Goal: Task Accomplishment & Management: Use online tool/utility

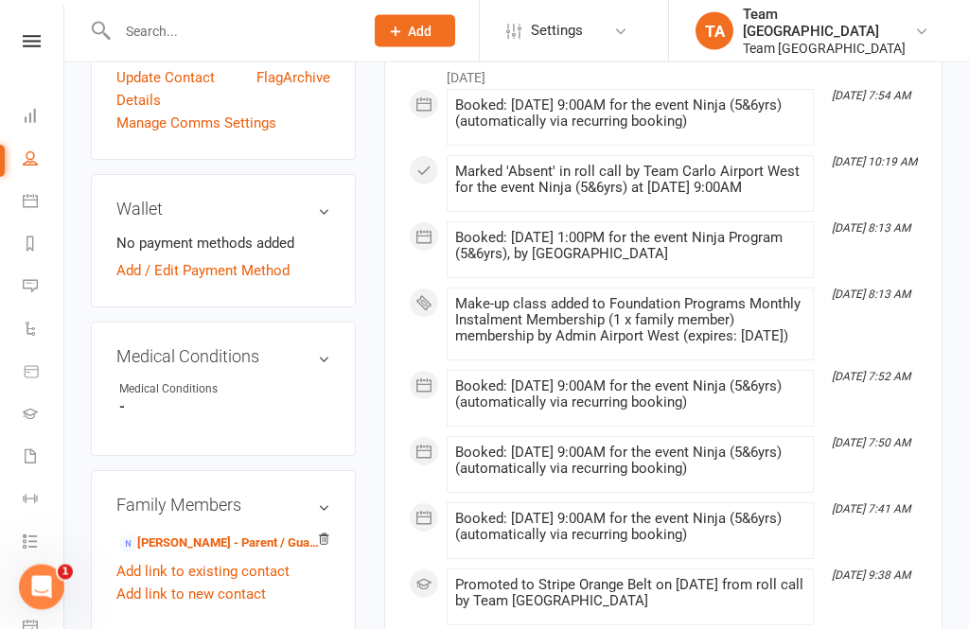
scroll to position [1078, 0]
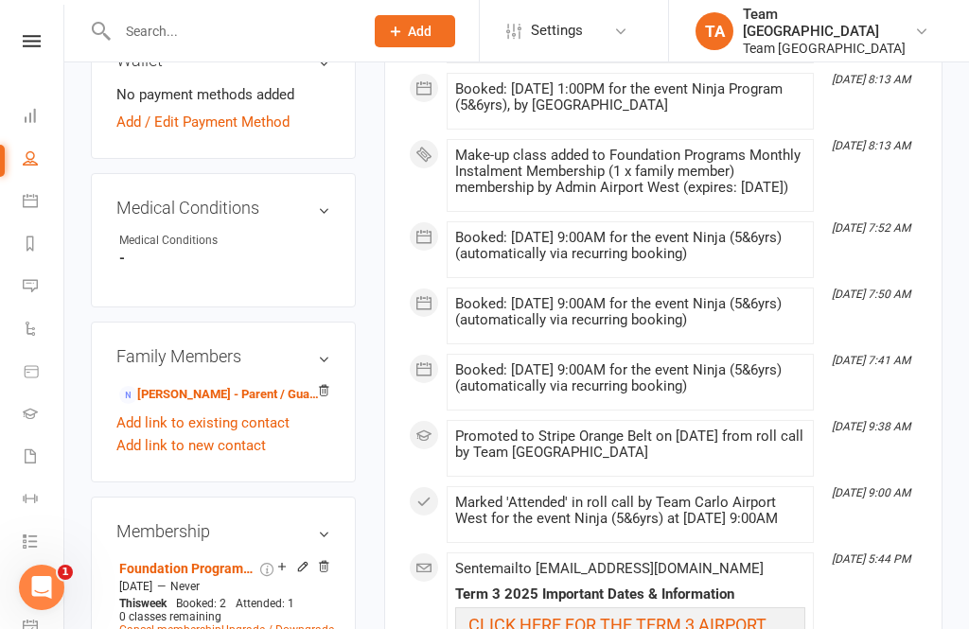
click at [36, 41] on icon at bounding box center [32, 41] width 18 height 12
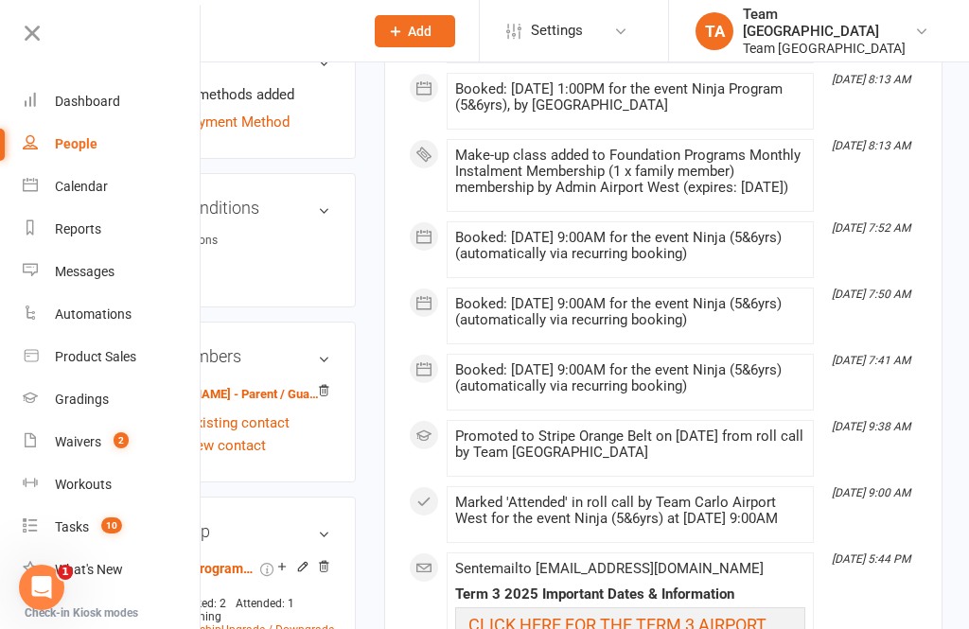
click at [95, 188] on div "Calendar" at bounding box center [81, 186] width 53 height 15
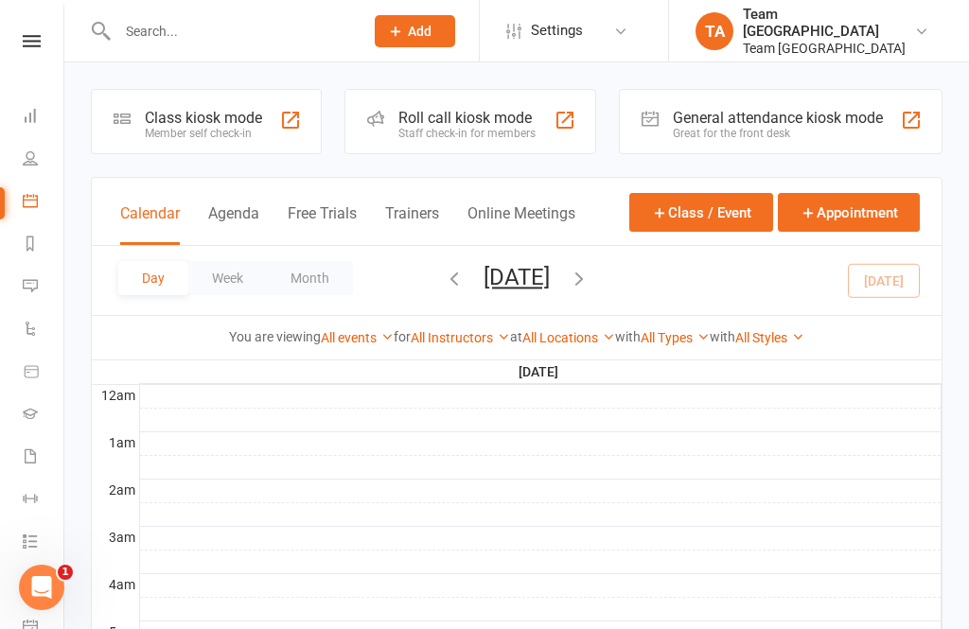
click at [532, 279] on button "Saturday, Aug 16, 2025" at bounding box center [517, 277] width 66 height 26
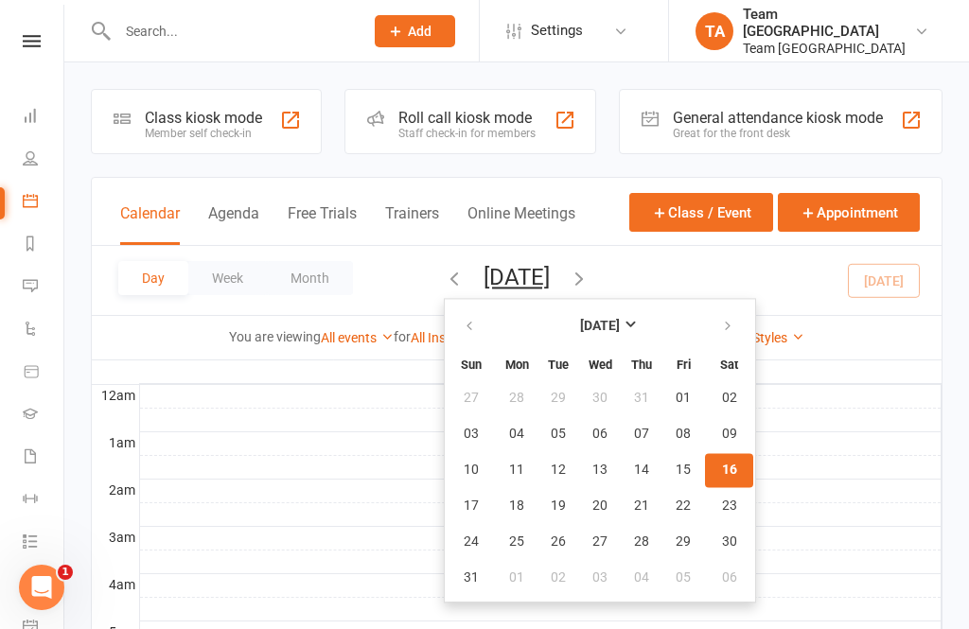
click at [538, 556] on button "26" at bounding box center [558, 542] width 40 height 34
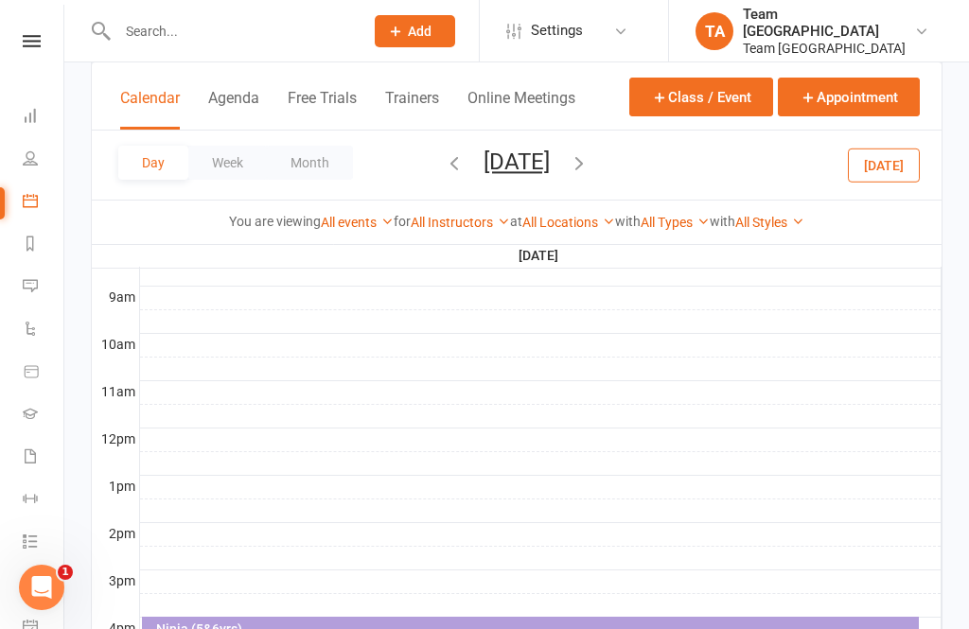
scroll to position [784, 0]
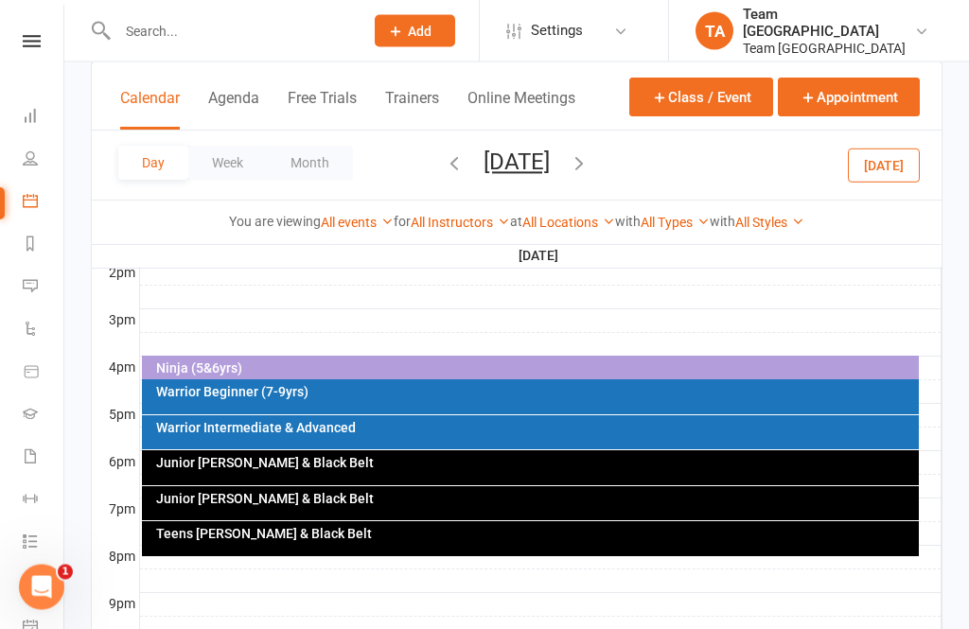
click at [384, 500] on div "Junior Cho Dan Bo & Black Belt" at bounding box center [535, 499] width 761 height 13
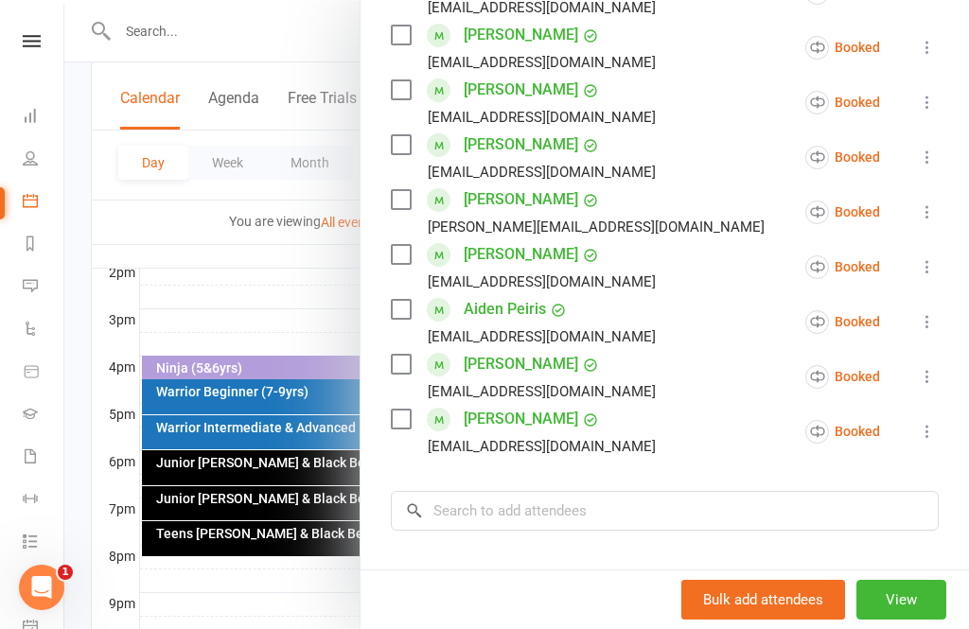
scroll to position [642, 0]
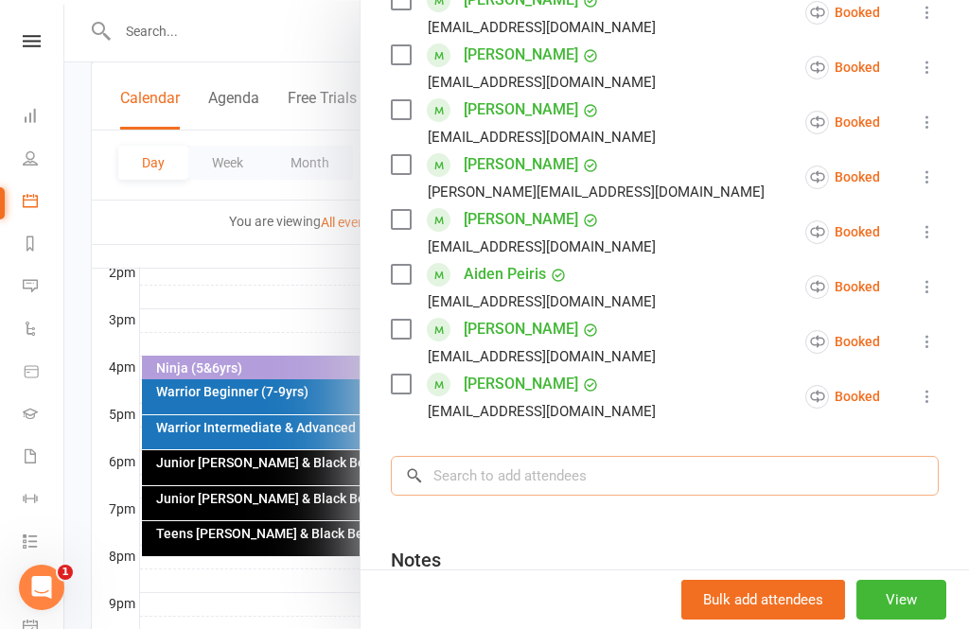
click at [504, 478] on input "search" at bounding box center [665, 476] width 548 height 40
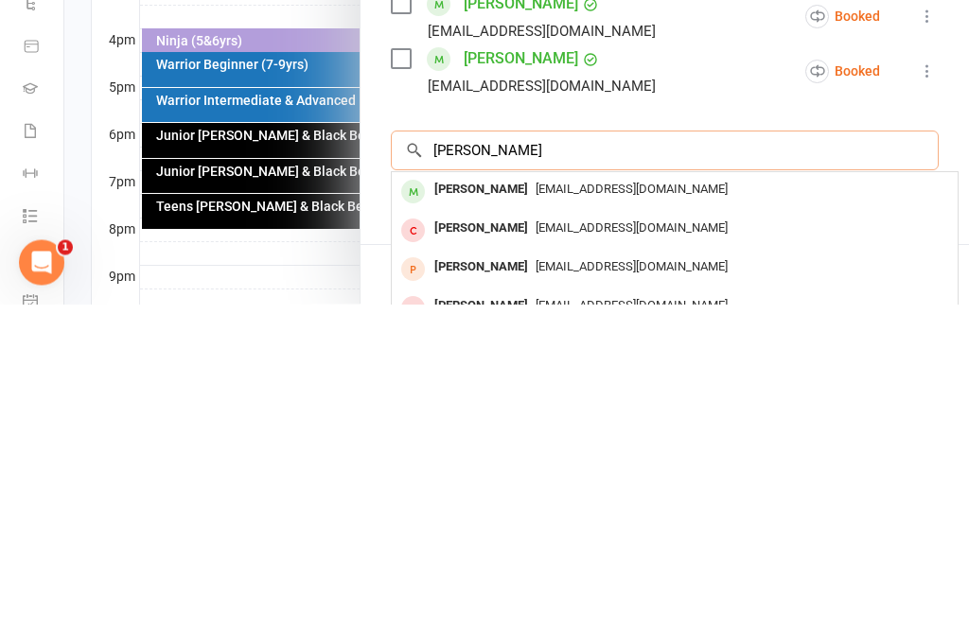
type input "Ruby hubb"
click at [506, 502] on div "Ruby Hubbard" at bounding box center [481, 515] width 109 height 27
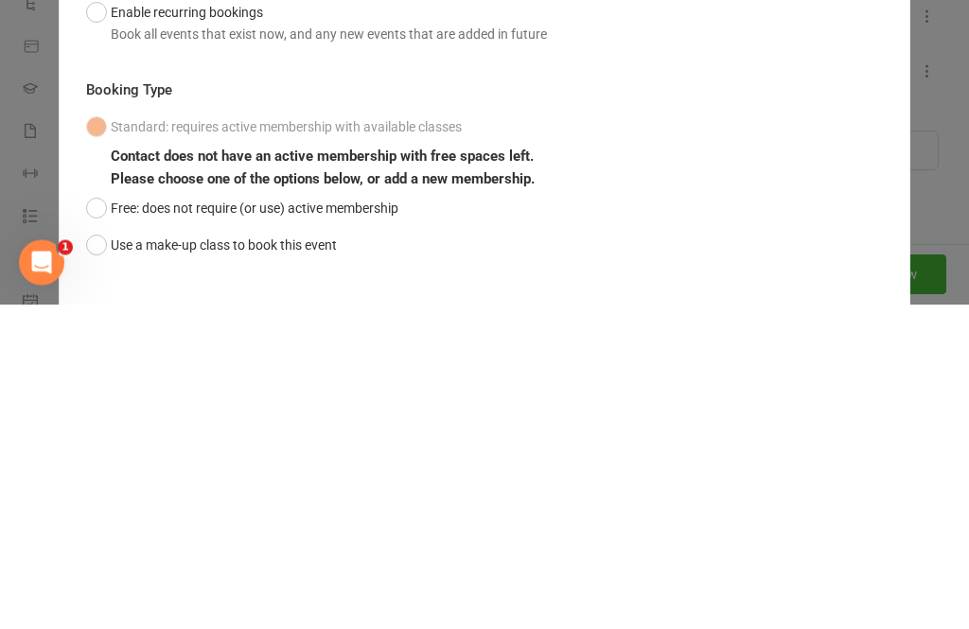
scroll to position [885, 0]
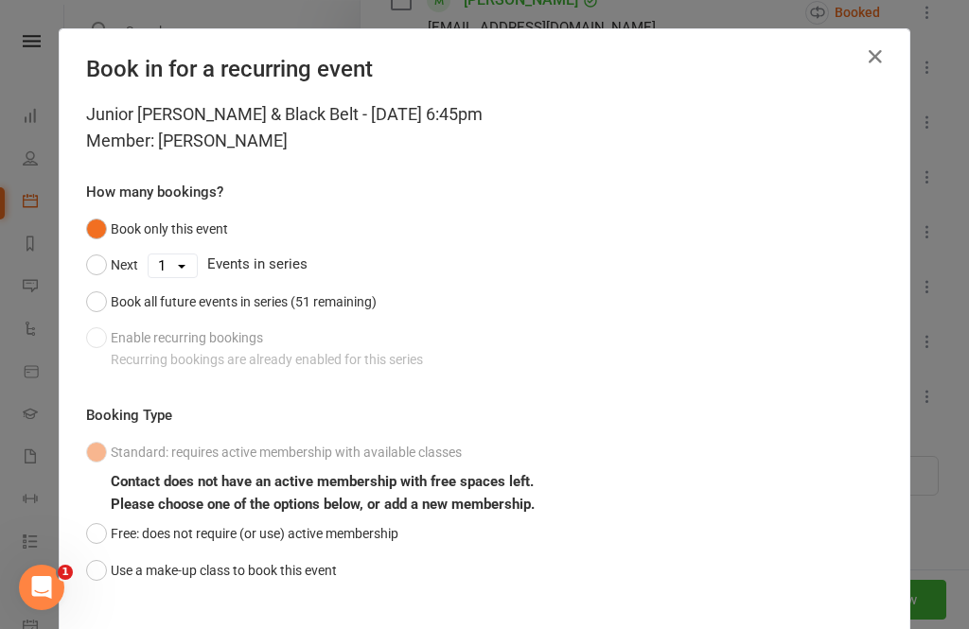
click at [91, 567] on button "Use a make-up class to book this event" at bounding box center [211, 571] width 251 height 36
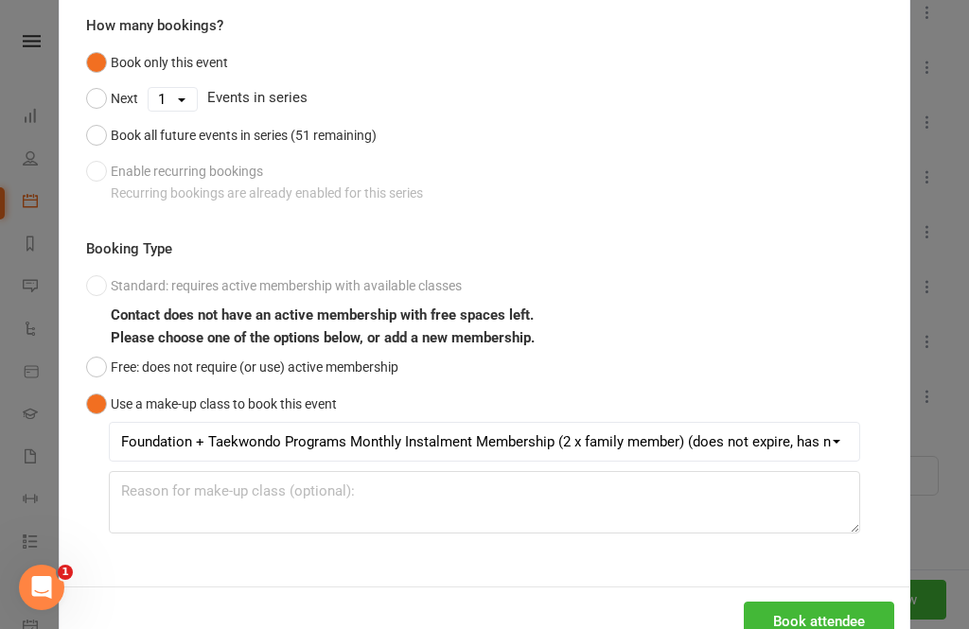
scroll to position [166, 0]
click at [811, 622] on button "Book attendee" at bounding box center [819, 623] width 150 height 40
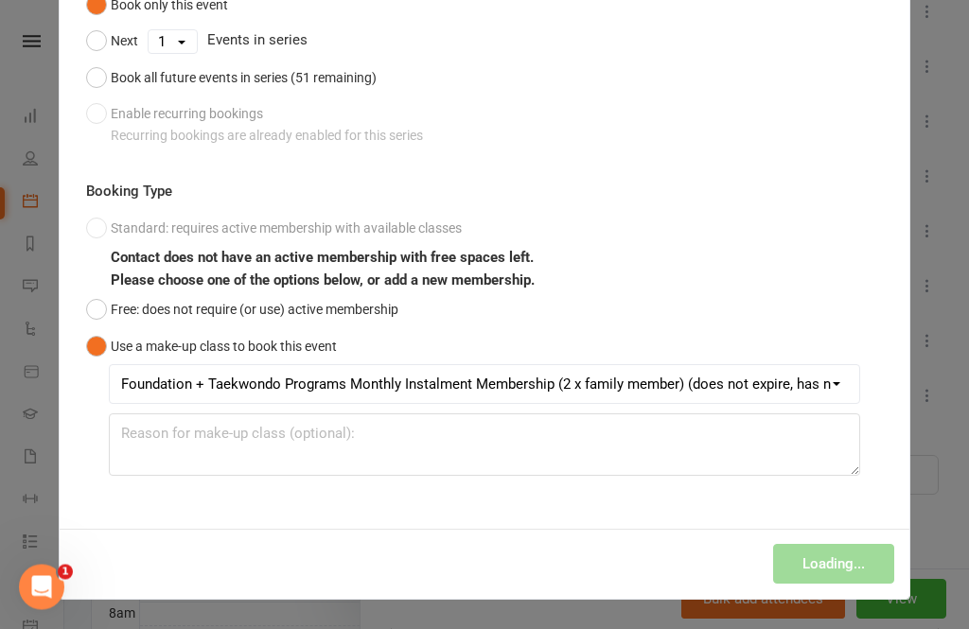
scroll to position [0, 0]
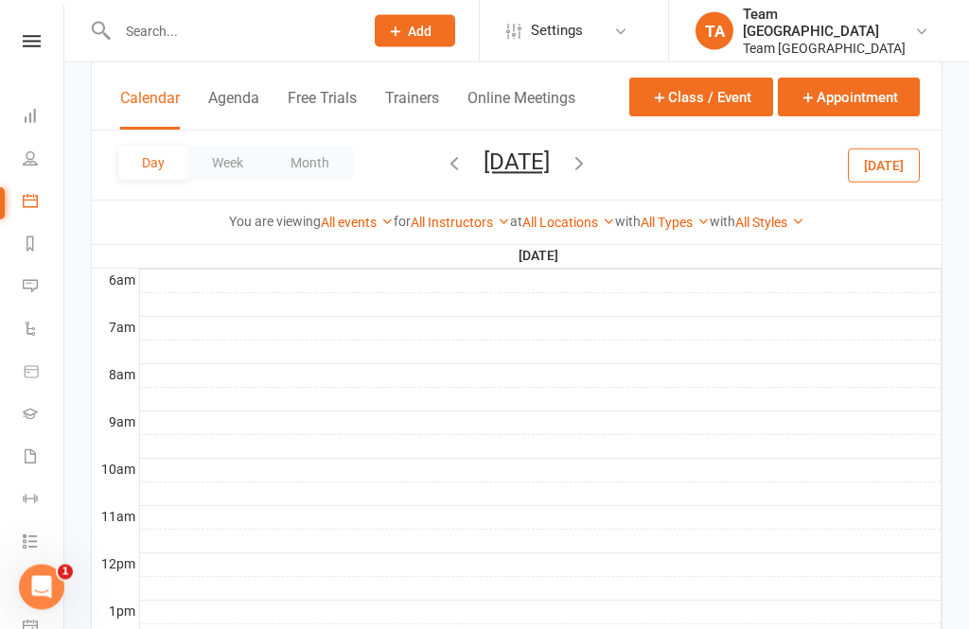
scroll to position [397, 0]
click at [550, 171] on button "[DATE]" at bounding box center [517, 162] width 66 height 26
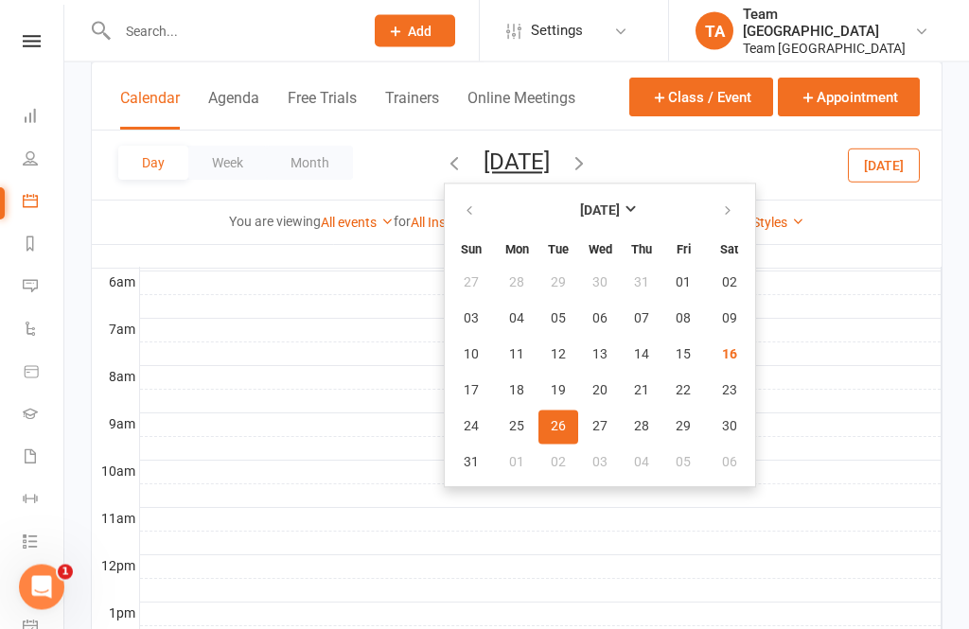
scroll to position [397, 0]
click at [538, 383] on button "19" at bounding box center [558, 391] width 40 height 34
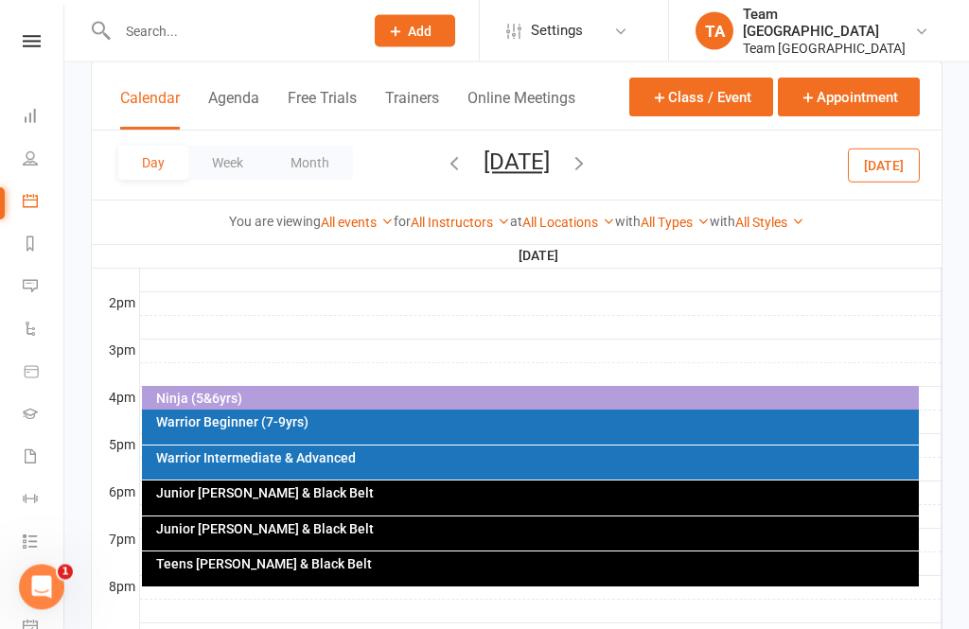
click at [463, 387] on div "Ninja (5&6yrs)" at bounding box center [531, 400] width 778 height 27
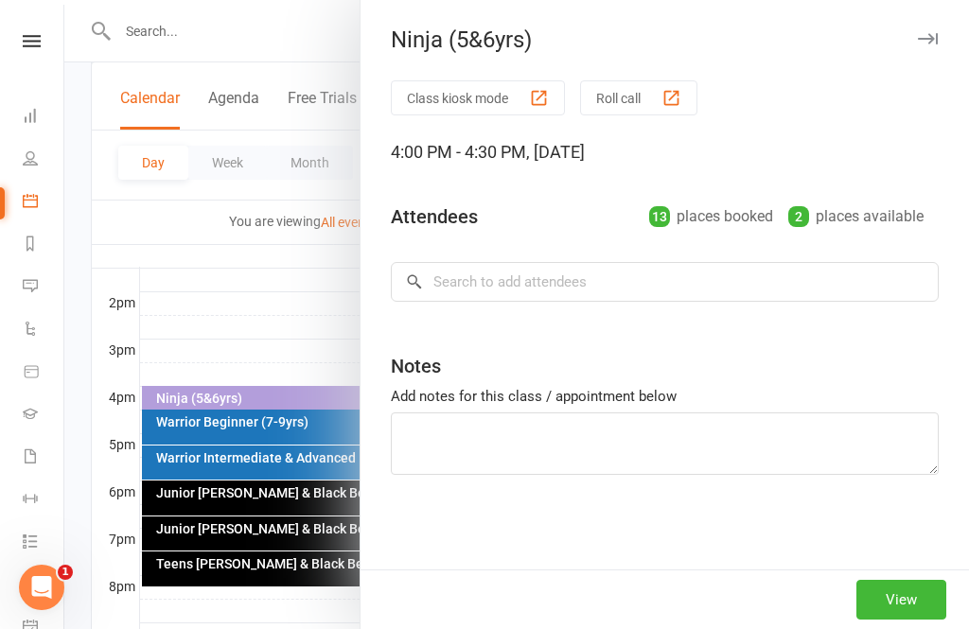
click at [512, 401] on div "Add notes for this class / appointment below" at bounding box center [665, 396] width 548 height 23
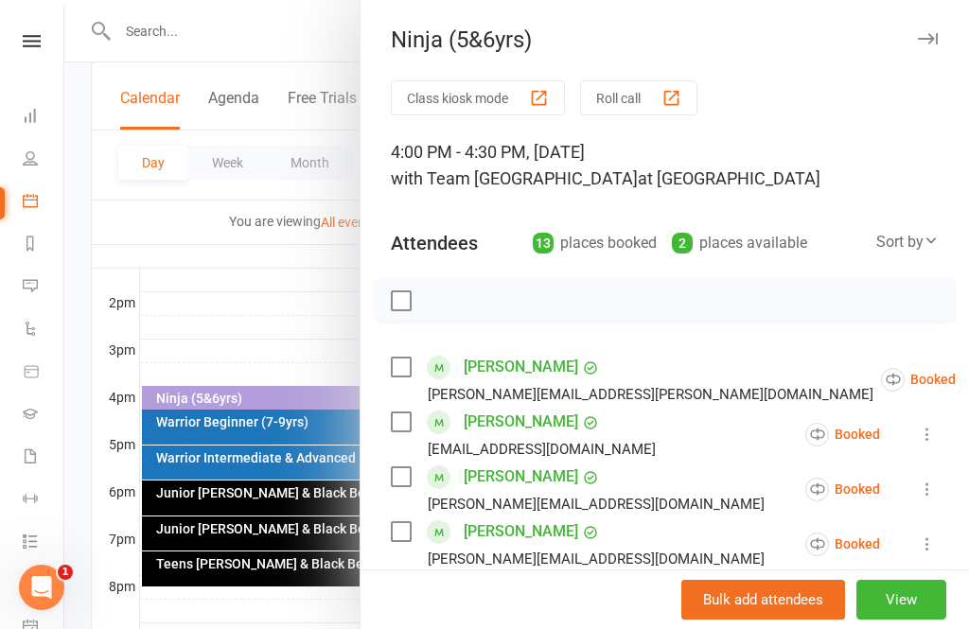
click at [298, 307] on div at bounding box center [516, 314] width 905 height 629
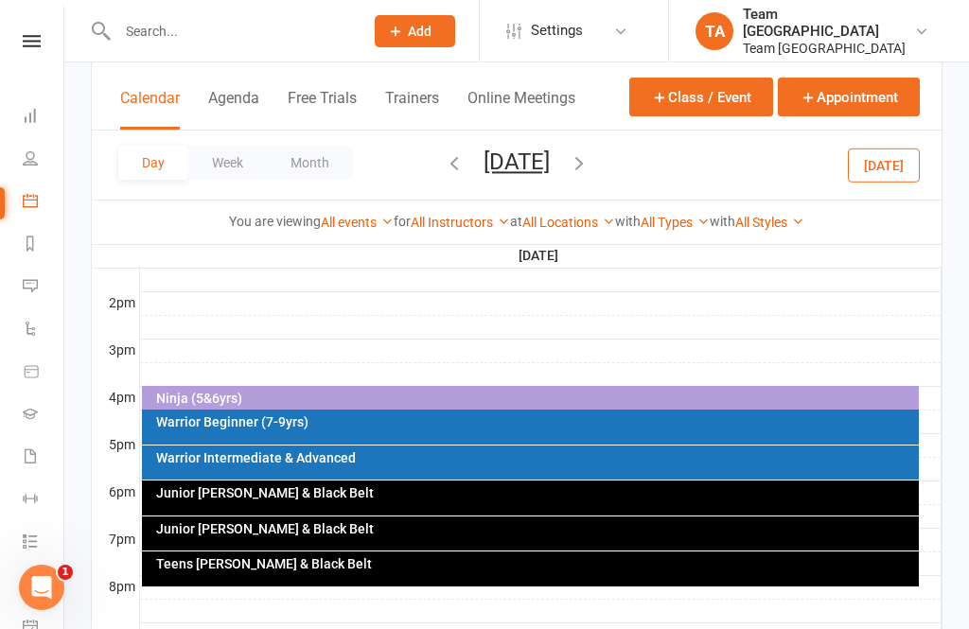
click at [466, 377] on div at bounding box center [541, 374] width 802 height 23
click at [368, 401] on div "Ninja (5&6yrs)" at bounding box center [535, 398] width 761 height 13
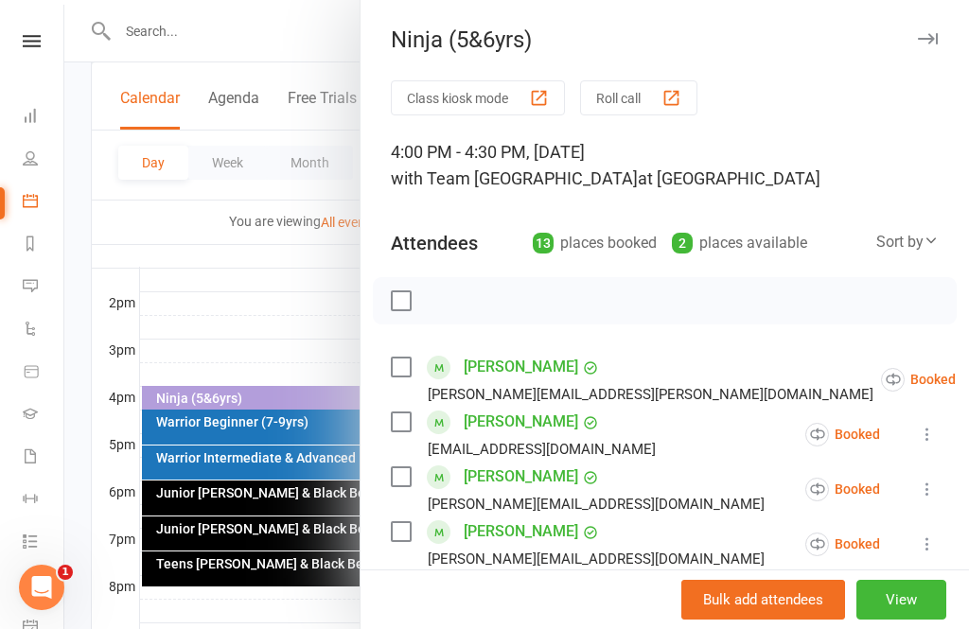
click at [291, 343] on div at bounding box center [516, 314] width 905 height 629
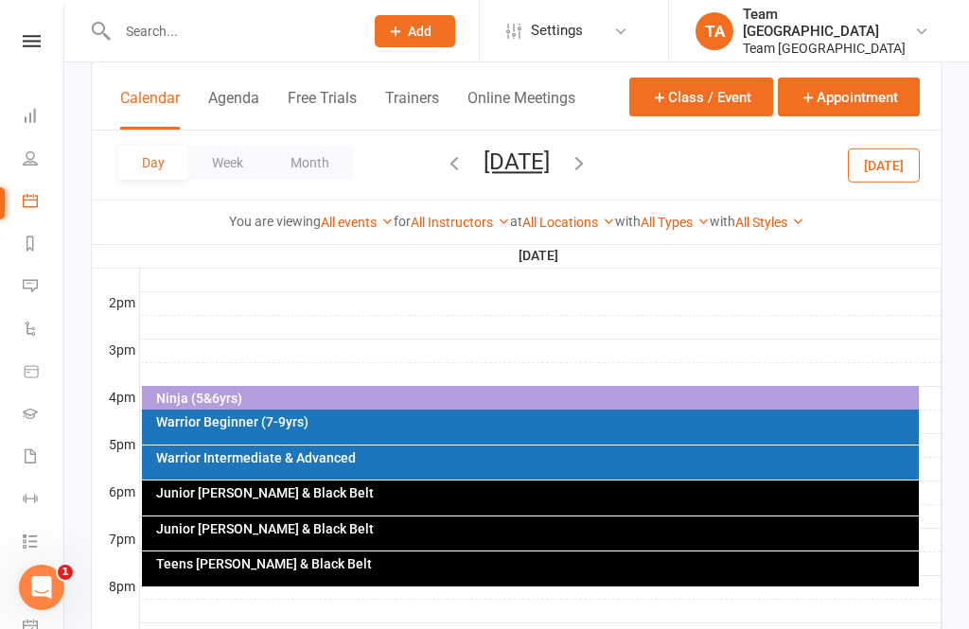
click at [590, 172] on icon "button" at bounding box center [579, 162] width 21 height 21
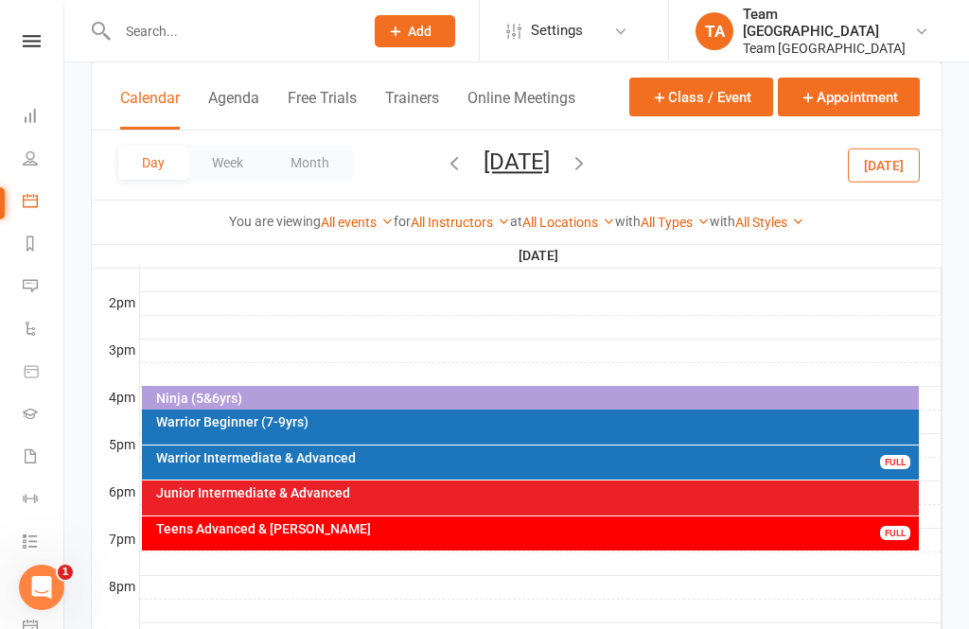
click at [452, 399] on div "Ninja (5&6yrs)" at bounding box center [535, 398] width 761 height 13
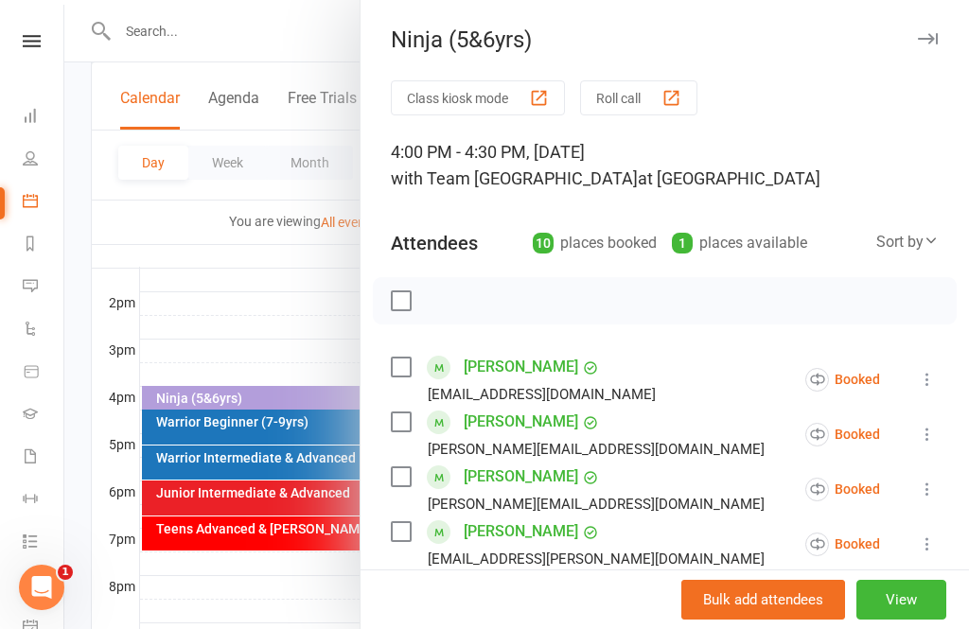
click at [288, 326] on div at bounding box center [516, 314] width 905 height 629
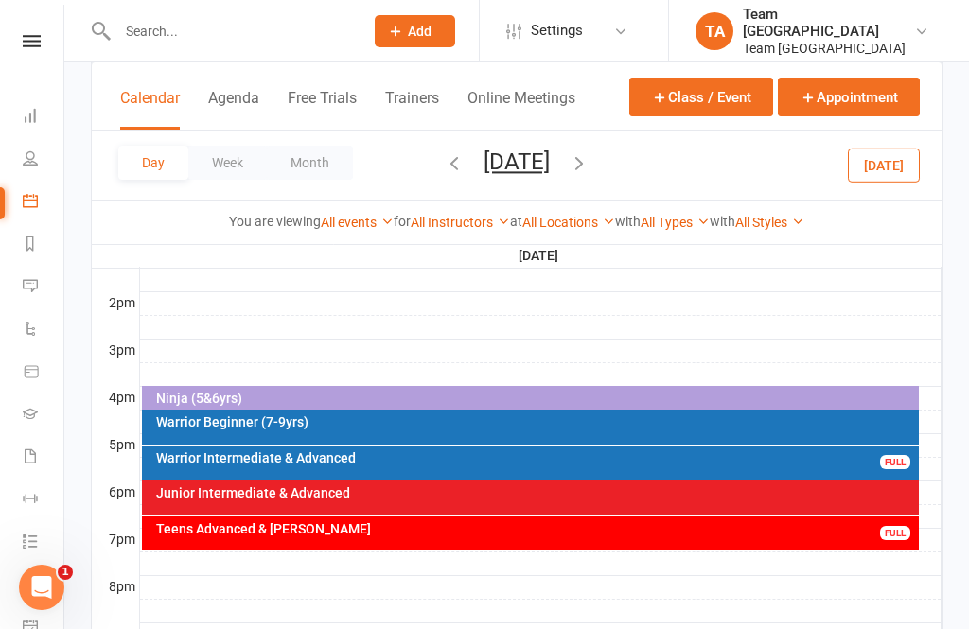
click at [590, 163] on icon "button" at bounding box center [579, 162] width 21 height 21
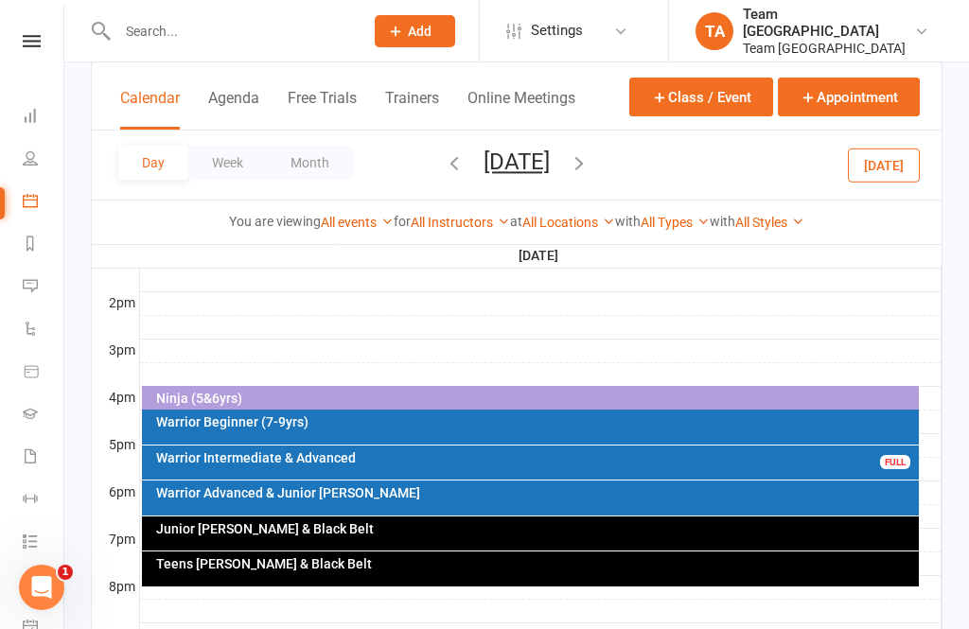
click at [487, 392] on div "Ninja (5&6yrs)" at bounding box center [535, 398] width 761 height 13
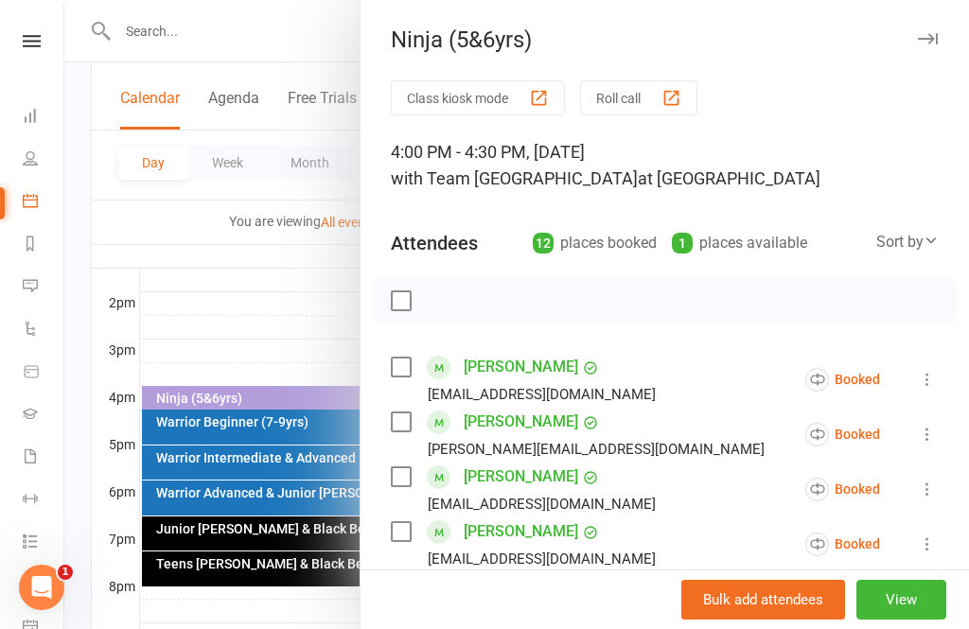
click at [321, 317] on div at bounding box center [516, 314] width 905 height 629
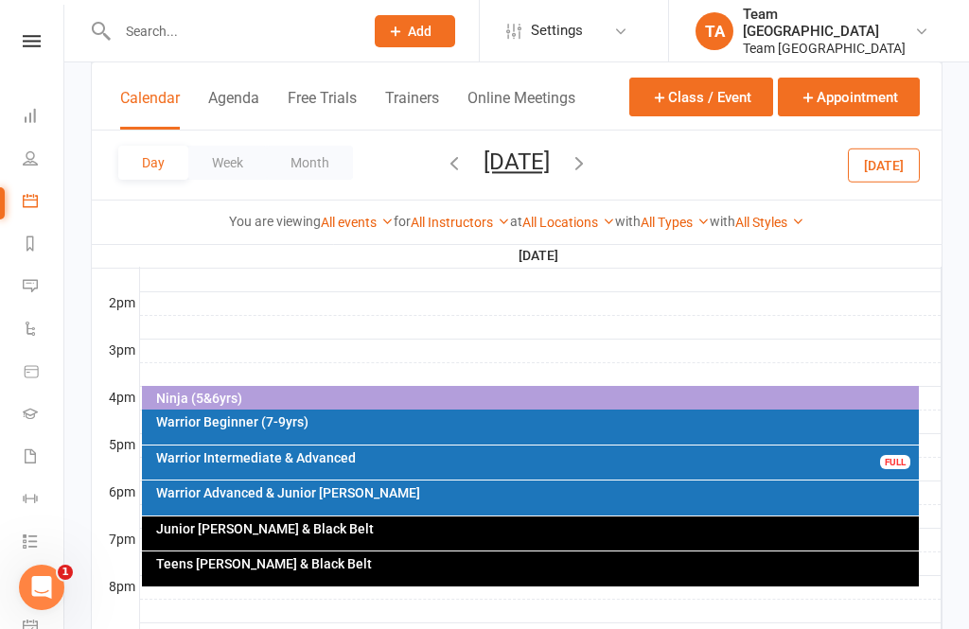
click at [590, 172] on icon "button" at bounding box center [579, 162] width 21 height 21
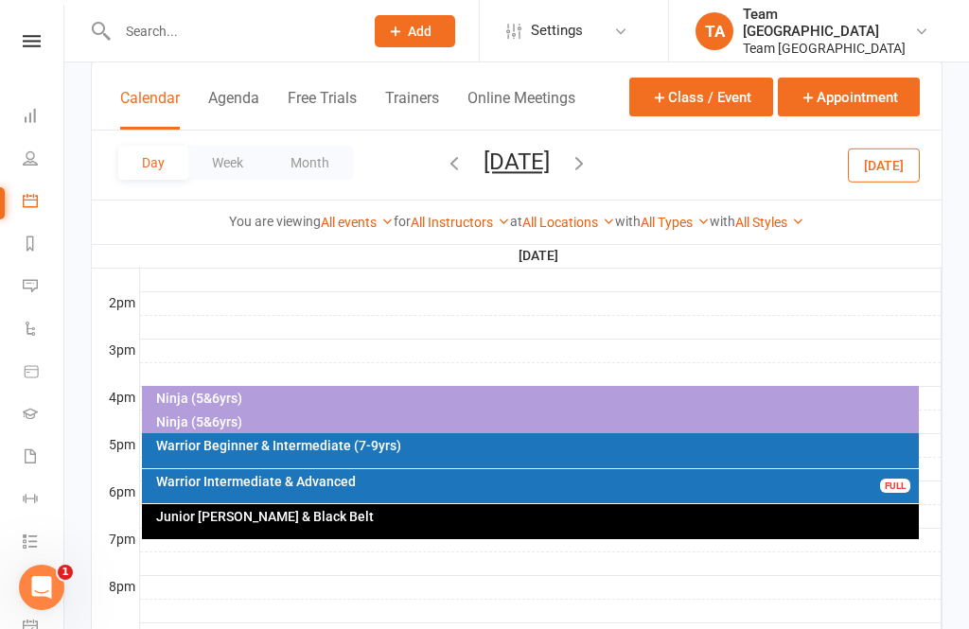
click at [284, 395] on div "Ninja (5&6yrs)" at bounding box center [535, 398] width 761 height 13
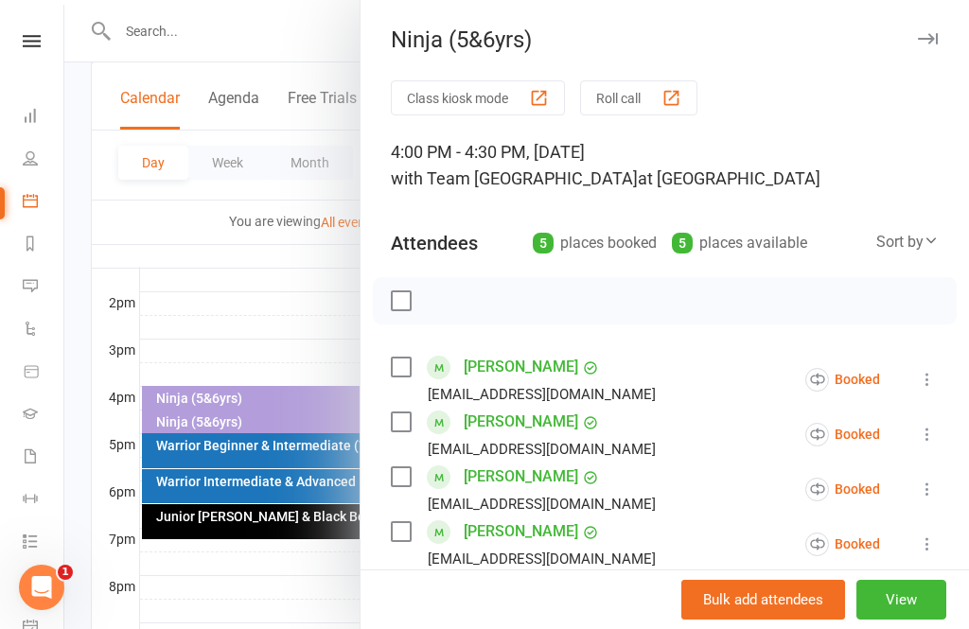
click at [280, 303] on div at bounding box center [516, 314] width 905 height 629
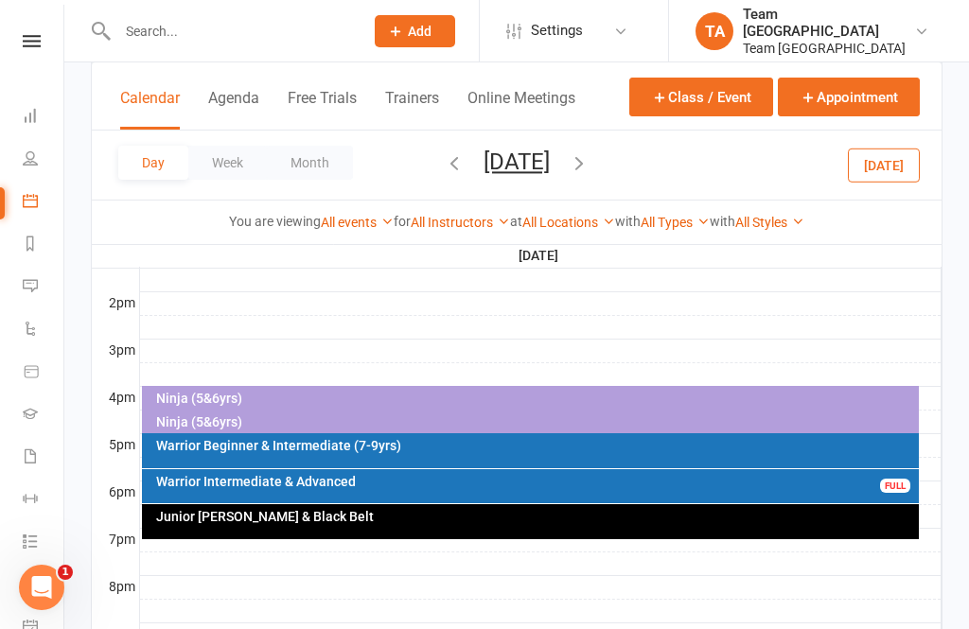
click at [222, 422] on div "Ninja (5&6yrs)" at bounding box center [535, 421] width 761 height 13
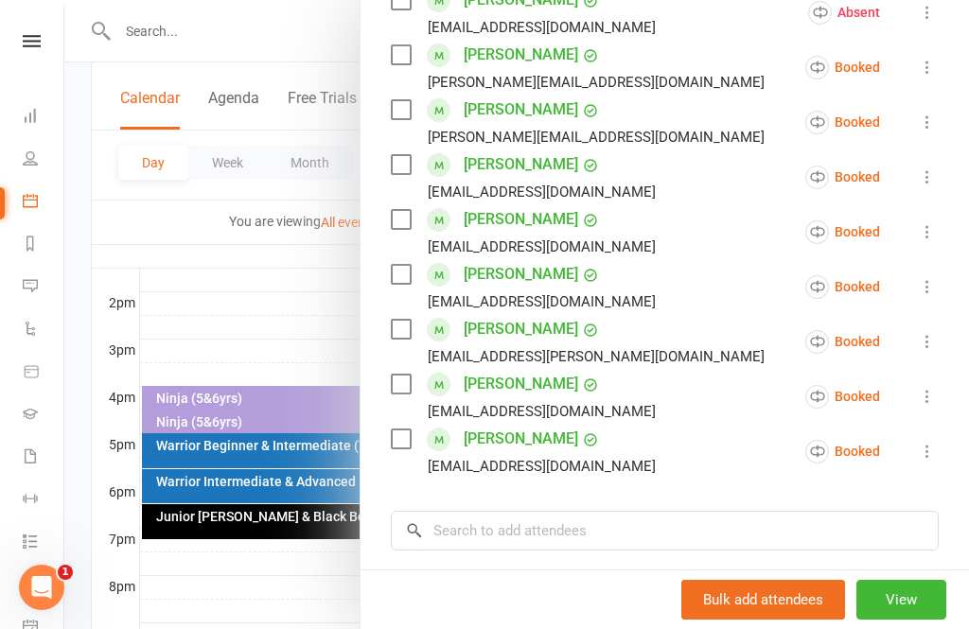
scroll to position [525, 0]
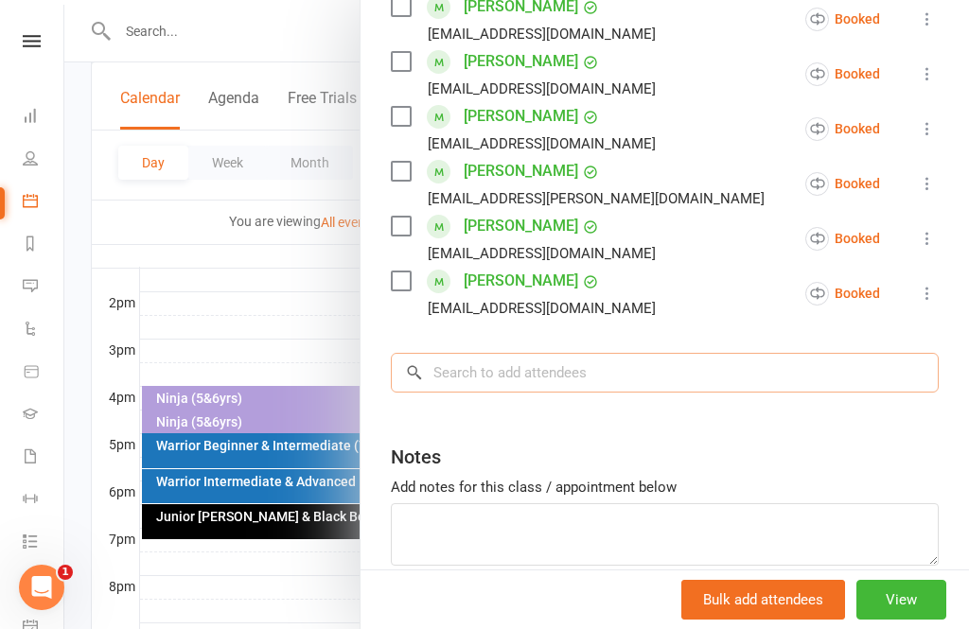
click at [524, 377] on input "search" at bounding box center [665, 373] width 548 height 40
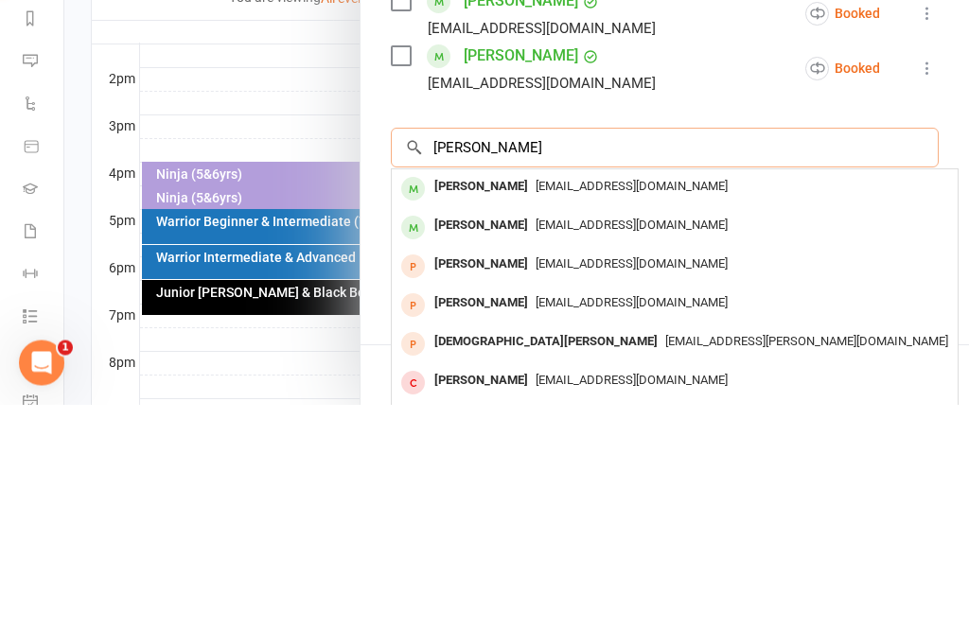
type input "Krisha"
click at [536, 404] on span "deepakleal1@gmail.com" at bounding box center [632, 411] width 192 height 14
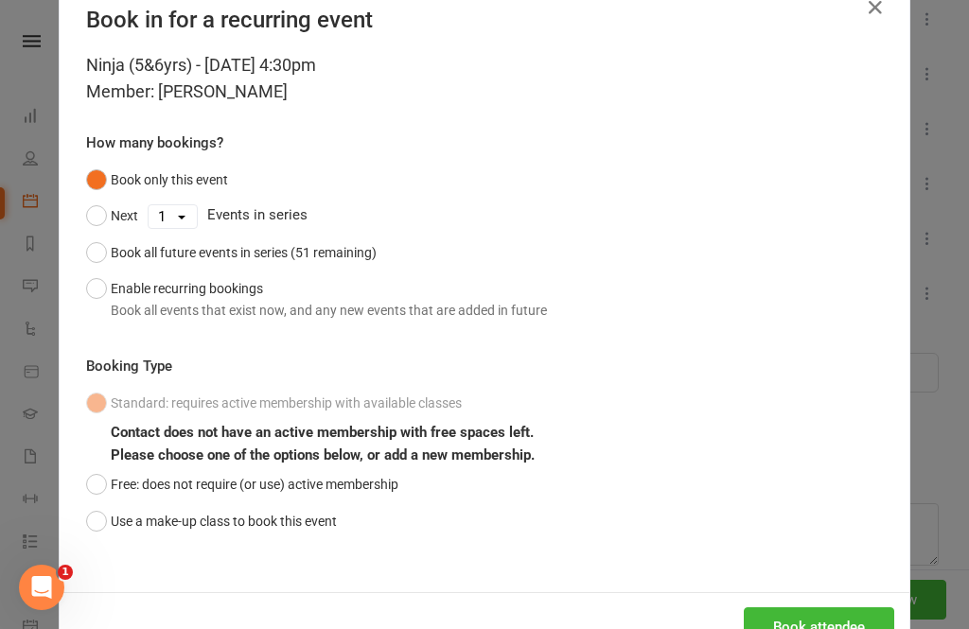
scroll to position [48, 0]
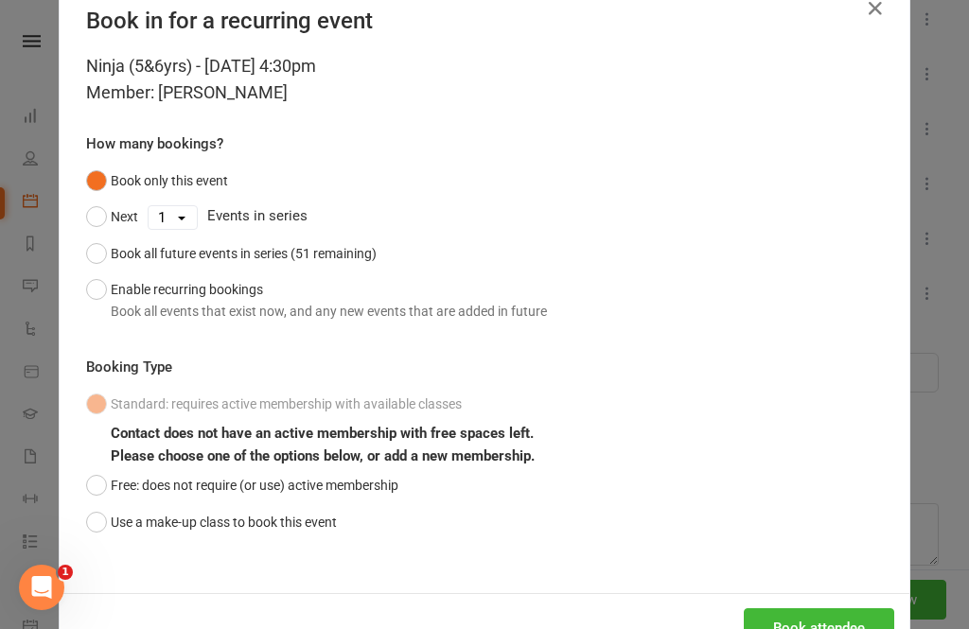
click at [86, 510] on button "Use a make-up class to book this event" at bounding box center [211, 522] width 251 height 36
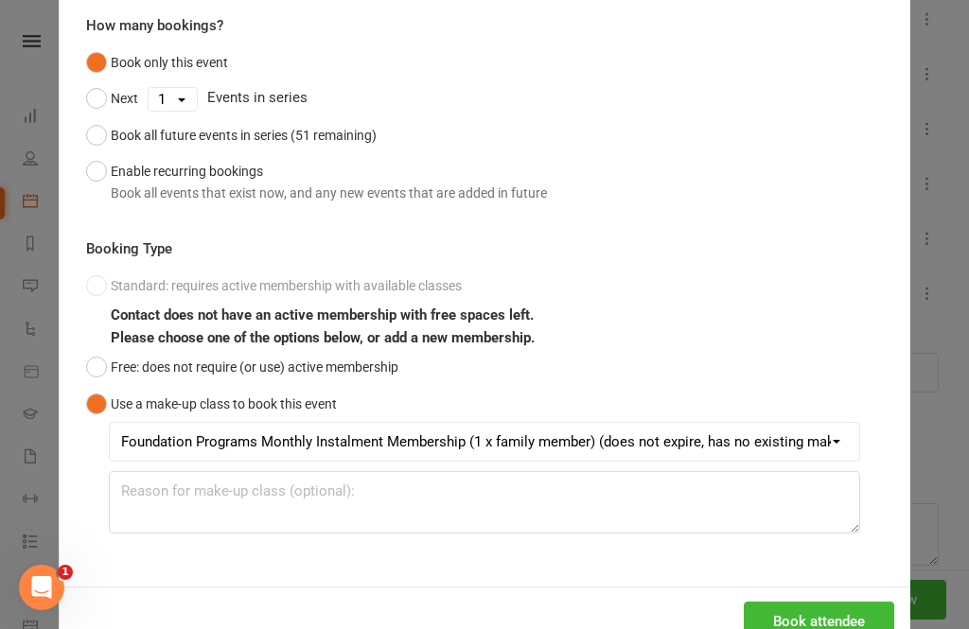
scroll to position [166, 0]
click at [829, 628] on div "Book attendee" at bounding box center [485, 623] width 850 height 70
click at [832, 628] on button "Book attendee" at bounding box center [819, 623] width 150 height 40
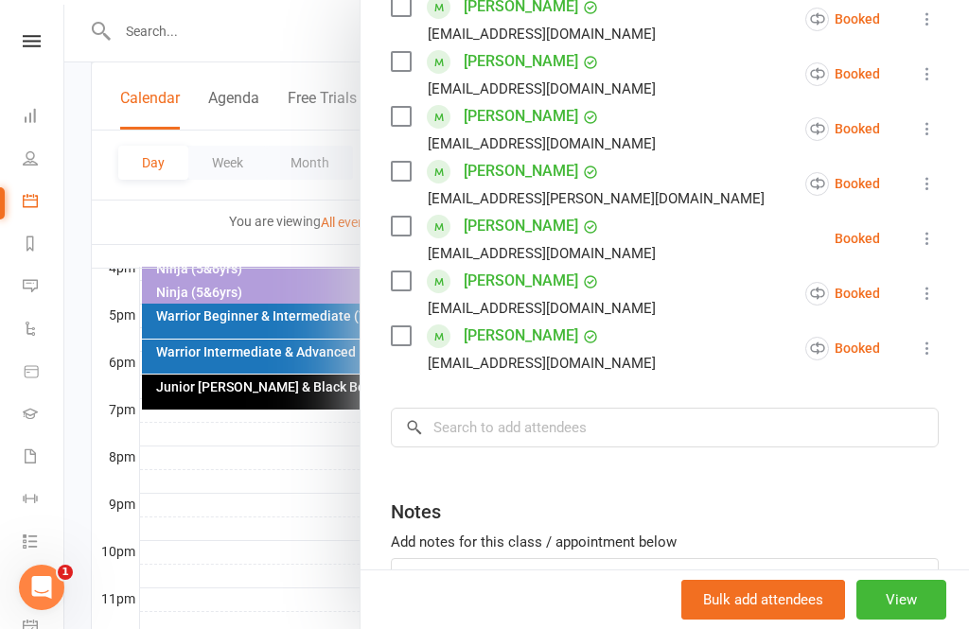
click at [287, 472] on div at bounding box center [516, 314] width 905 height 629
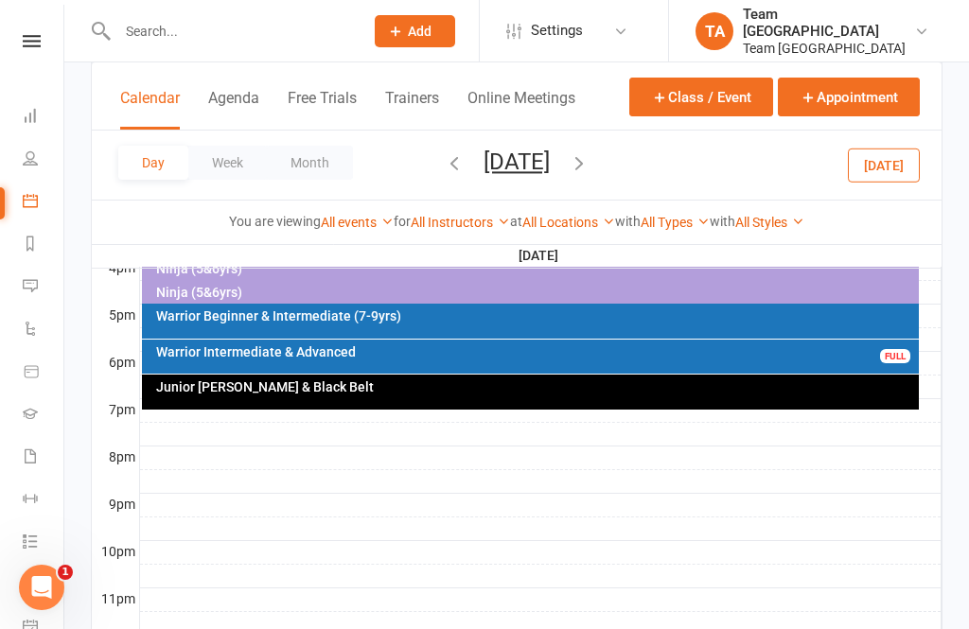
click at [525, 164] on button "Friday, Aug 22, 2025" at bounding box center [517, 162] width 66 height 26
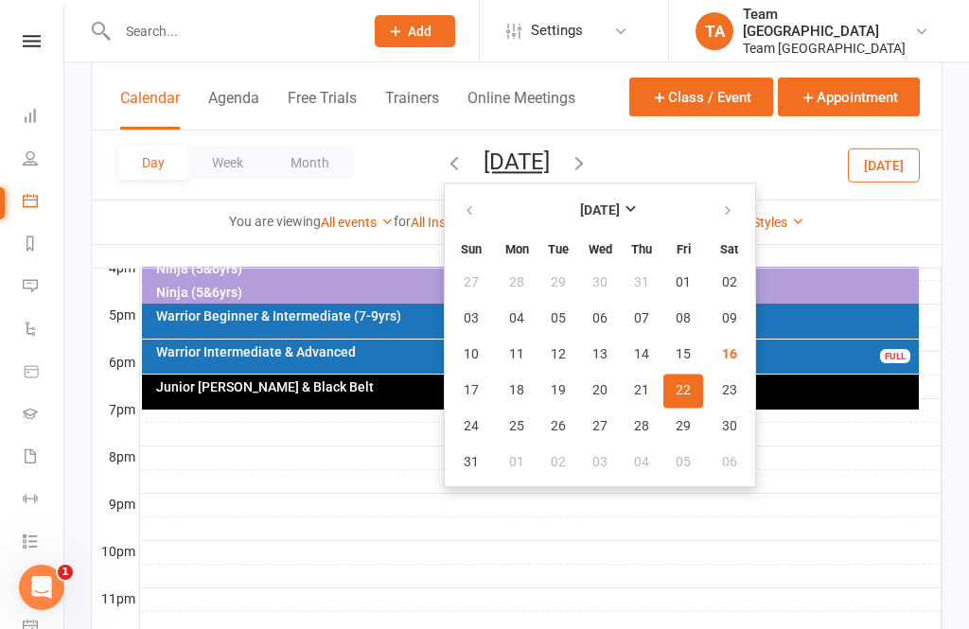
click at [663, 438] on button "29" at bounding box center [683, 427] width 40 height 34
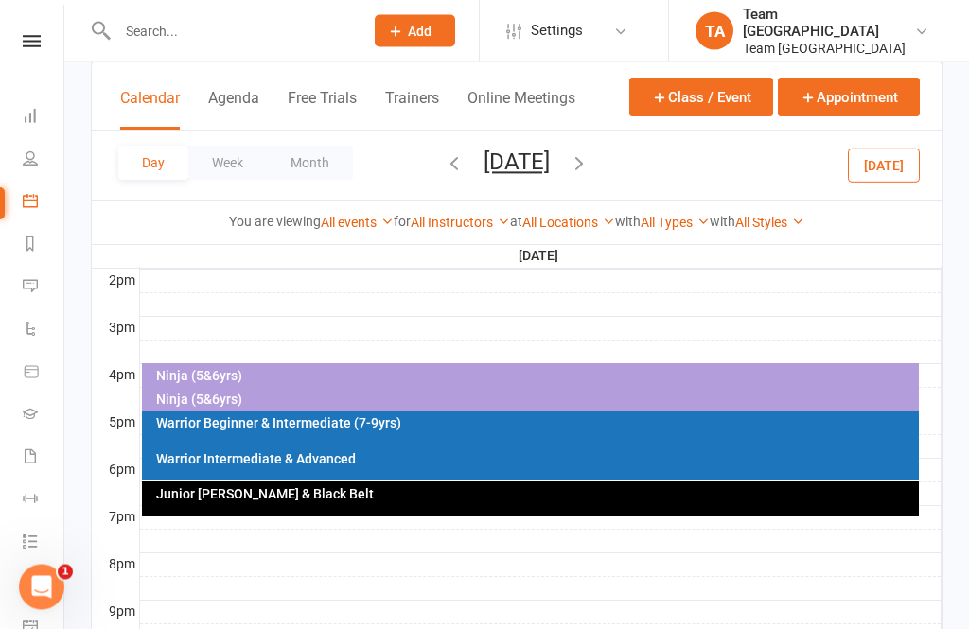
scroll to position [779, 0]
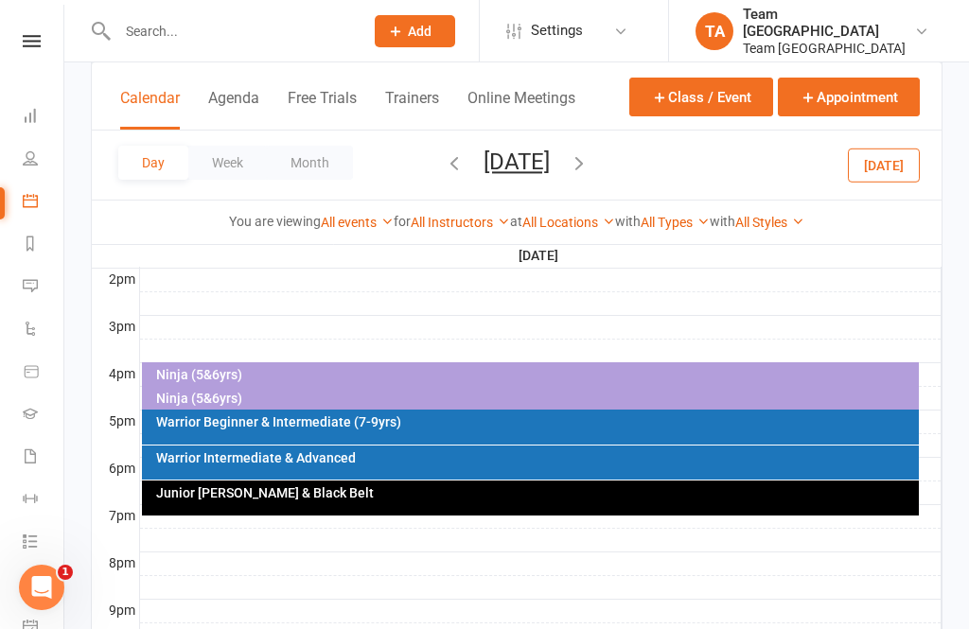
click at [239, 402] on div "Ninja (5&6yrs)" at bounding box center [535, 398] width 761 height 13
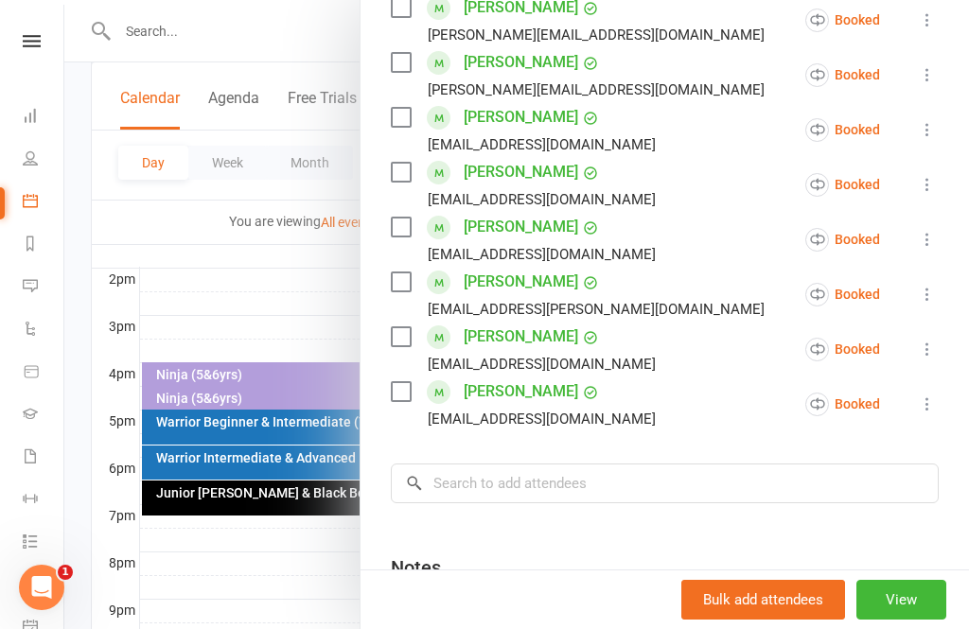
scroll to position [411, 0]
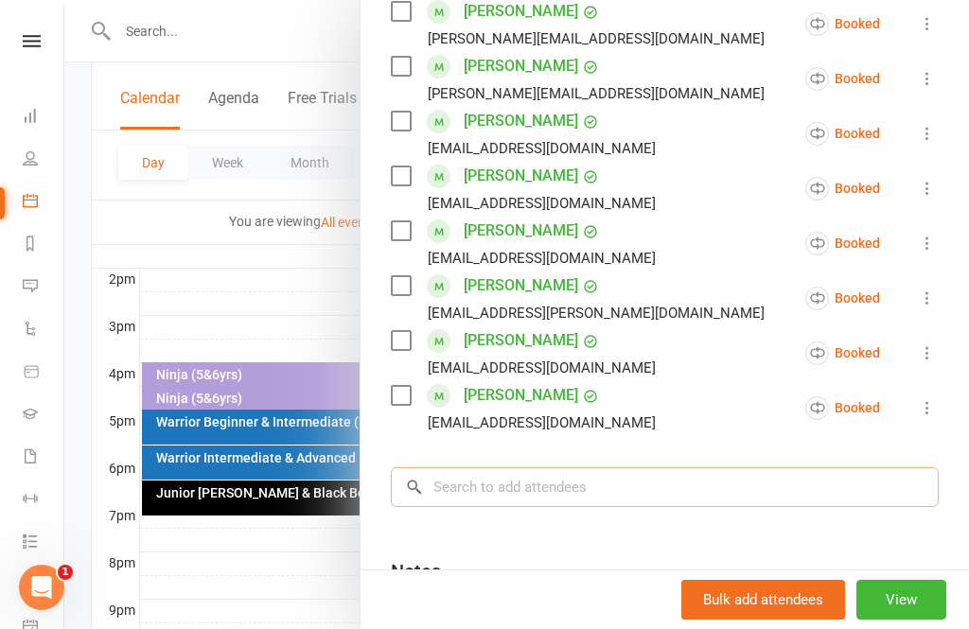
click at [491, 499] on input "search" at bounding box center [665, 487] width 548 height 40
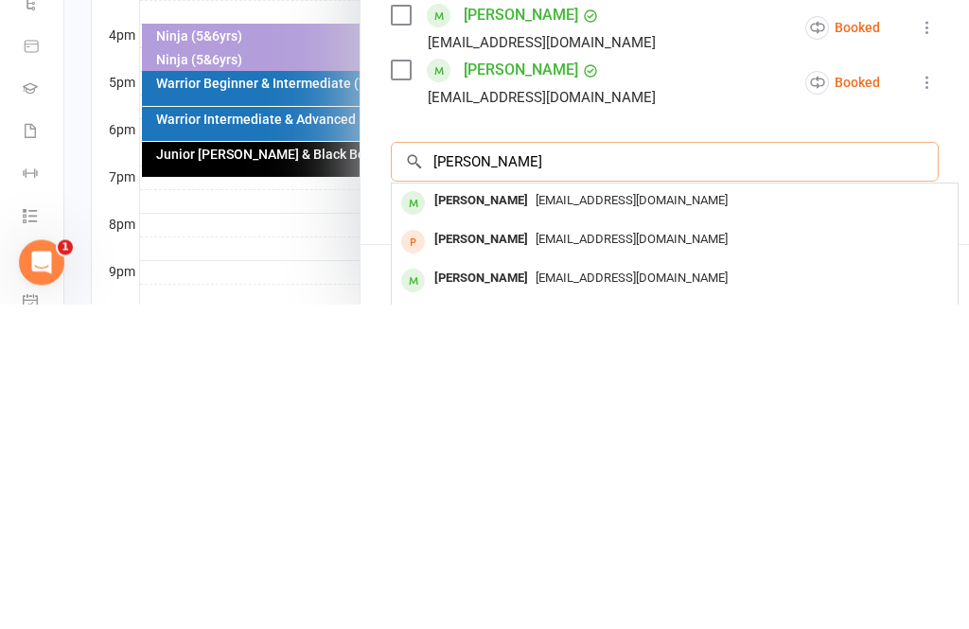
type input "Krish"
click at [469, 590] on div "Krisha Leal" at bounding box center [481, 603] width 109 height 27
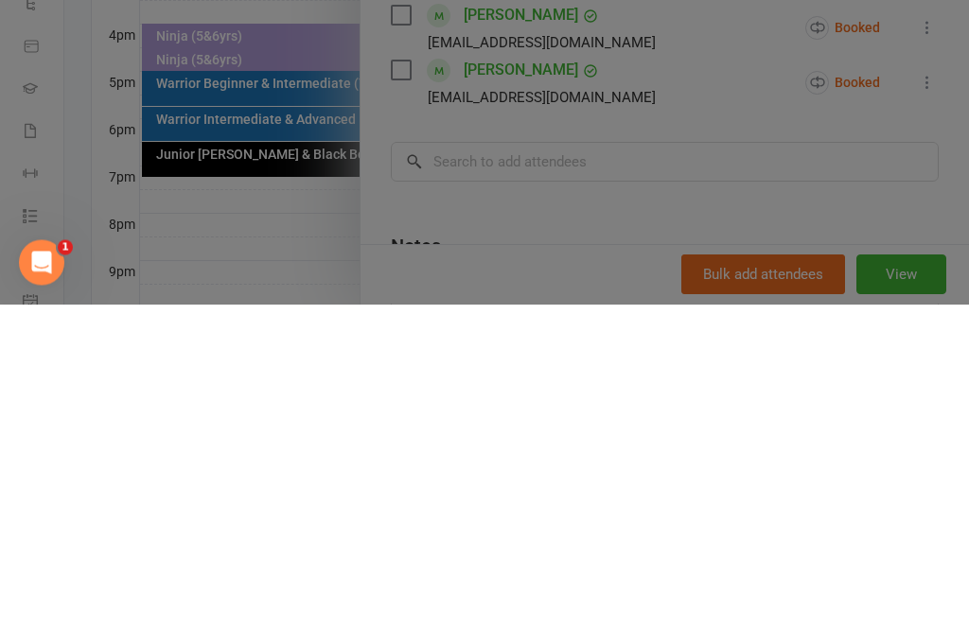
scroll to position [885, 0]
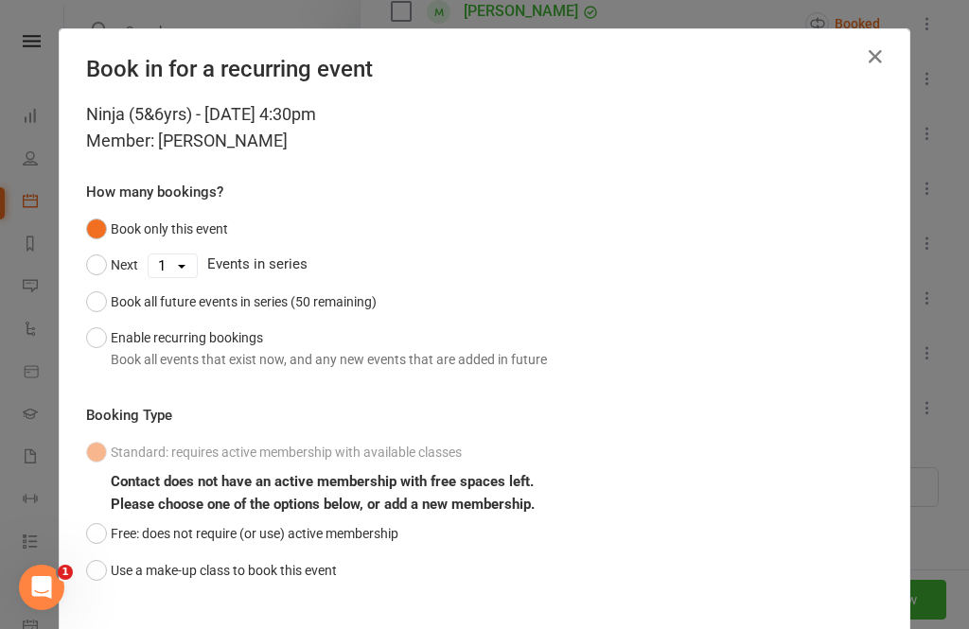
click at [88, 571] on button "Use a make-up class to book this event" at bounding box center [211, 571] width 251 height 36
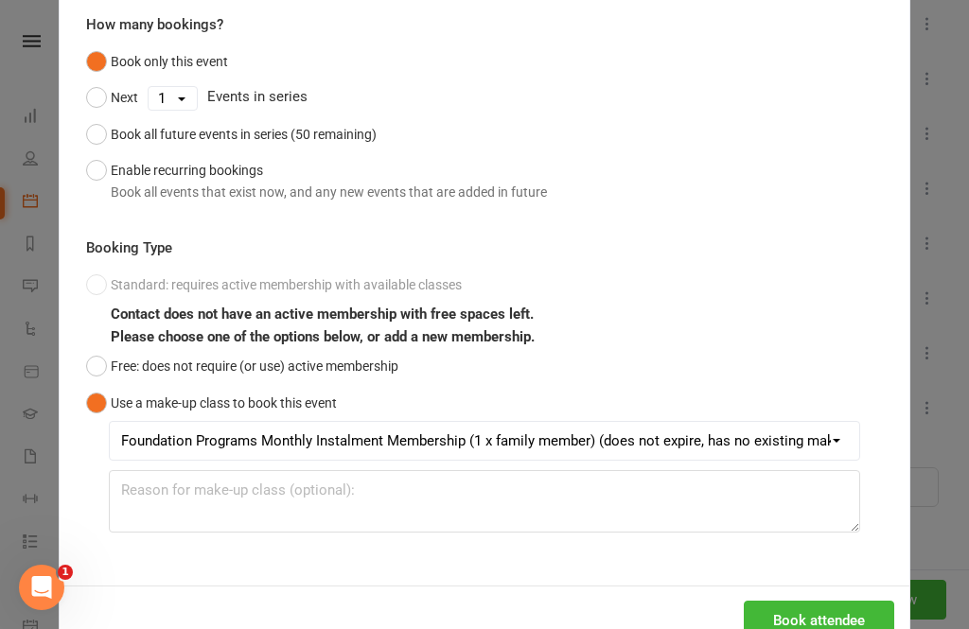
scroll to position [166, 0]
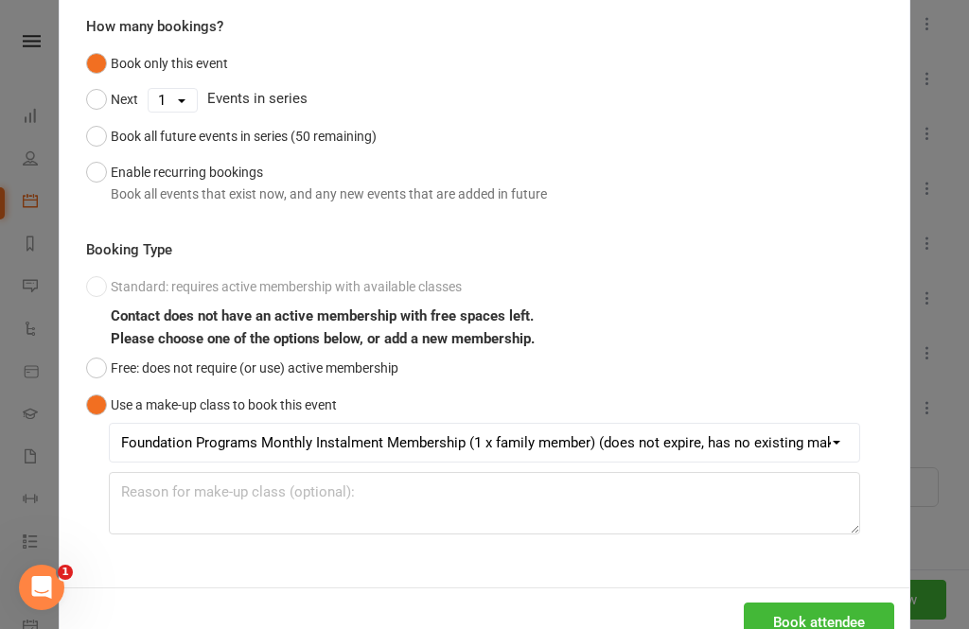
click at [853, 628] on button "Book attendee" at bounding box center [819, 623] width 150 height 40
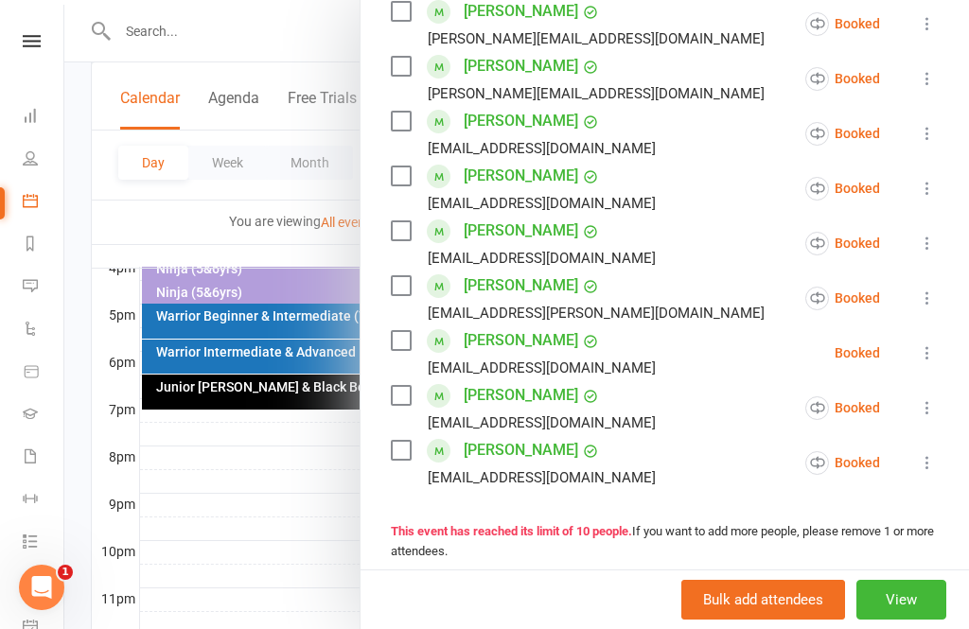
click at [229, 527] on div at bounding box center [516, 314] width 905 height 629
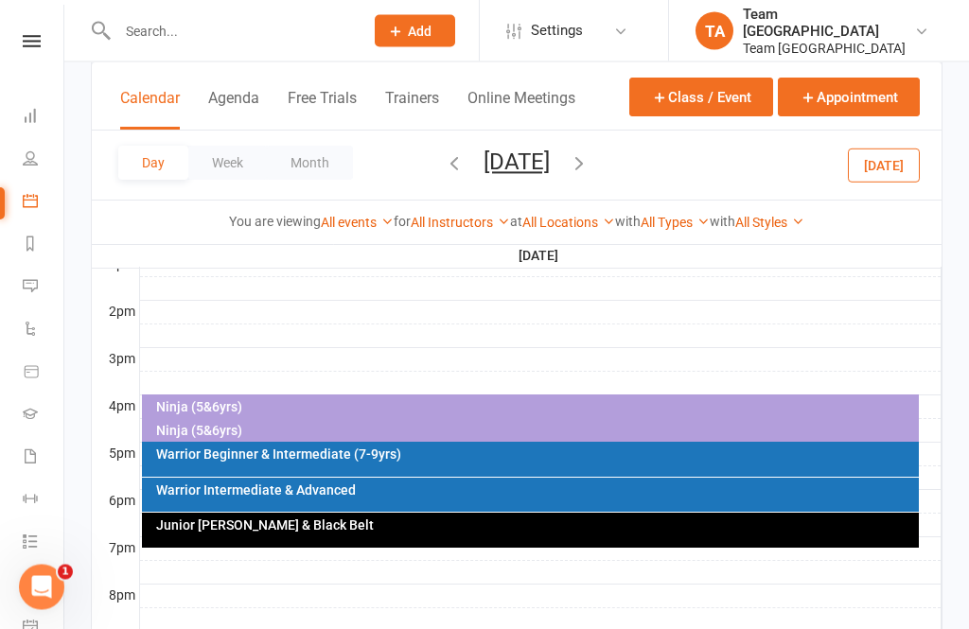
scroll to position [737, 0]
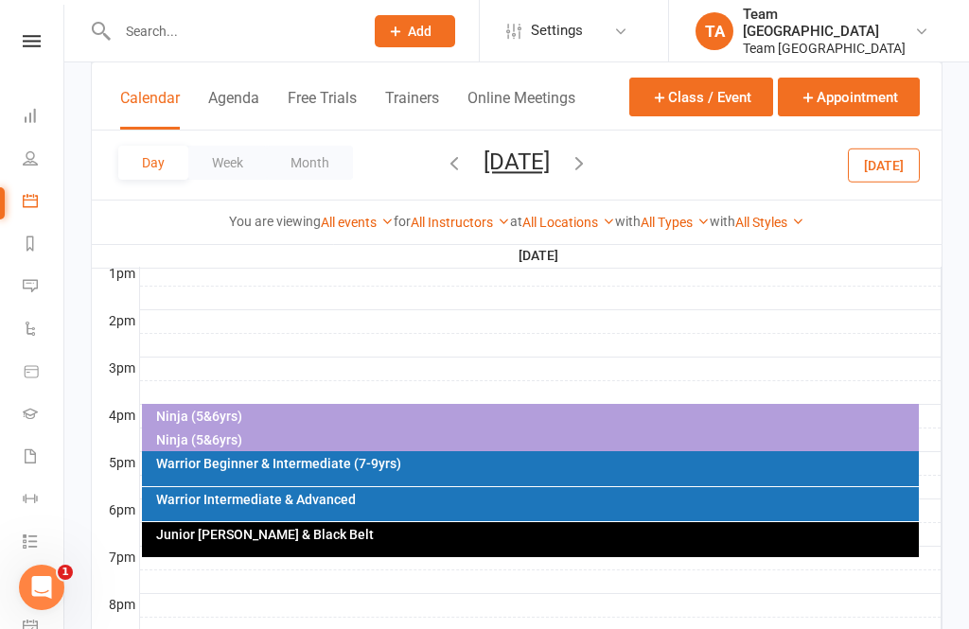
click at [550, 164] on button "Friday, Aug 29, 2025" at bounding box center [517, 162] width 66 height 26
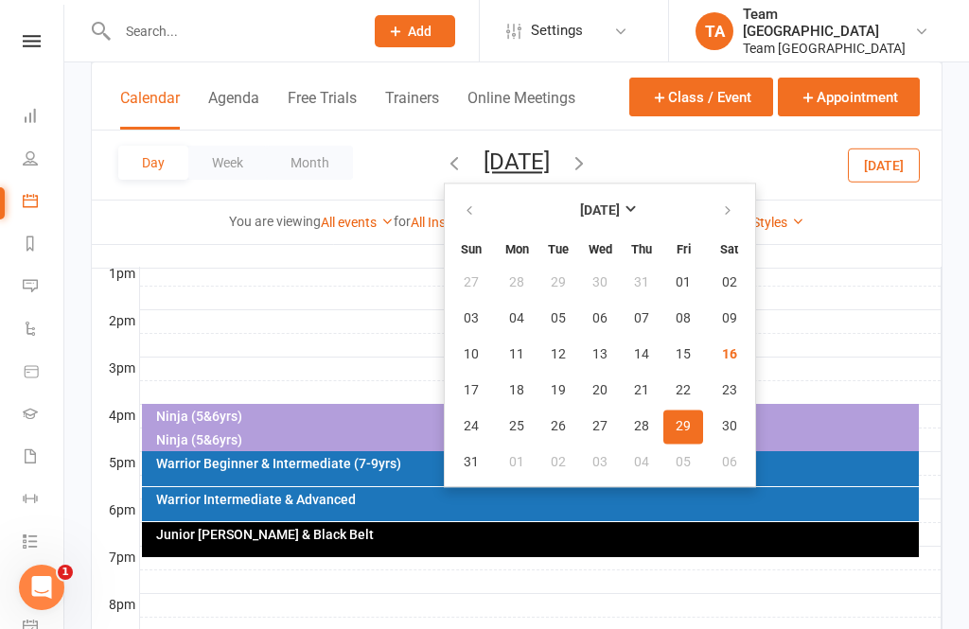
click at [722, 361] on span "16" at bounding box center [729, 354] width 15 height 15
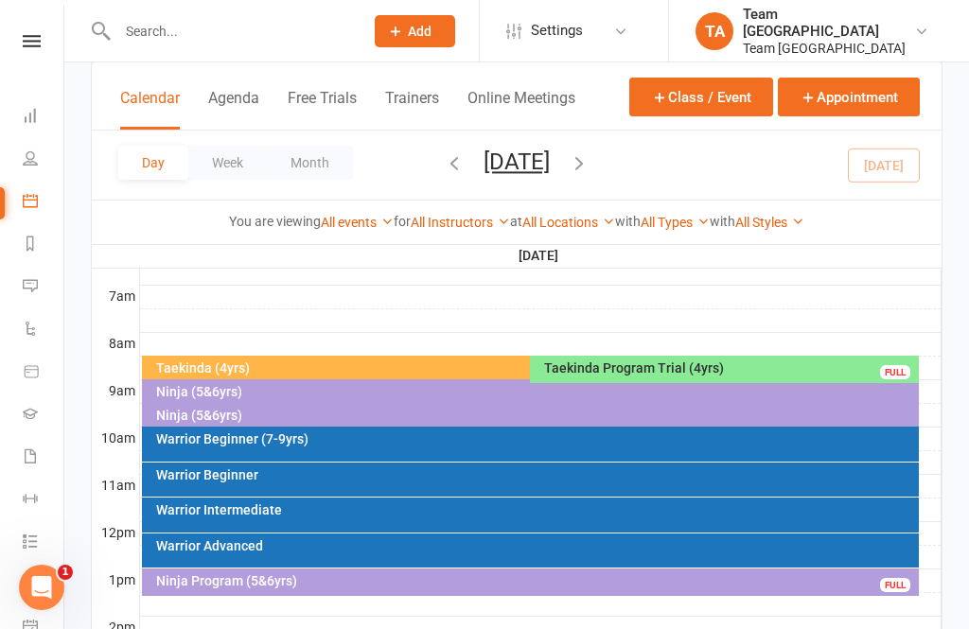
scroll to position [432, 0]
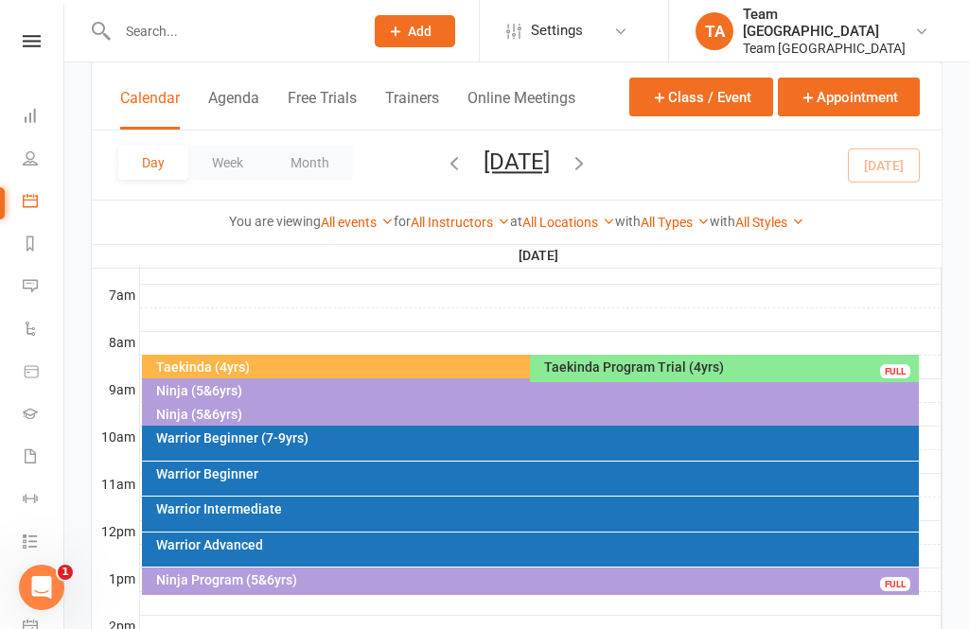
click at [263, 414] on div "Ninja (5&6yrs)" at bounding box center [535, 414] width 761 height 13
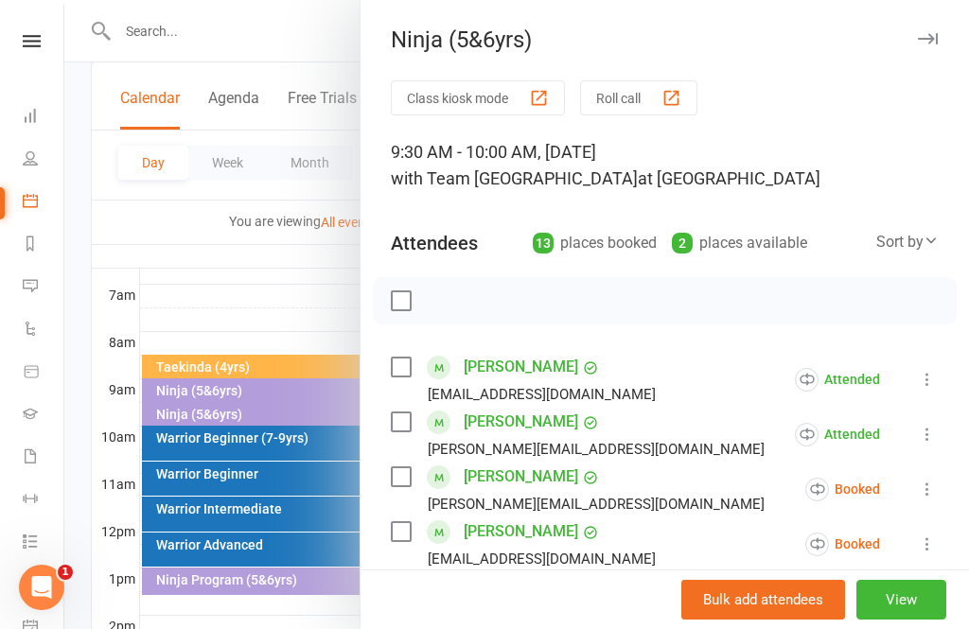
scroll to position [172, 0]
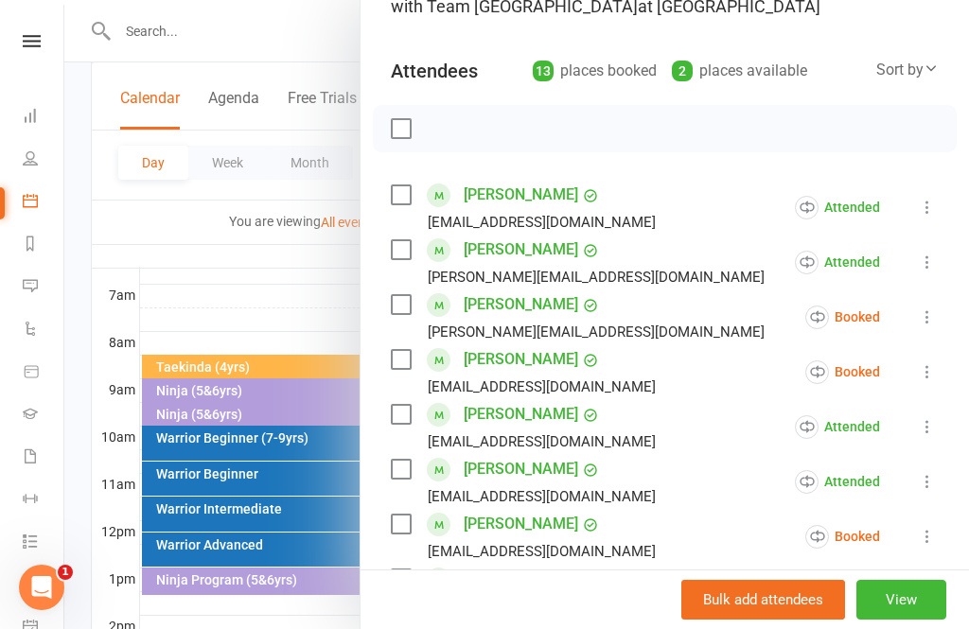
click at [935, 325] on icon at bounding box center [927, 317] width 19 height 19
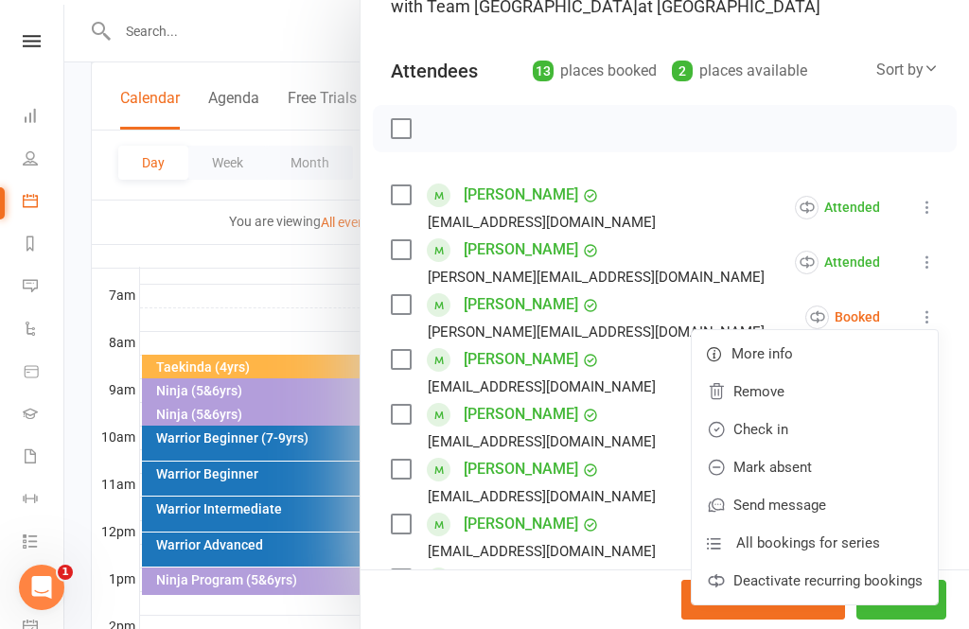
click at [829, 474] on link "Mark absent" at bounding box center [815, 468] width 246 height 38
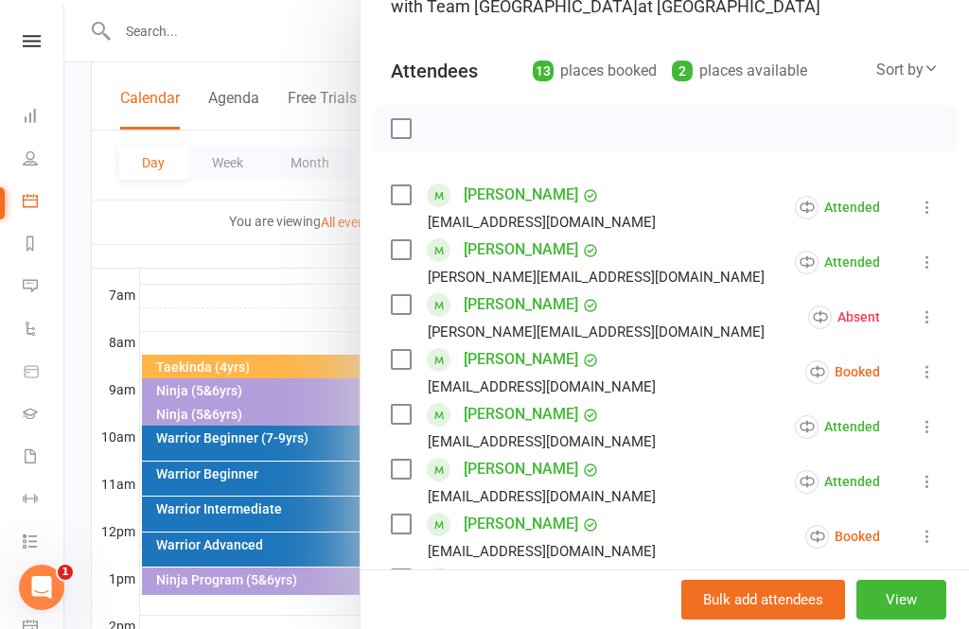
click at [936, 375] on icon at bounding box center [927, 371] width 19 height 19
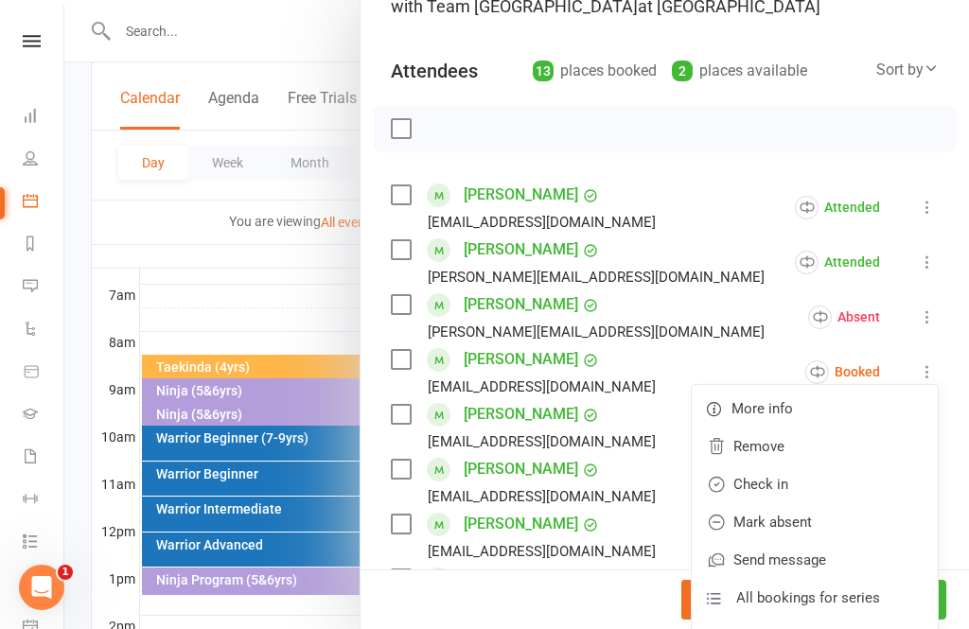
click at [819, 534] on link "Mark absent" at bounding box center [815, 522] width 246 height 38
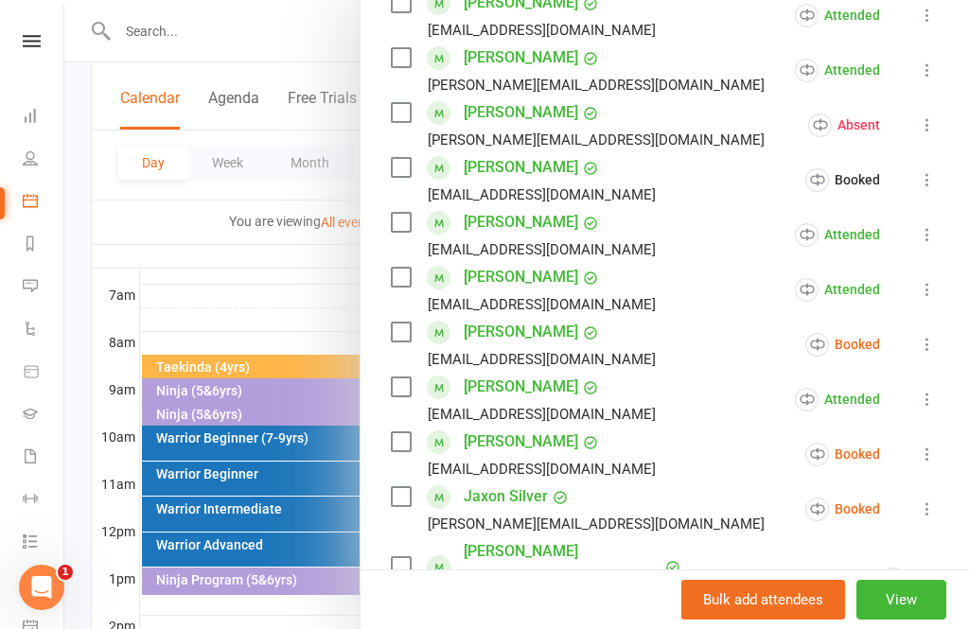
scroll to position [381, 0]
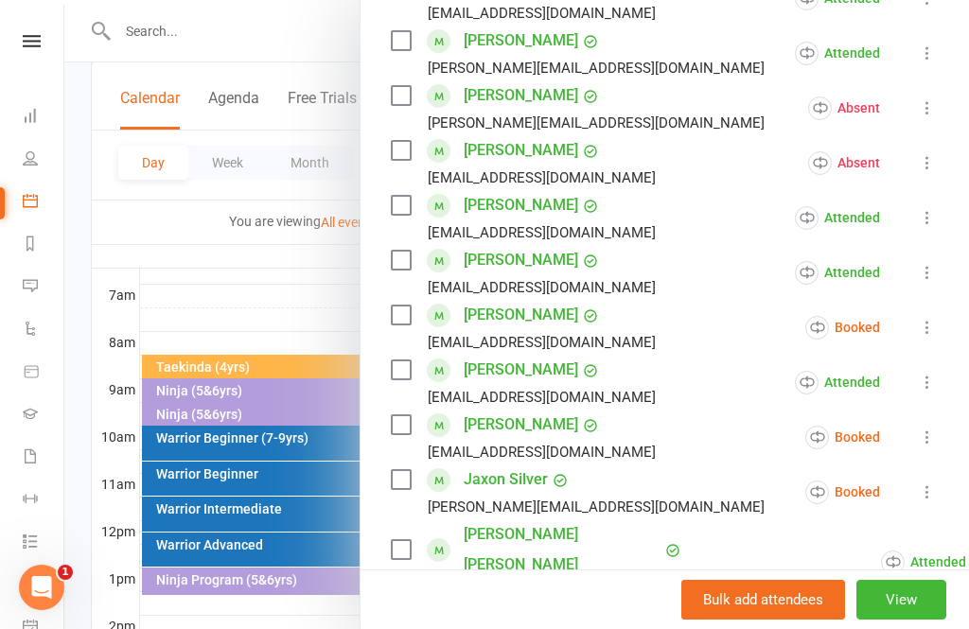
click at [935, 333] on icon at bounding box center [927, 327] width 19 height 19
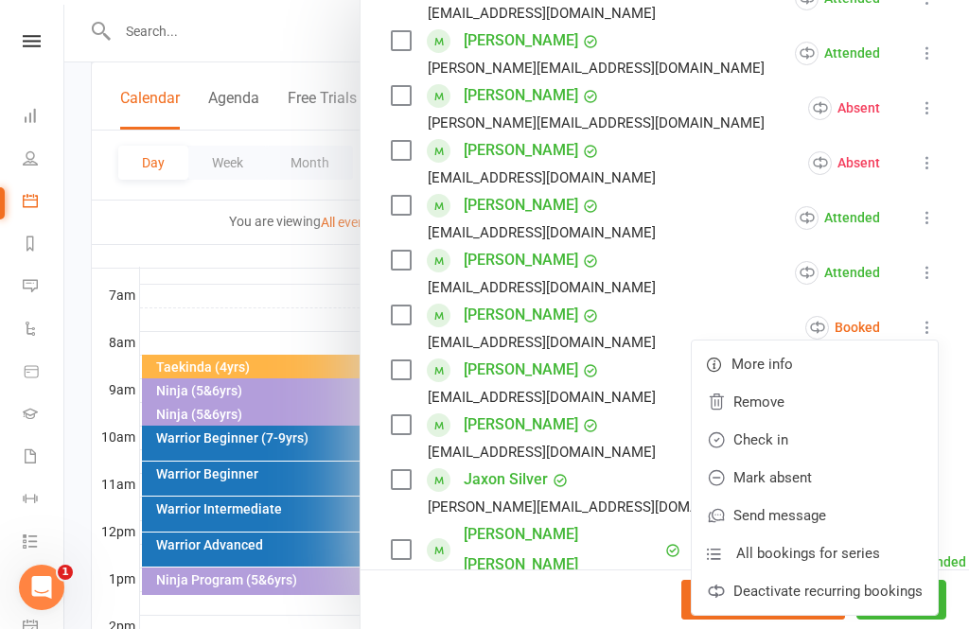
click at [820, 485] on link "Mark absent" at bounding box center [815, 478] width 246 height 38
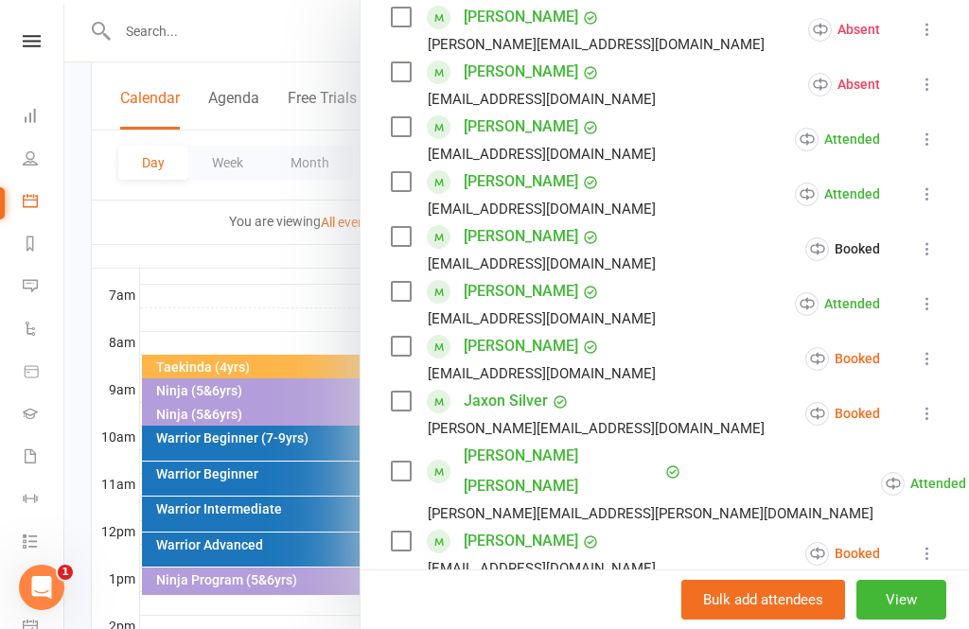
scroll to position [468, 0]
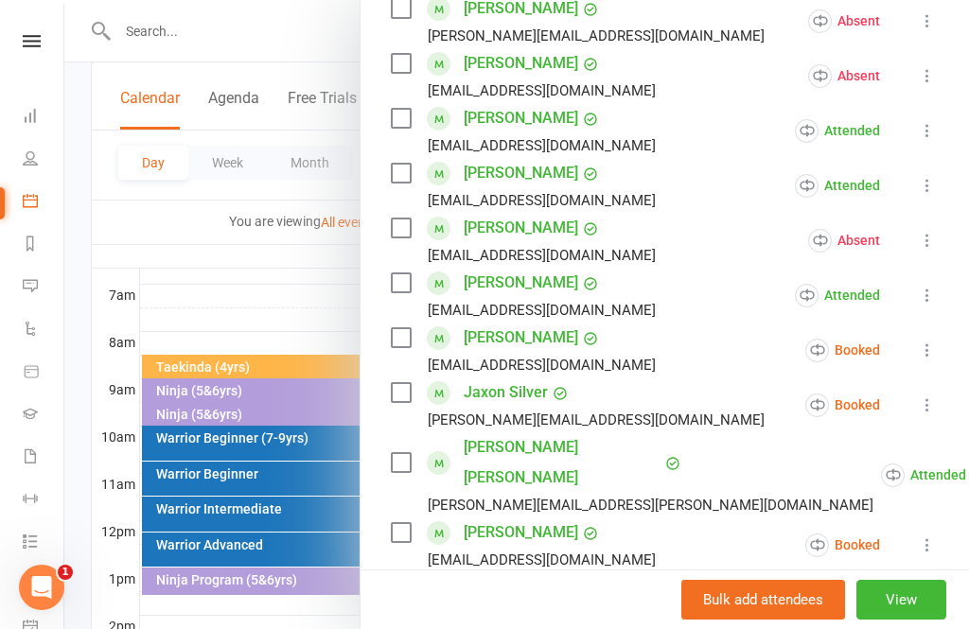
click at [934, 360] on icon at bounding box center [927, 350] width 19 height 19
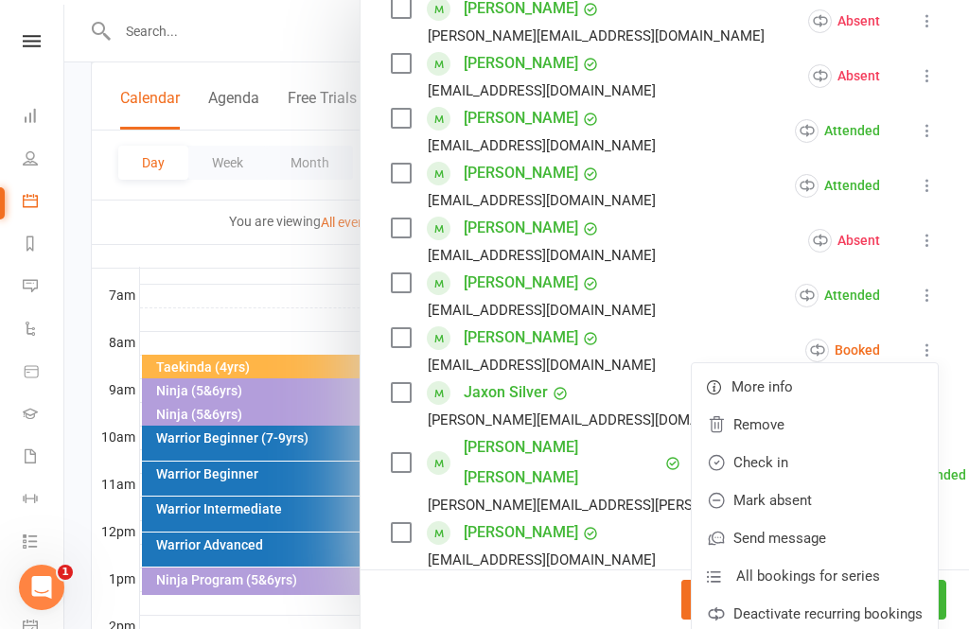
click at [819, 511] on link "Mark absent" at bounding box center [815, 501] width 246 height 38
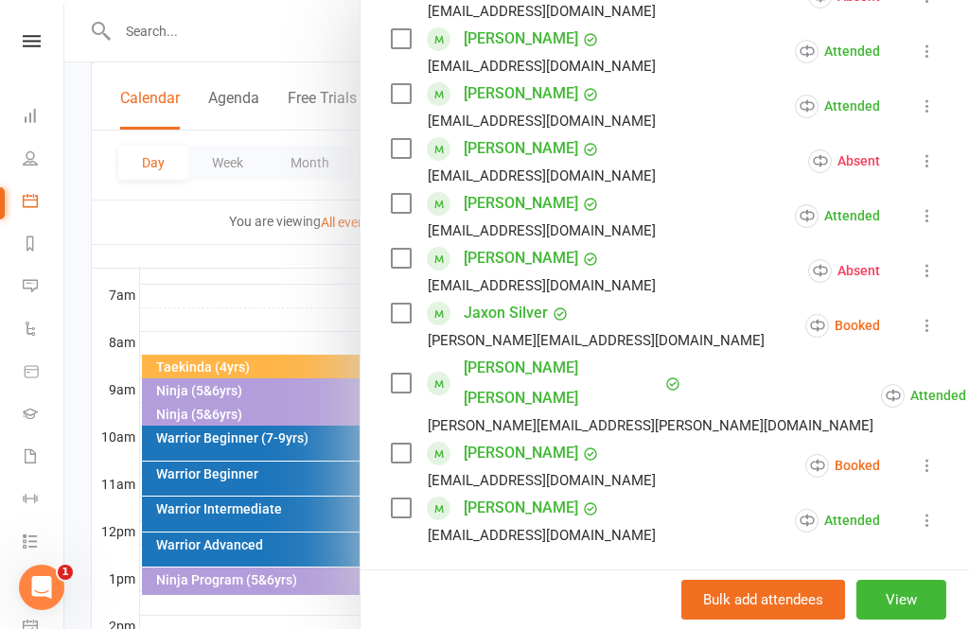
scroll to position [550, 0]
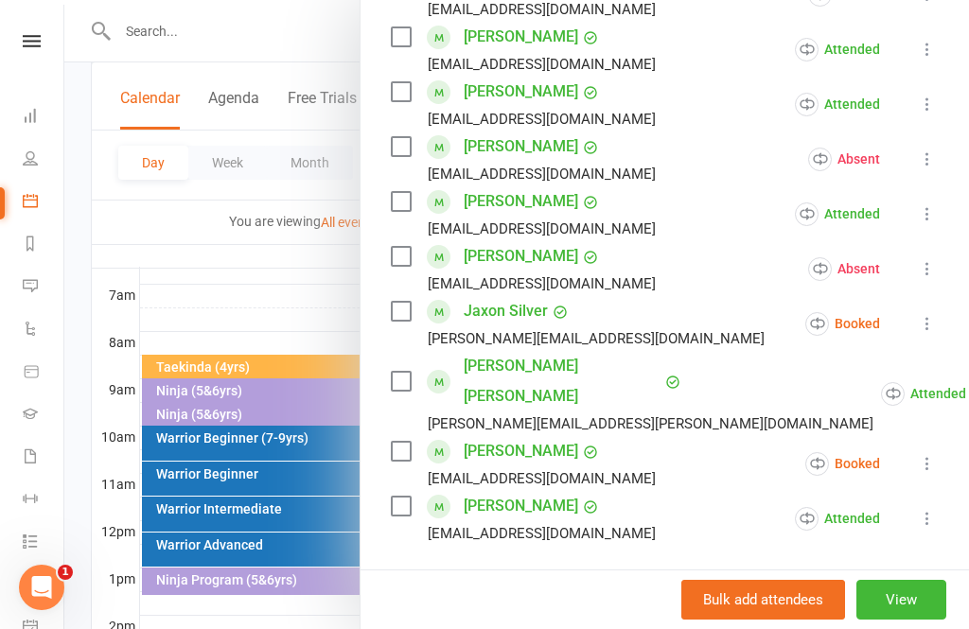
click at [927, 333] on icon at bounding box center [927, 323] width 19 height 19
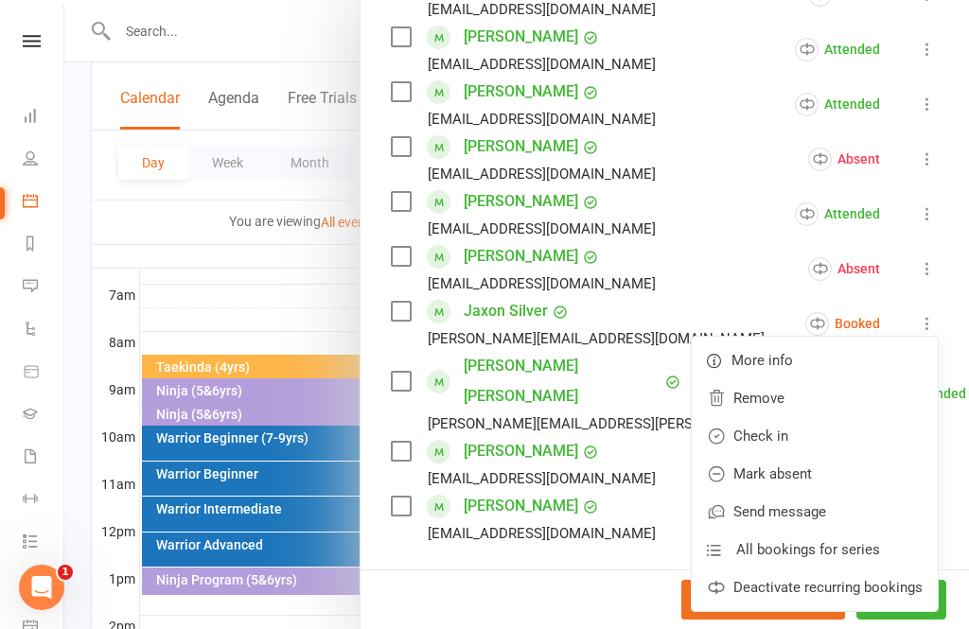
click at [825, 485] on link "Mark absent" at bounding box center [815, 474] width 246 height 38
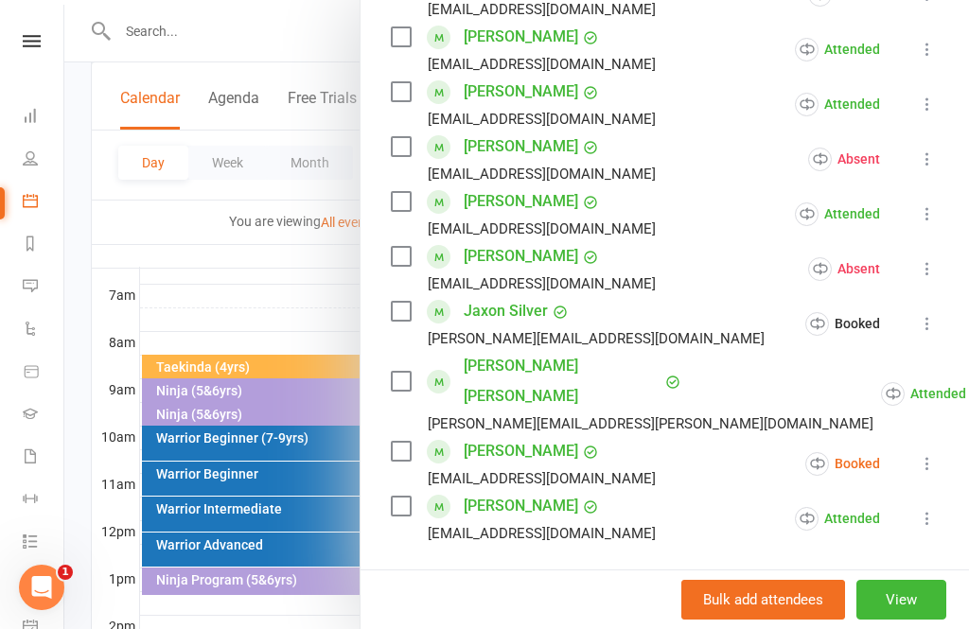
click at [936, 454] on icon at bounding box center [927, 463] width 19 height 19
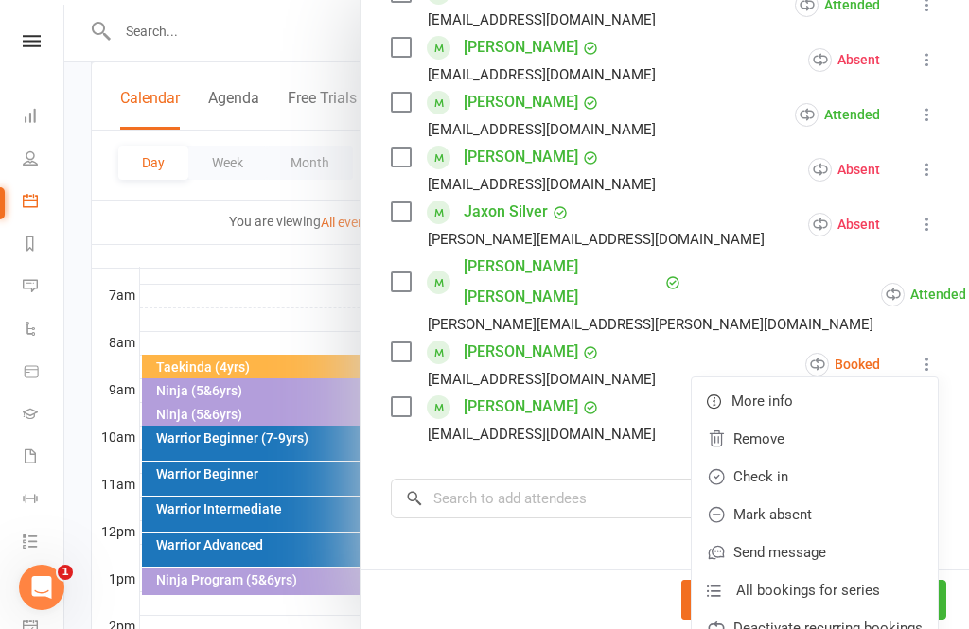
scroll to position [669, 0]
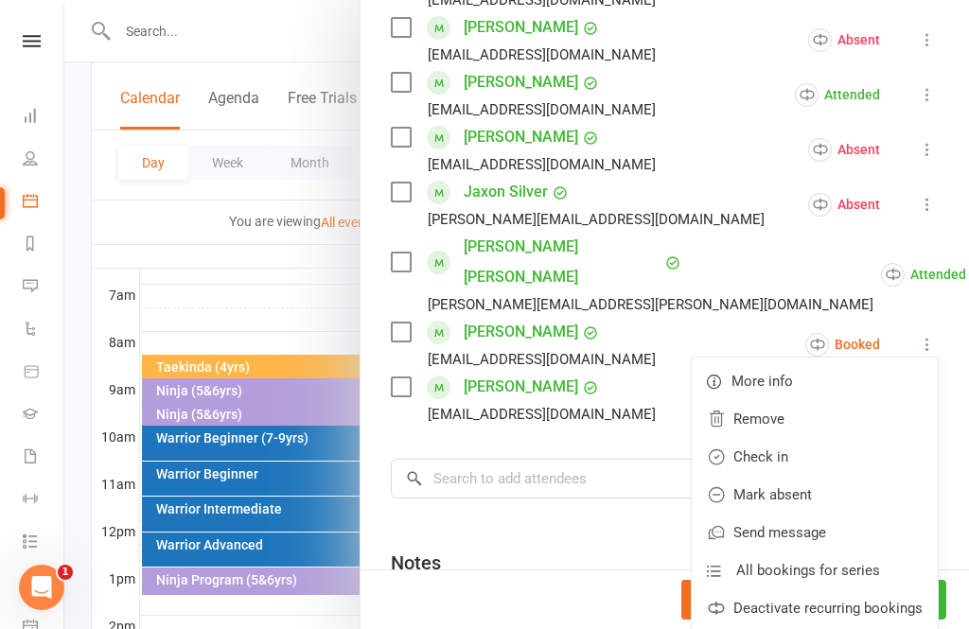
click at [816, 476] on link "Mark absent" at bounding box center [815, 495] width 246 height 38
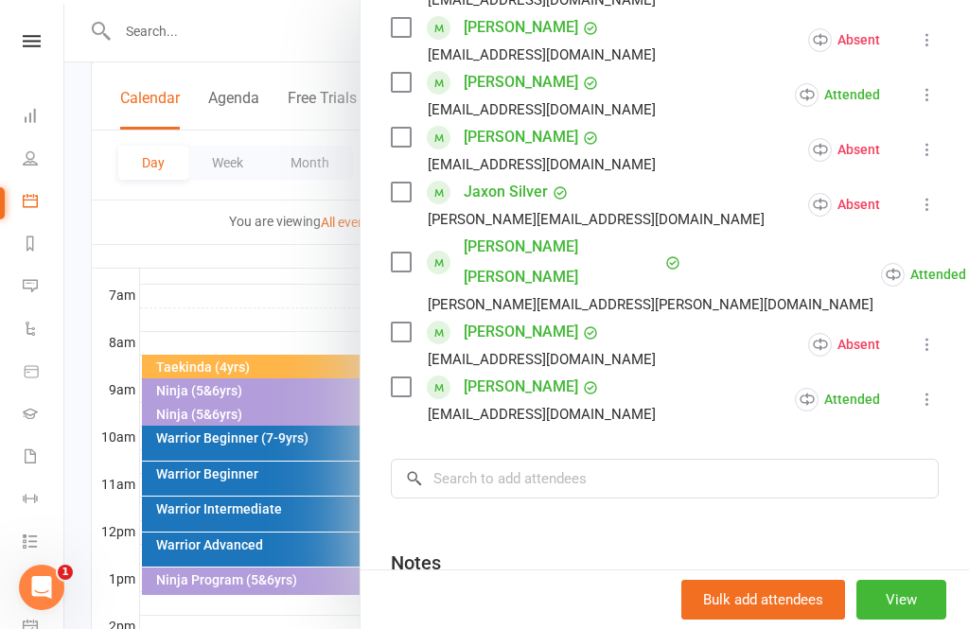
click at [924, 620] on button "View" at bounding box center [901, 600] width 90 height 40
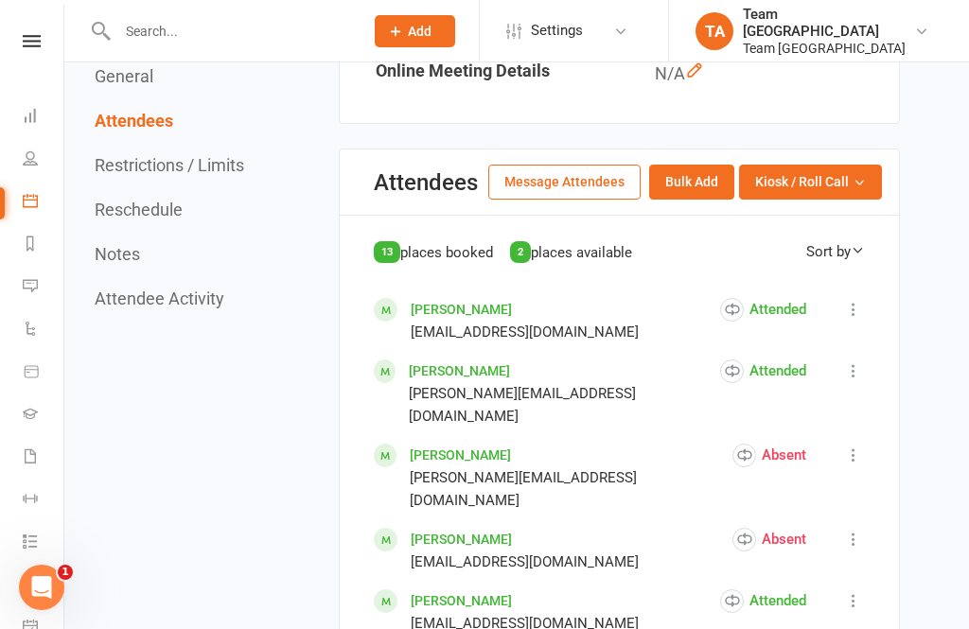
scroll to position [970, 0]
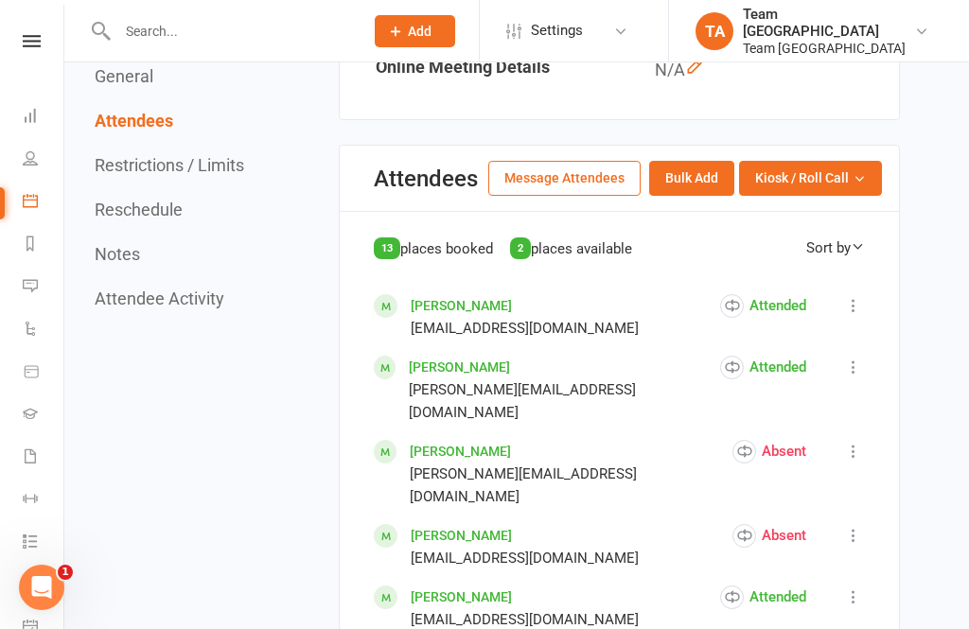
click at [850, 195] on button "Kiosk / Roll Call" at bounding box center [810, 178] width 143 height 34
click at [804, 278] on link "Enter Roll Call" at bounding box center [787, 259] width 187 height 38
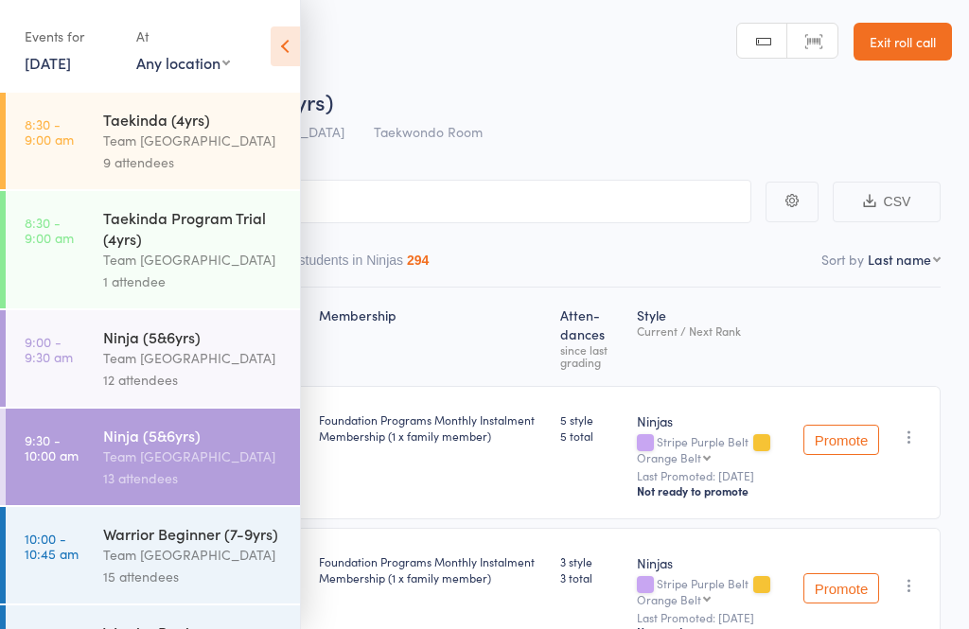
click at [212, 467] on div "Team [GEOGRAPHIC_DATA]" at bounding box center [193, 457] width 181 height 22
click at [277, 56] on icon at bounding box center [285, 46] width 29 height 40
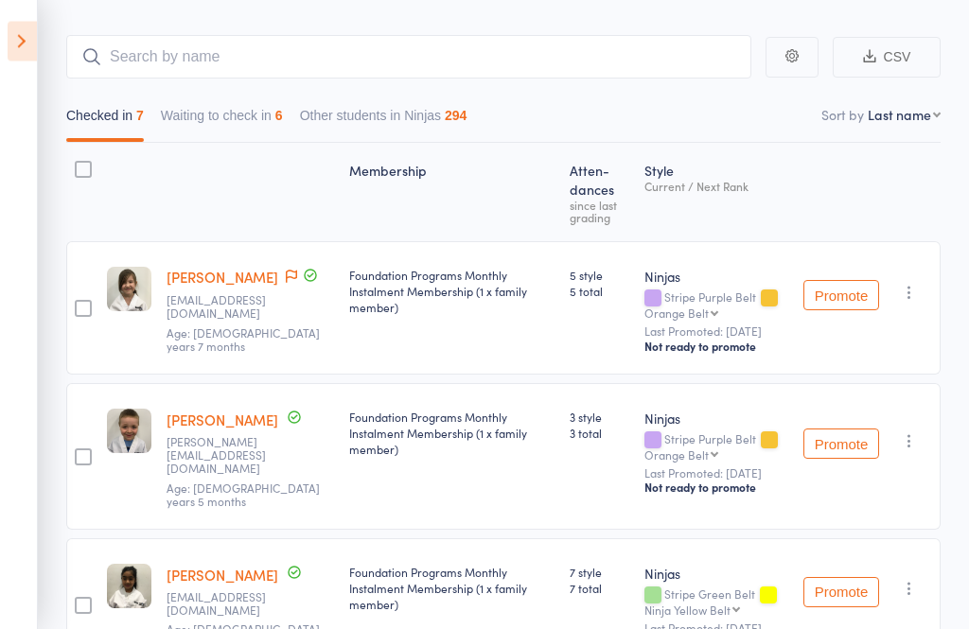
scroll to position [145, 0]
click at [250, 137] on button "Waiting to check in 6" at bounding box center [222, 120] width 122 height 44
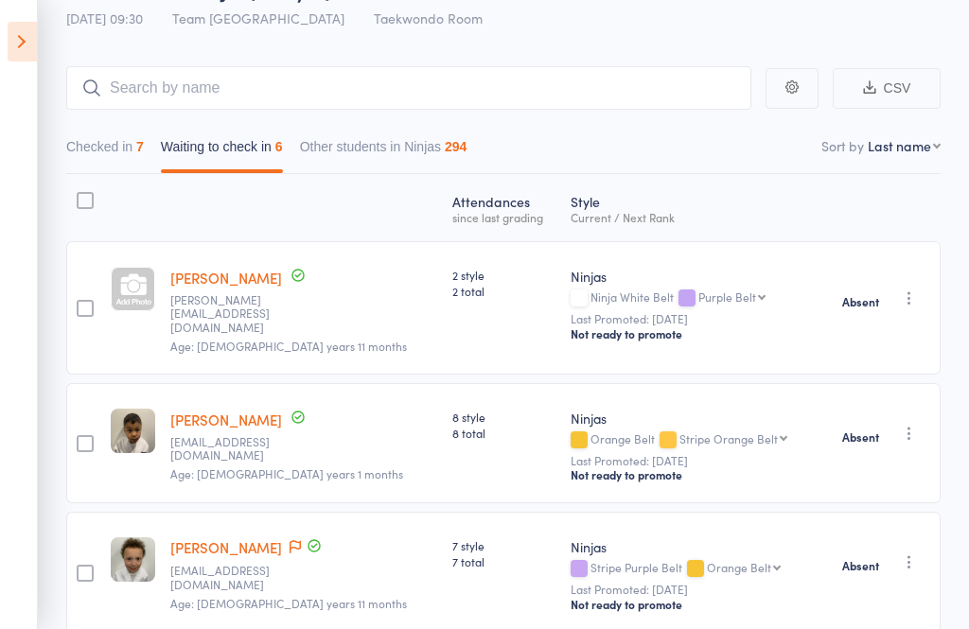
scroll to position [111, 0]
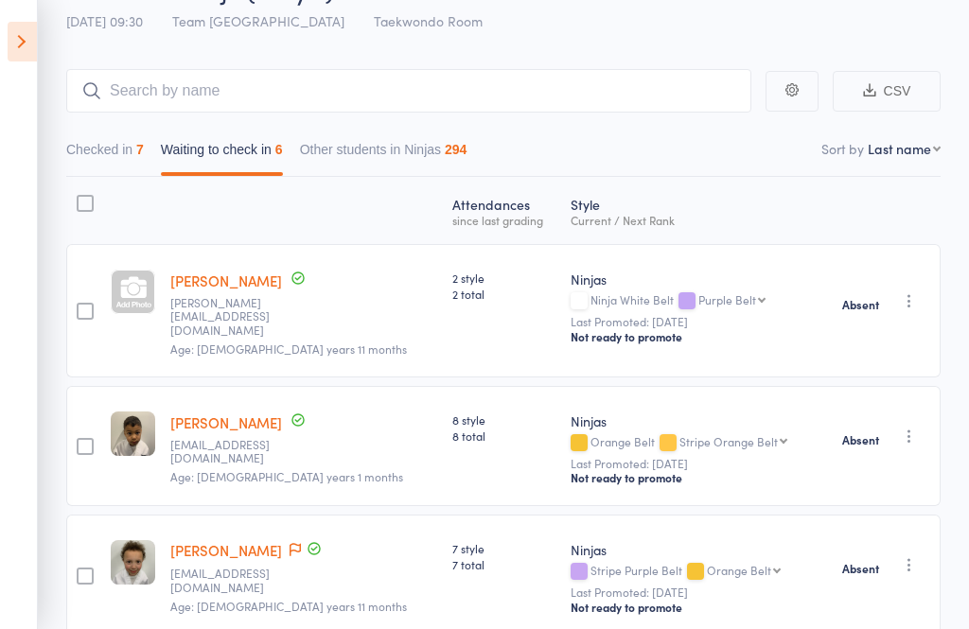
click at [92, 154] on button "Checked in 7" at bounding box center [105, 154] width 78 height 44
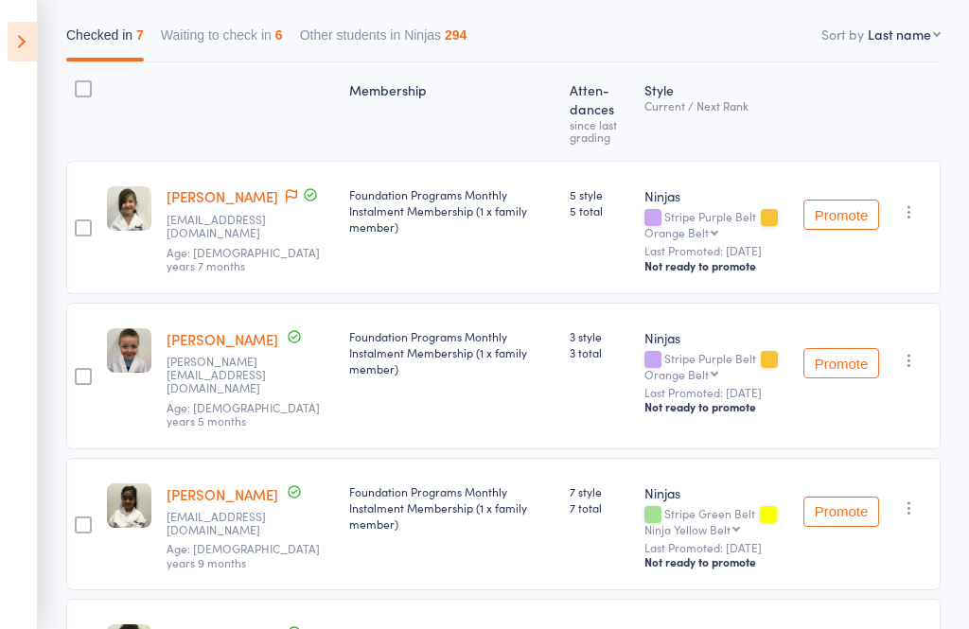
scroll to position [229, 0]
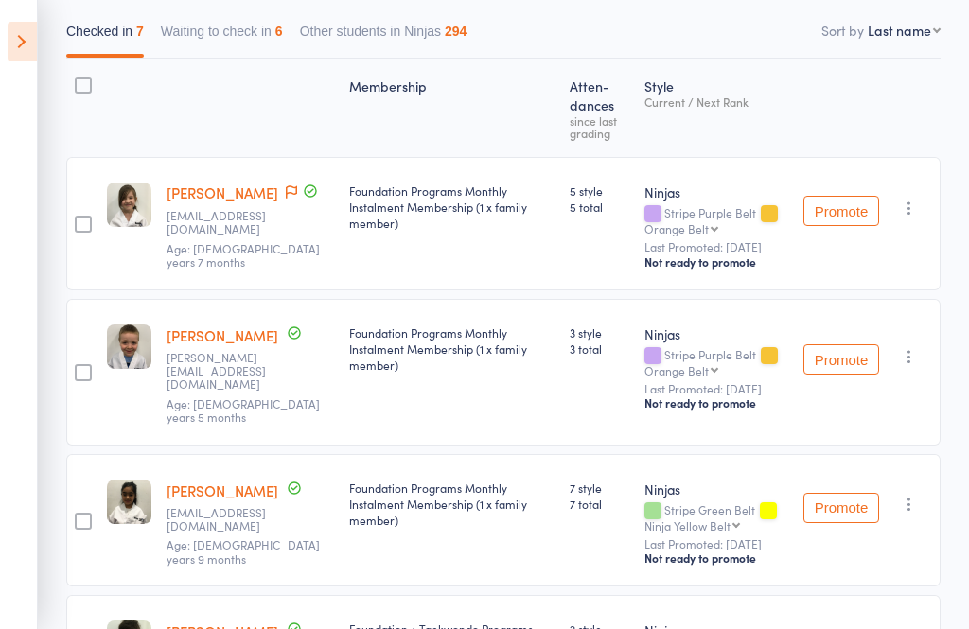
click at [252, 44] on button "Waiting to check in 6" at bounding box center [222, 36] width 122 height 44
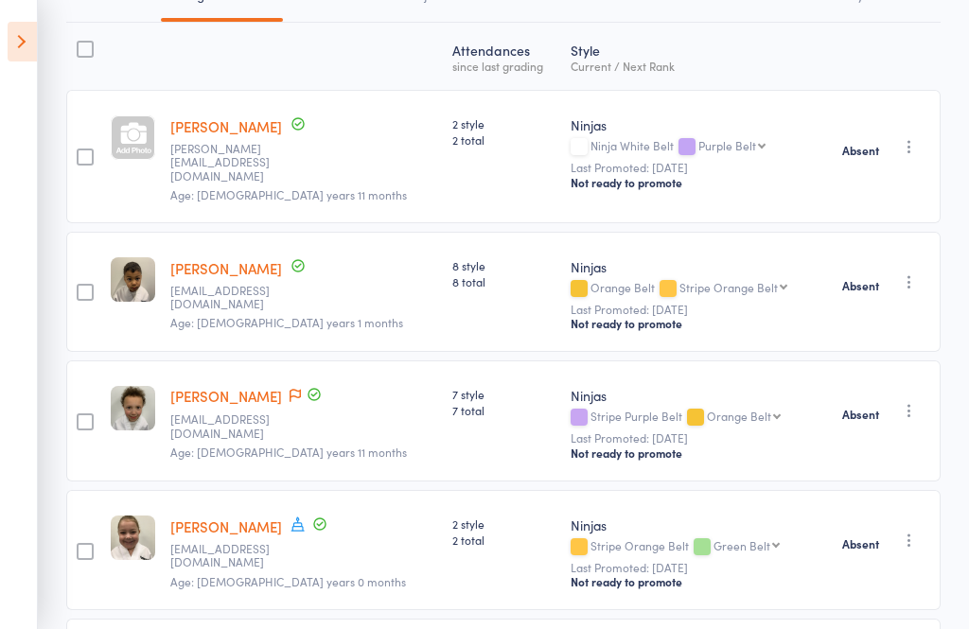
scroll to position [265, 0]
click at [918, 279] on icon "button" at bounding box center [909, 282] width 19 height 19
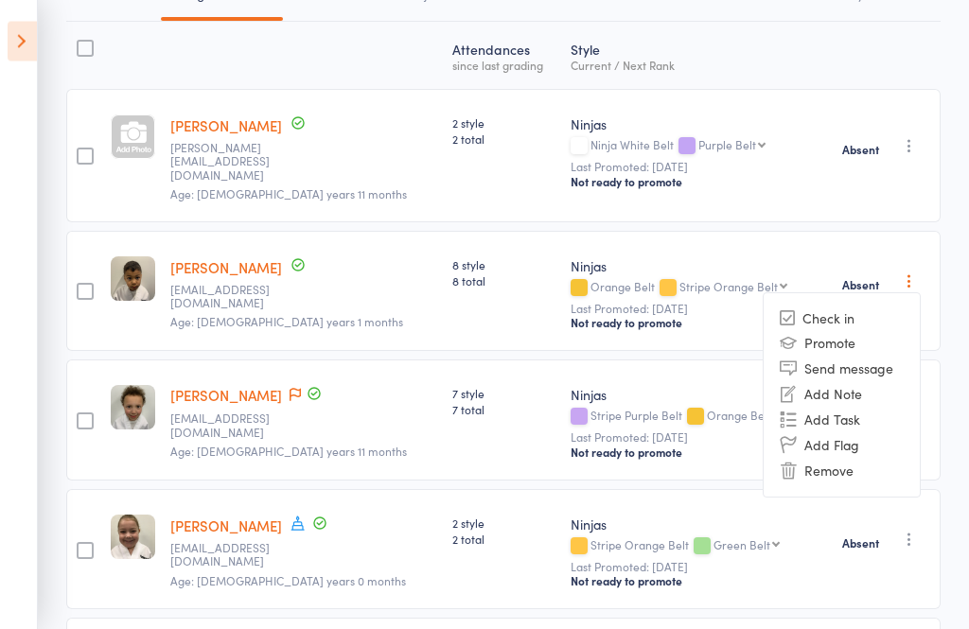
scroll to position [266, 0]
click at [856, 307] on li "Check in" at bounding box center [842, 319] width 156 height 24
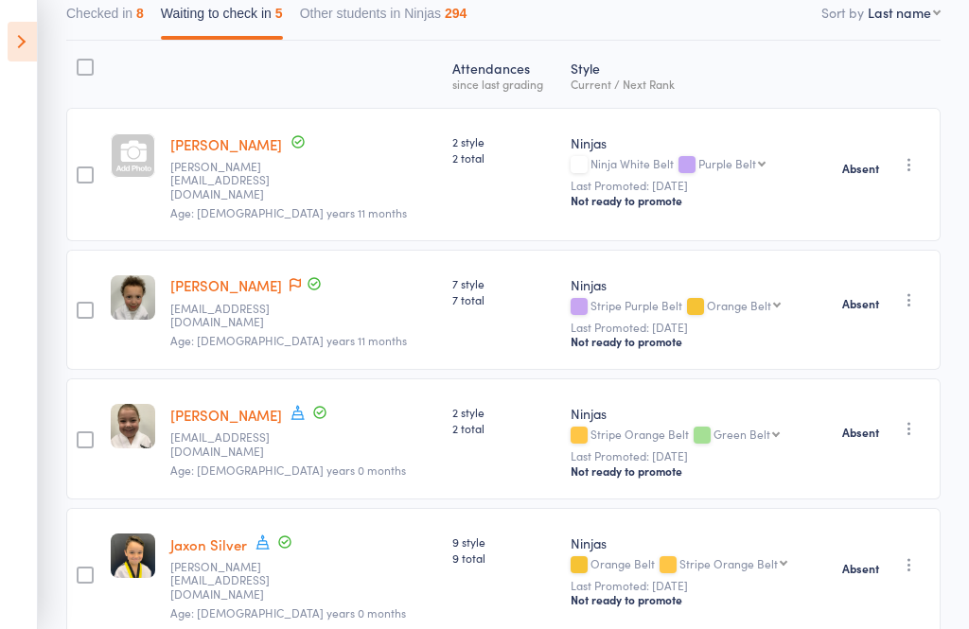
scroll to position [168, 0]
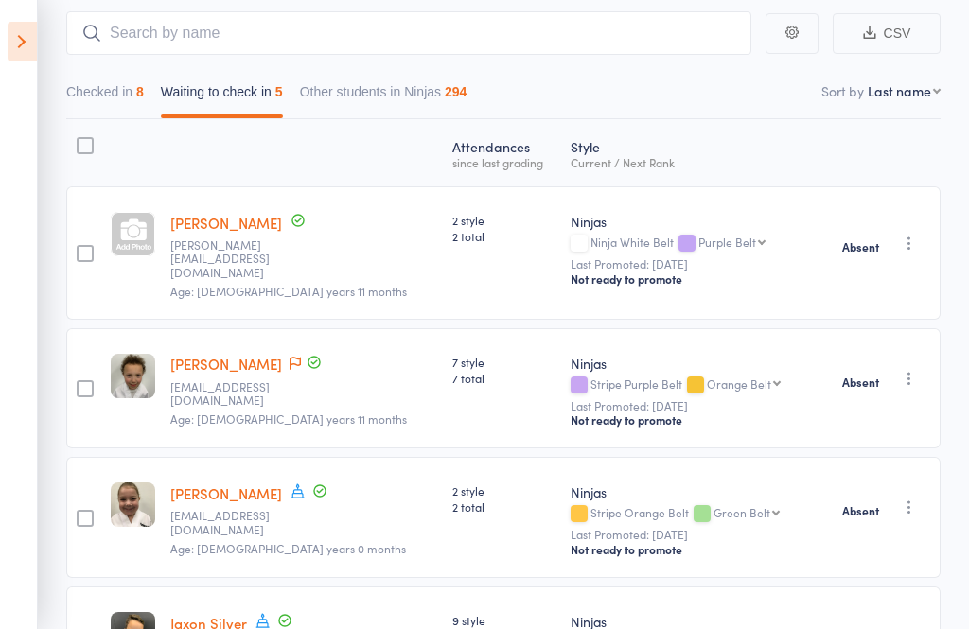
click at [237, 222] on link "Leonardo Koris" at bounding box center [226, 223] width 112 height 20
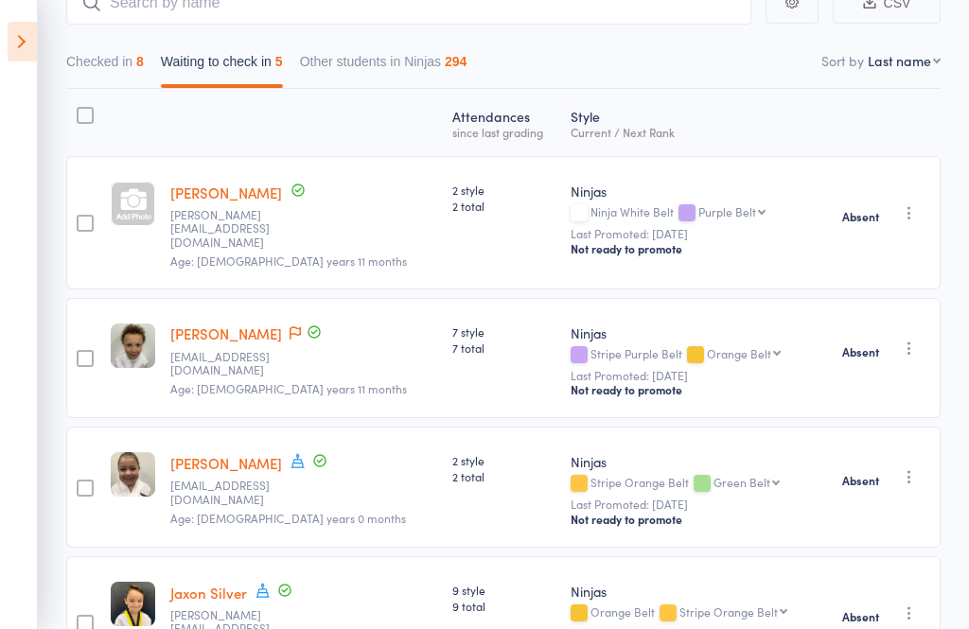
click at [24, 35] on icon at bounding box center [22, 42] width 29 height 40
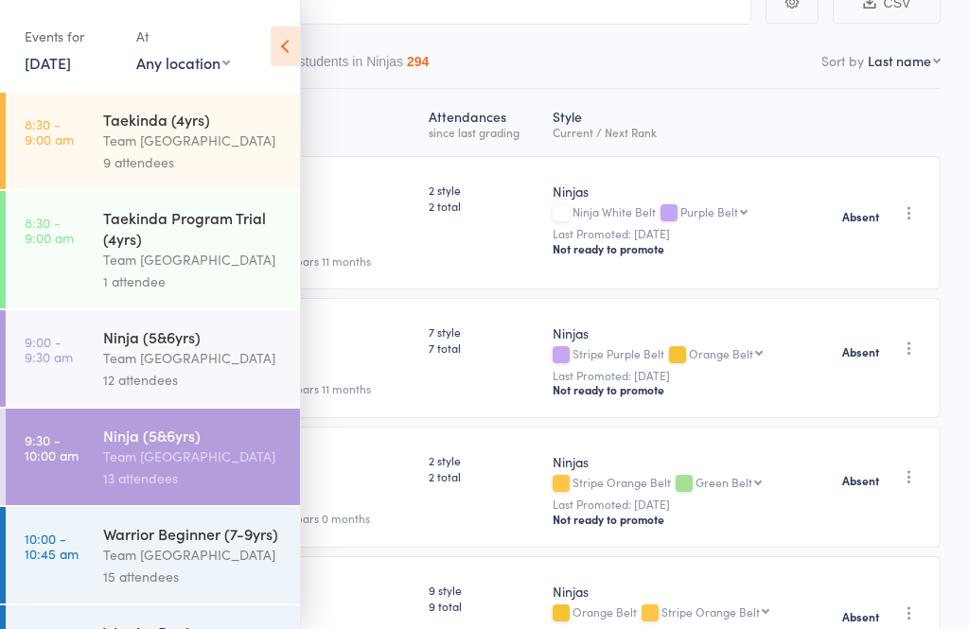
click at [203, 459] on div "Team [GEOGRAPHIC_DATA]" at bounding box center [193, 457] width 181 height 22
click at [153, 544] on div "Warrior Beginner (7-9yrs)" at bounding box center [193, 533] width 181 height 21
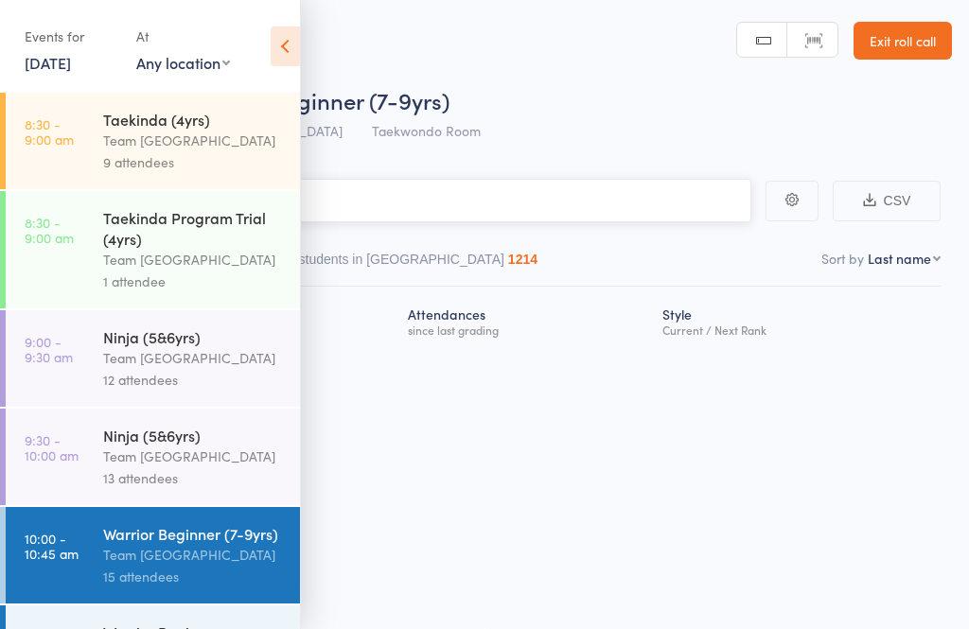
scroll to position [1, 0]
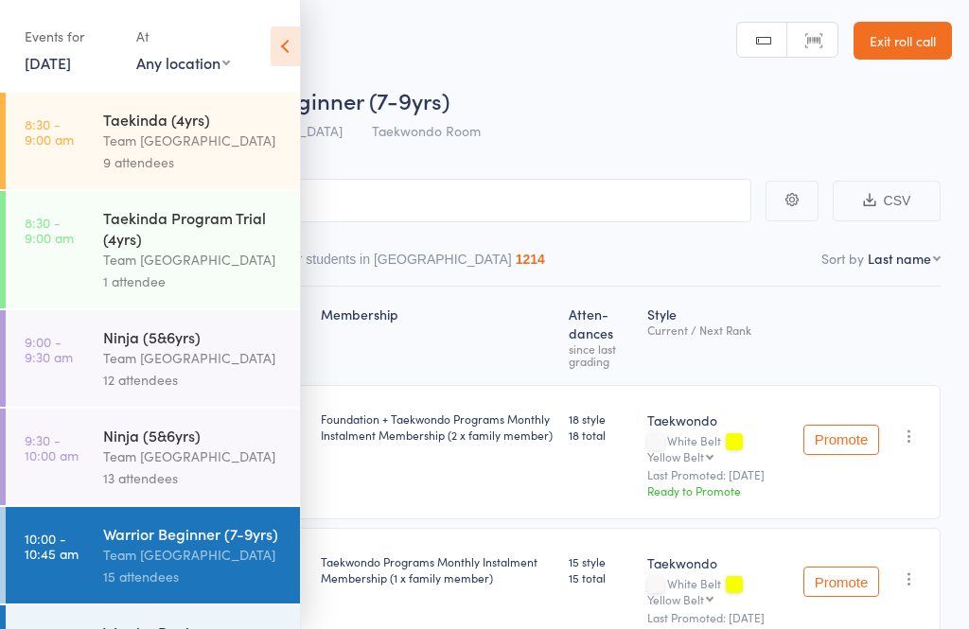
click at [284, 44] on icon at bounding box center [285, 46] width 29 height 40
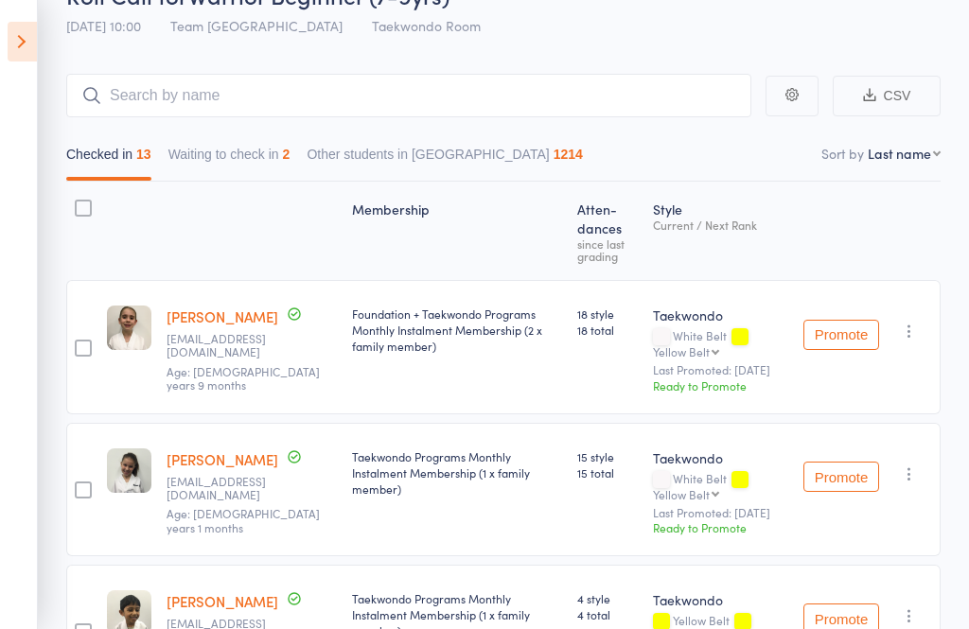
click at [248, 157] on button "Waiting to check in 2" at bounding box center [229, 159] width 122 height 44
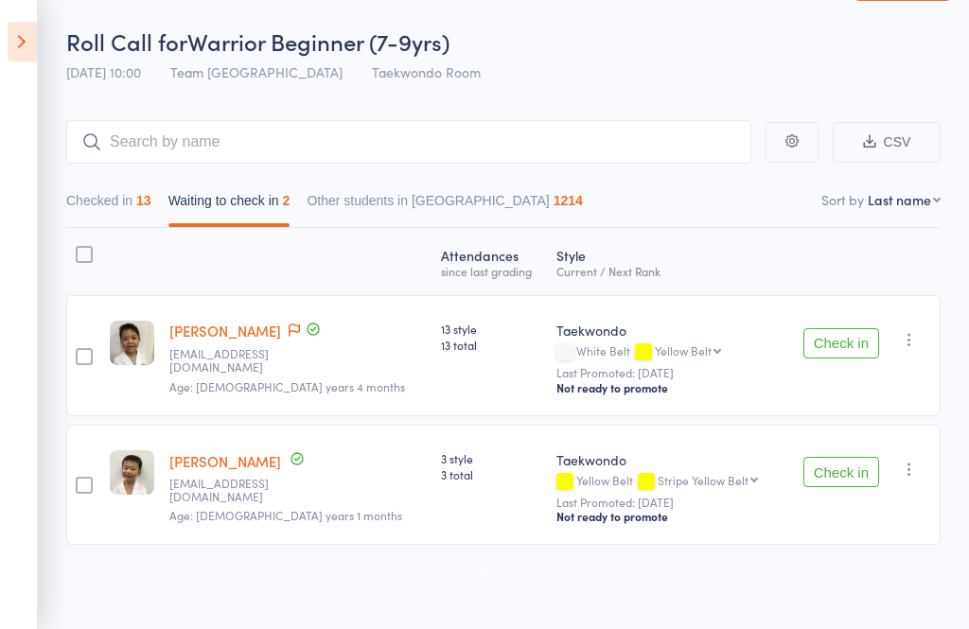
scroll to position [3, 0]
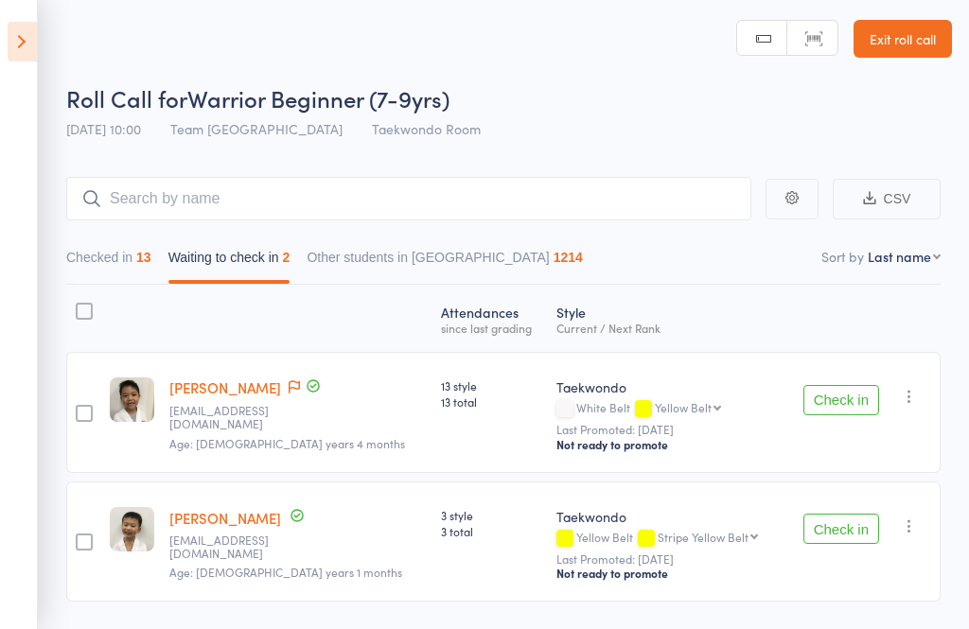
click at [118, 268] on button "Checked in 13" at bounding box center [108, 262] width 85 height 44
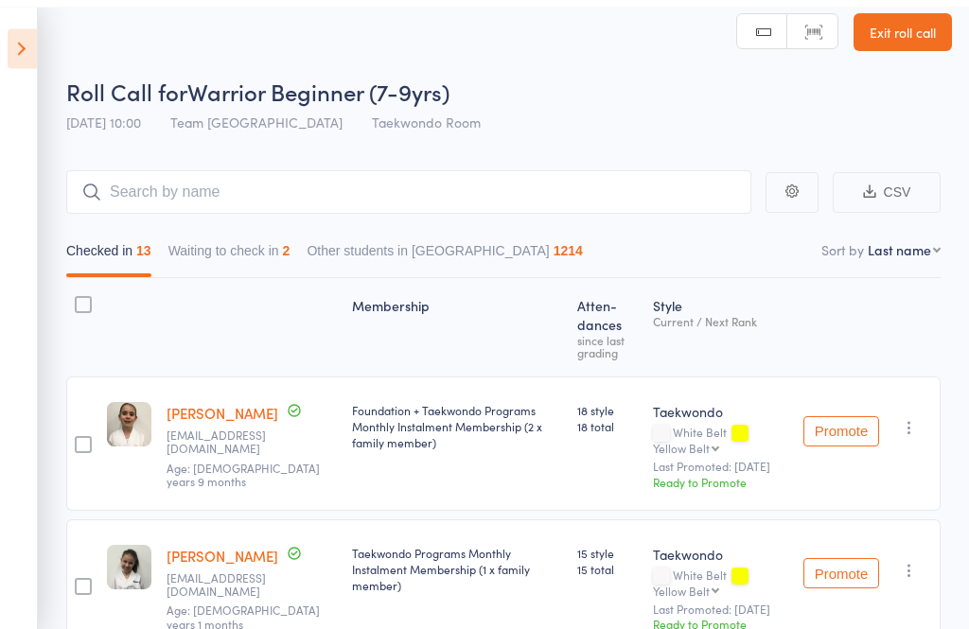
scroll to position [0, 0]
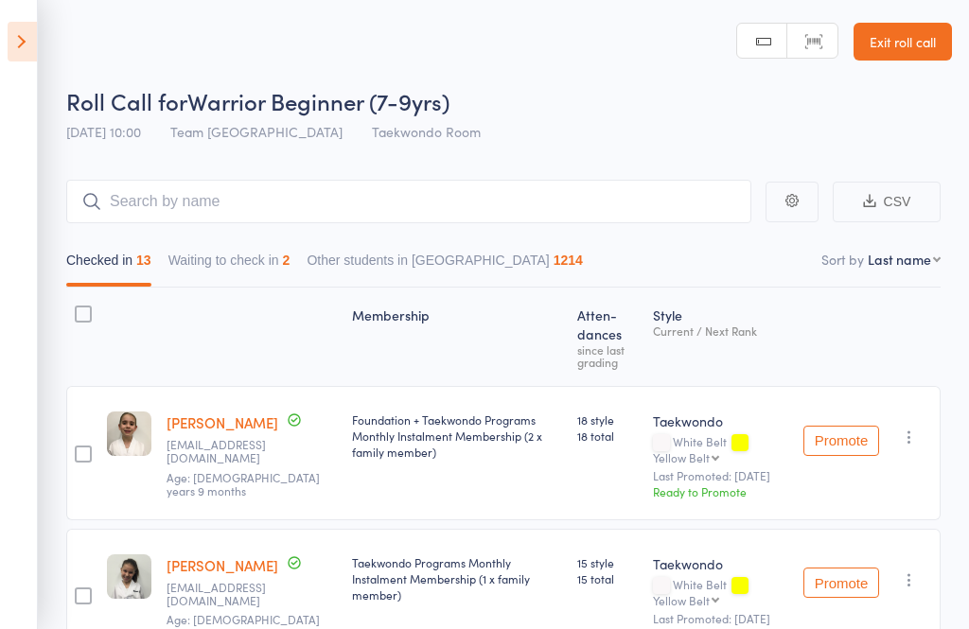
click at [239, 256] on button "Waiting to check in 2" at bounding box center [229, 265] width 122 height 44
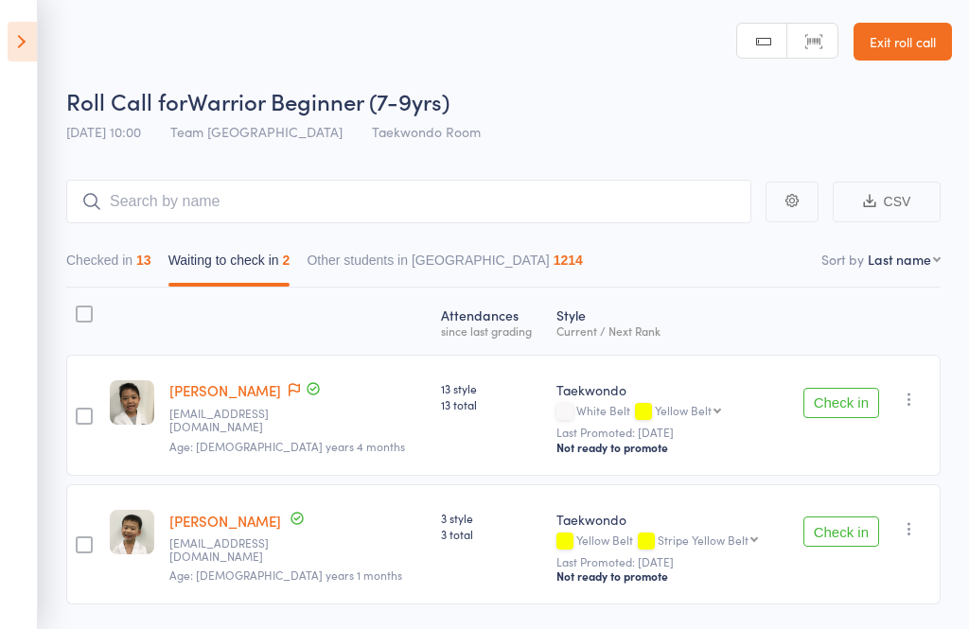
click at [832, 407] on button "Check in" at bounding box center [841, 403] width 76 height 30
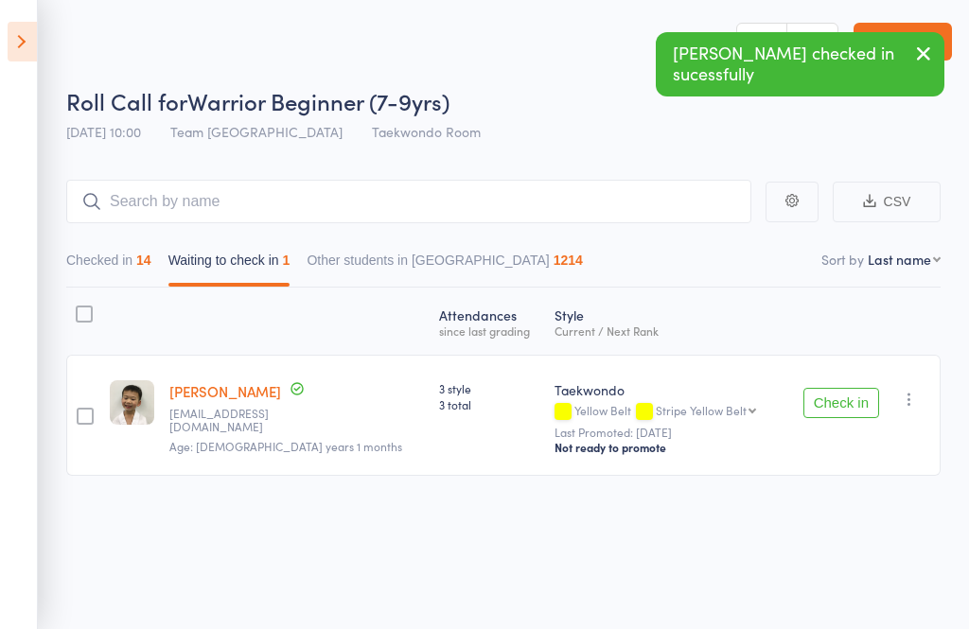
click at [919, 411] on button "button" at bounding box center [909, 399] width 23 height 23
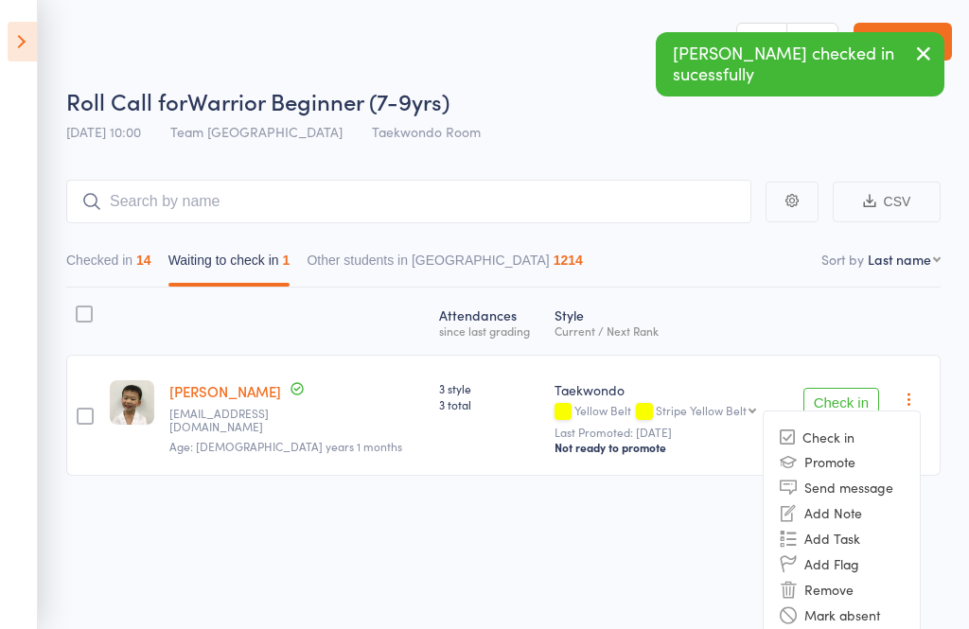
scroll to position [16, 0]
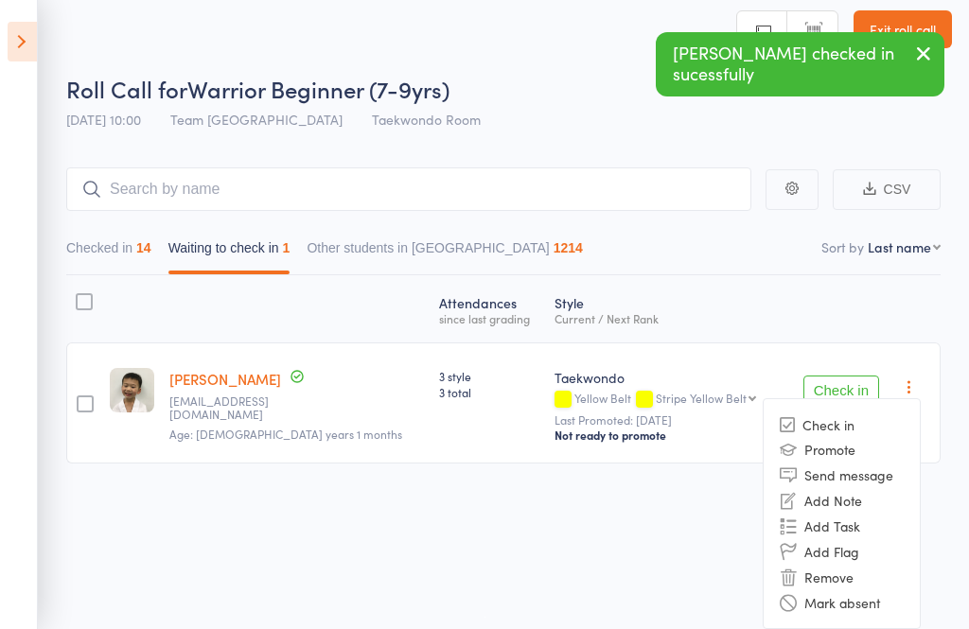
click at [888, 613] on li "Mark absent" at bounding box center [842, 603] width 156 height 26
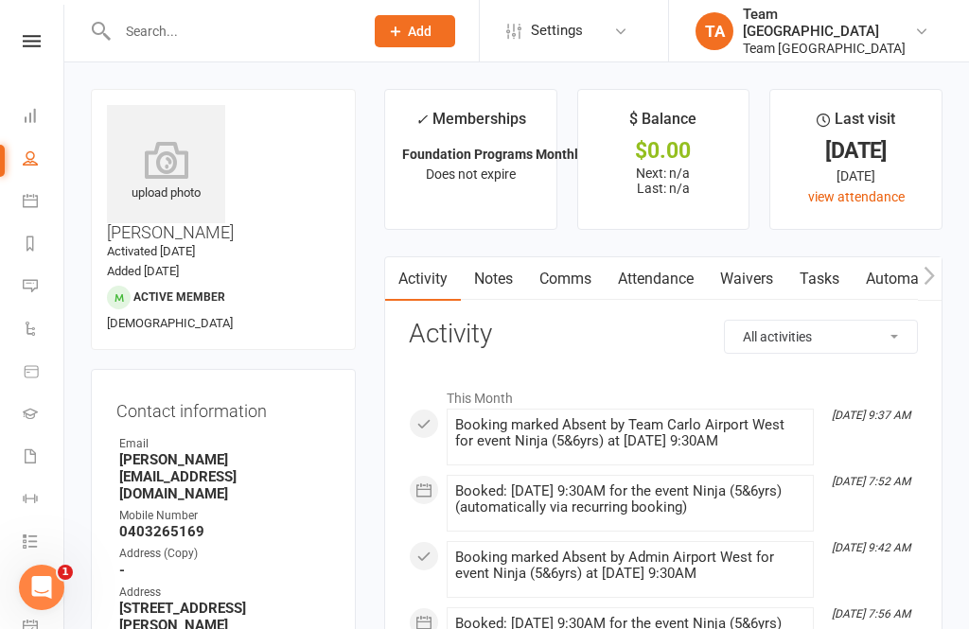
click at [25, 41] on icon at bounding box center [32, 41] width 18 height 12
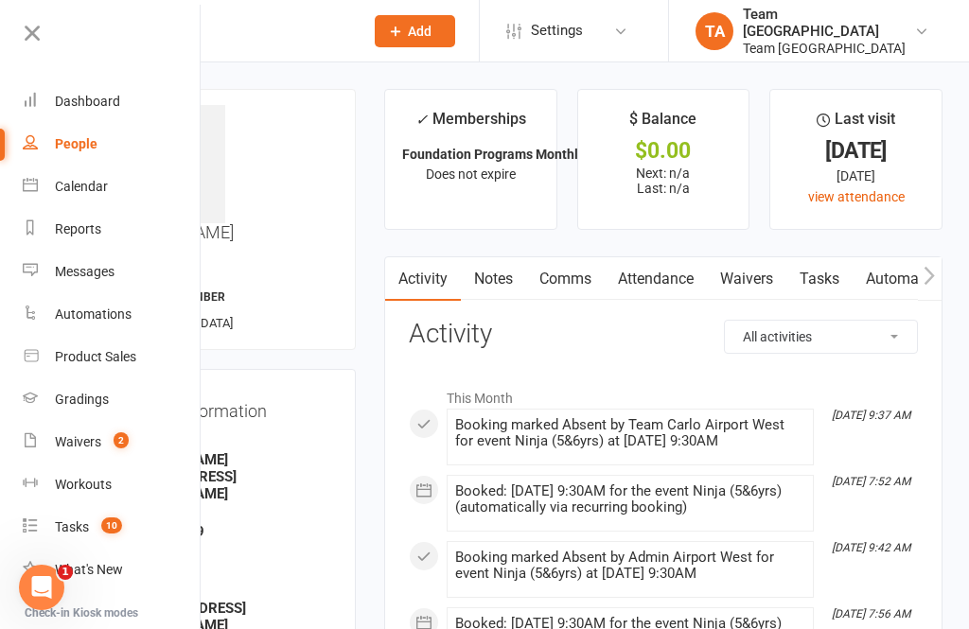
click at [103, 183] on div "Calendar" at bounding box center [81, 186] width 53 height 15
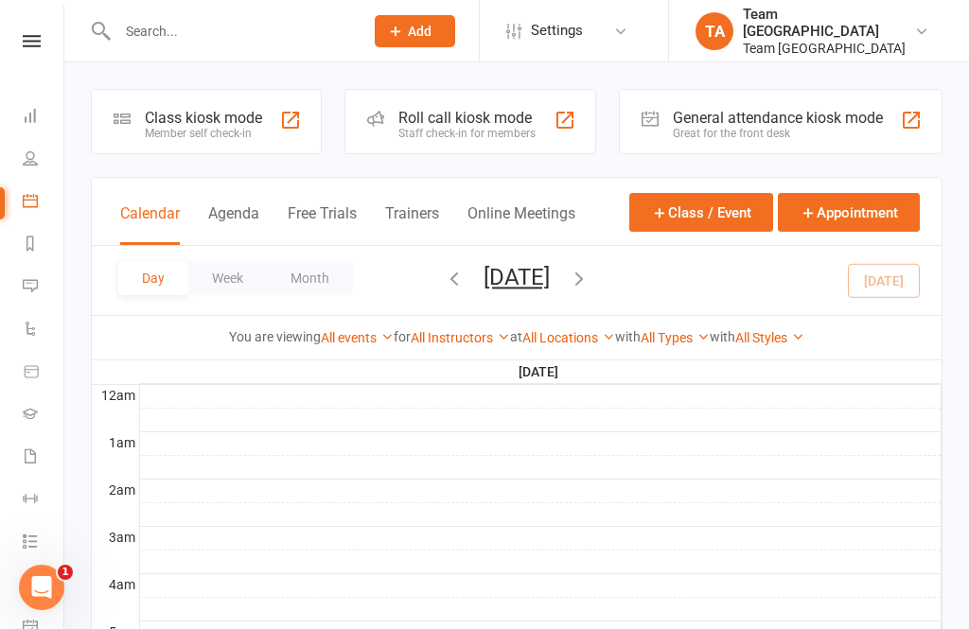
click at [550, 282] on button "[DATE]" at bounding box center [517, 277] width 66 height 26
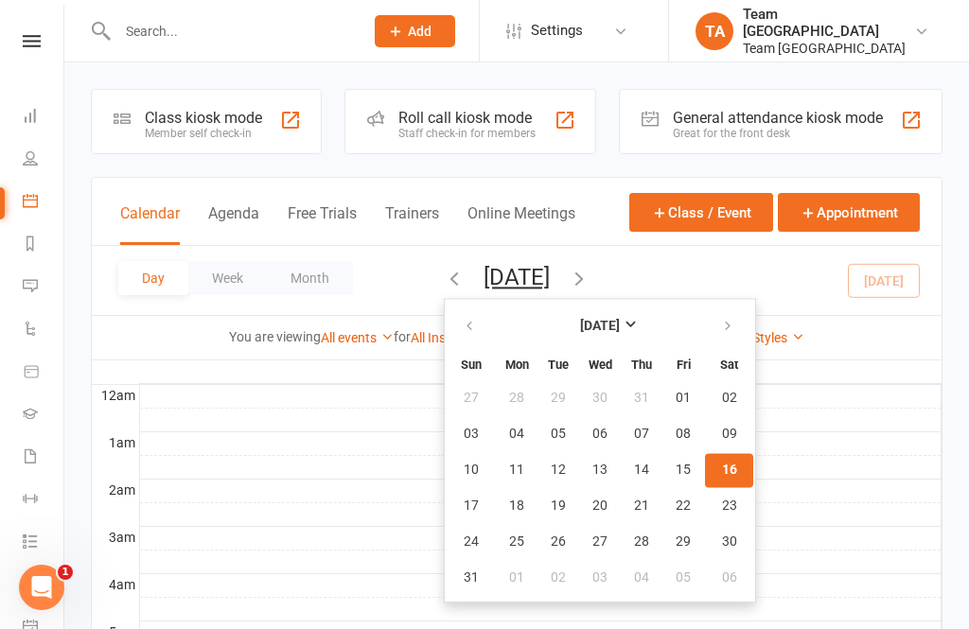
click at [722, 549] on span "30" at bounding box center [729, 542] width 15 height 15
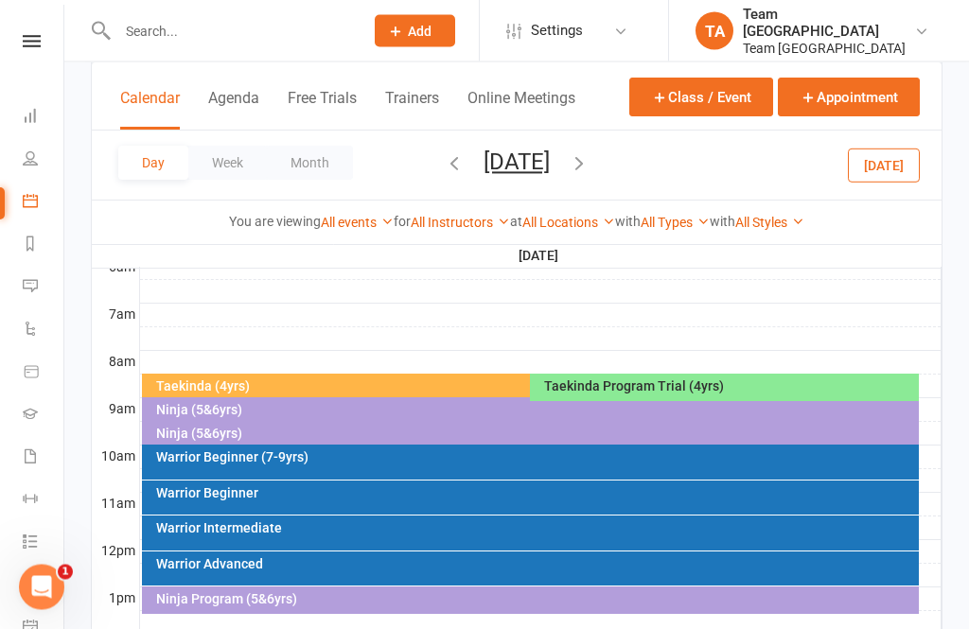
scroll to position [382, 0]
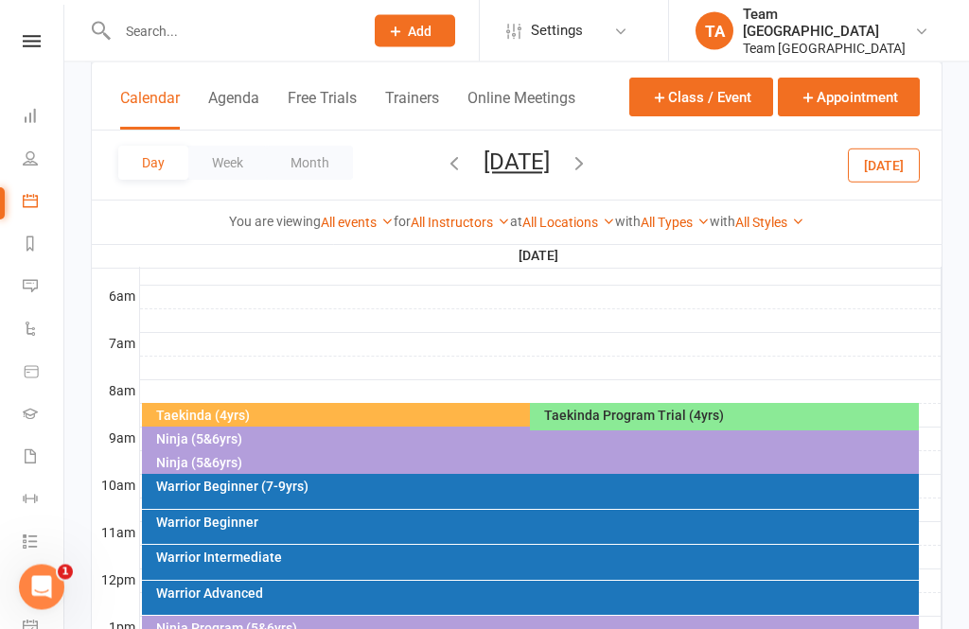
click at [241, 440] on div "Ninja (5&6yrs)" at bounding box center [535, 439] width 761 height 13
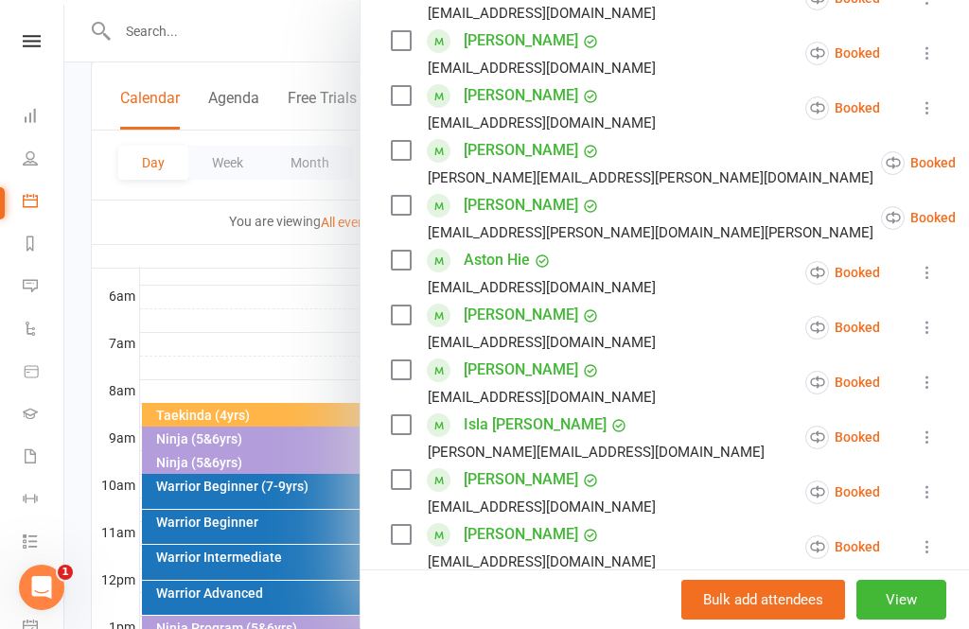
scroll to position [444, 0]
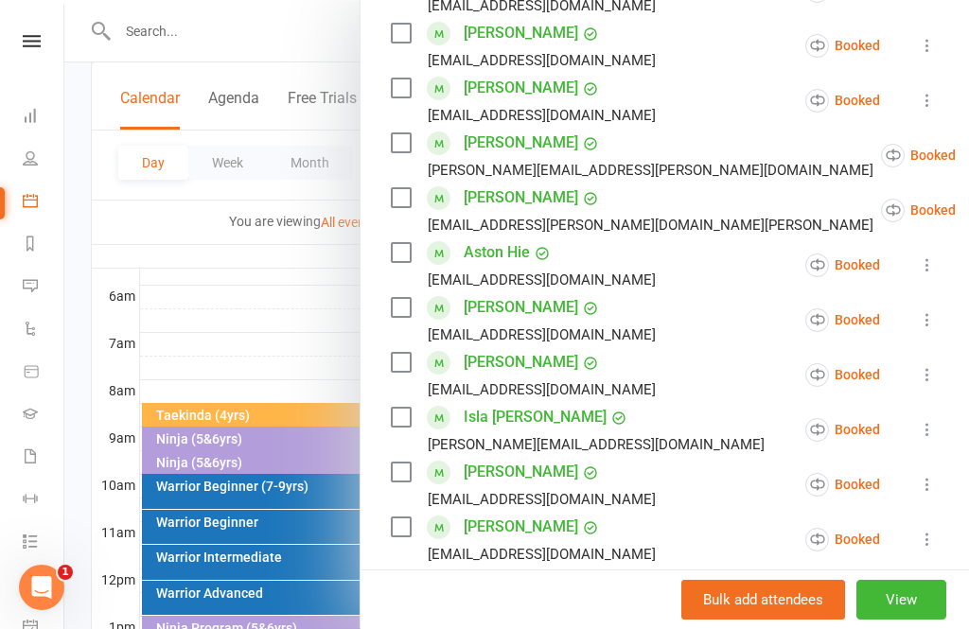
click at [267, 326] on div at bounding box center [516, 314] width 905 height 629
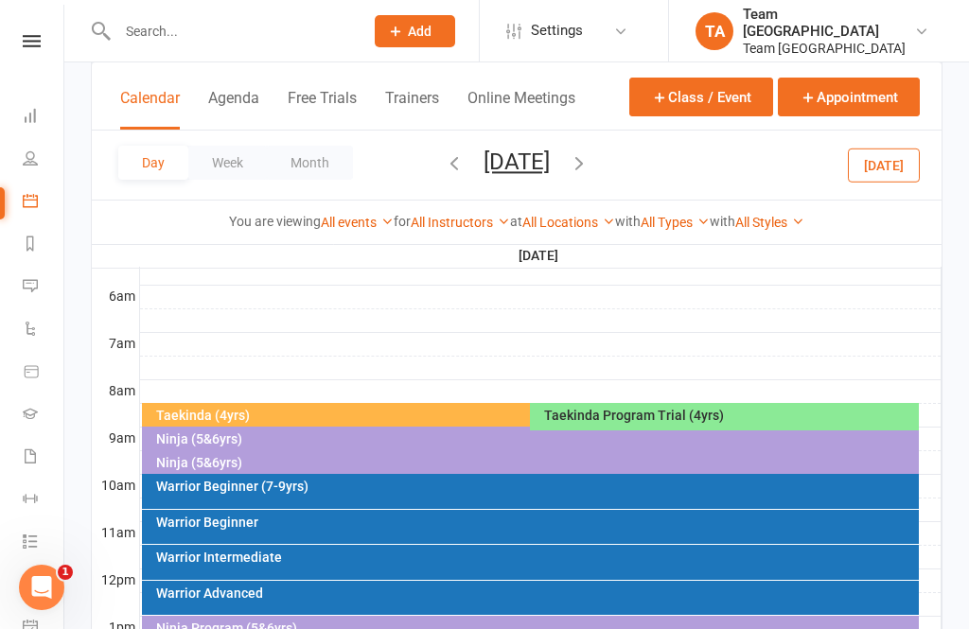
click at [261, 497] on div "Warrior Beginner (7-9yrs)" at bounding box center [531, 491] width 778 height 35
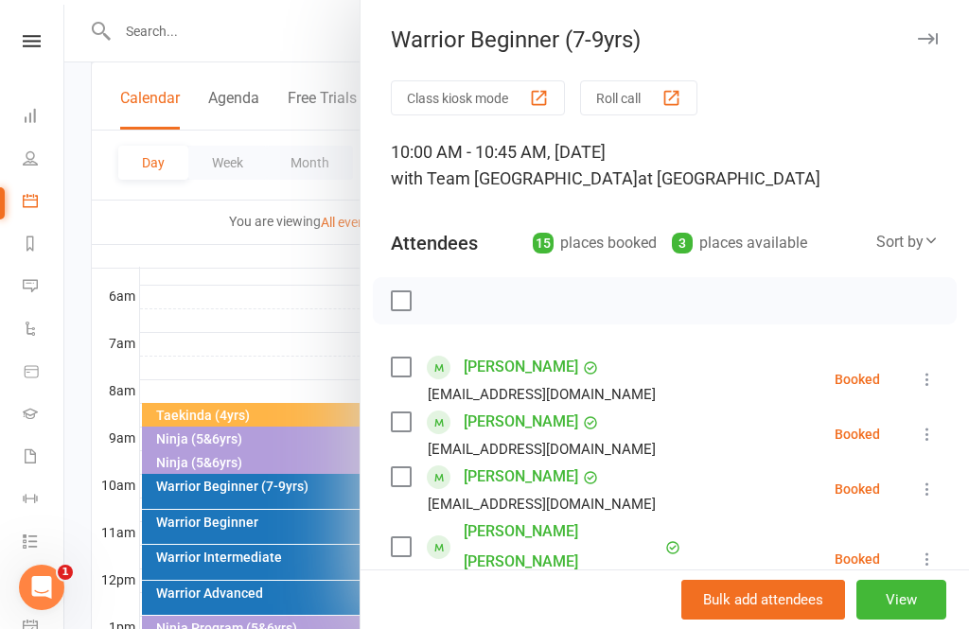
click at [284, 304] on div at bounding box center [516, 314] width 905 height 629
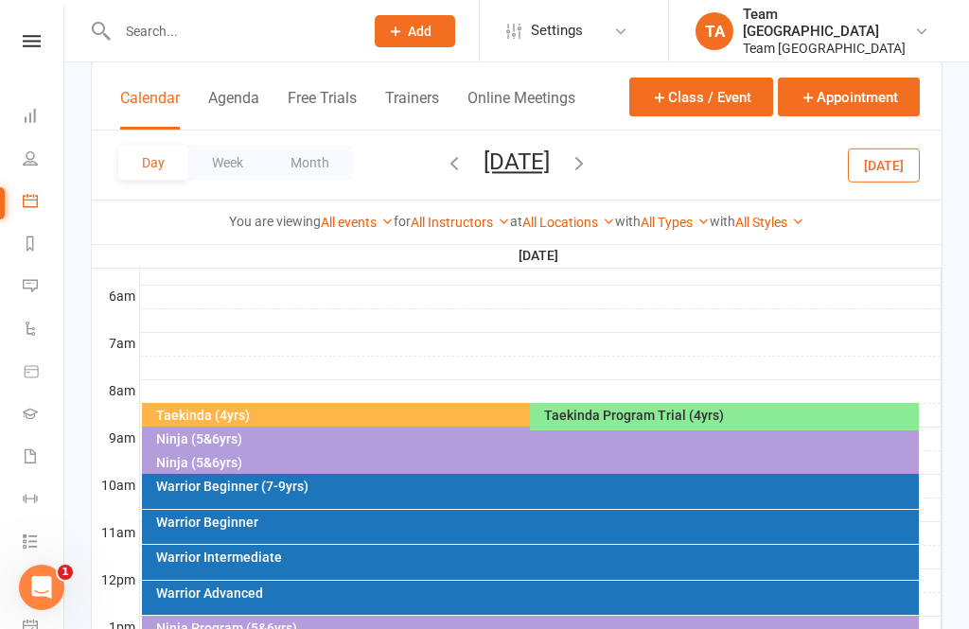
click at [233, 467] on div "Ninja (5&6yrs)" at bounding box center [535, 462] width 761 height 13
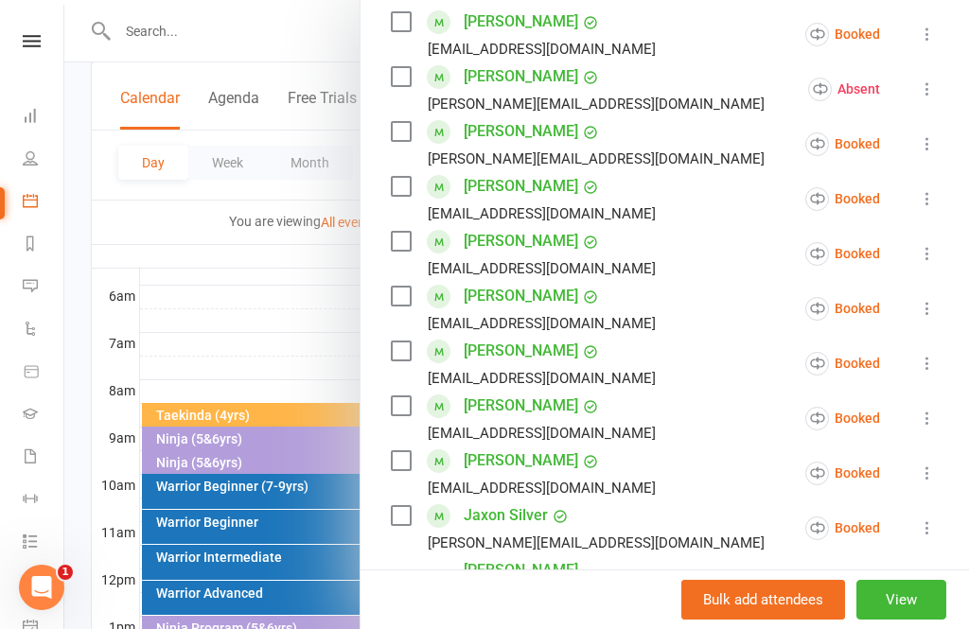
scroll to position [355, 0]
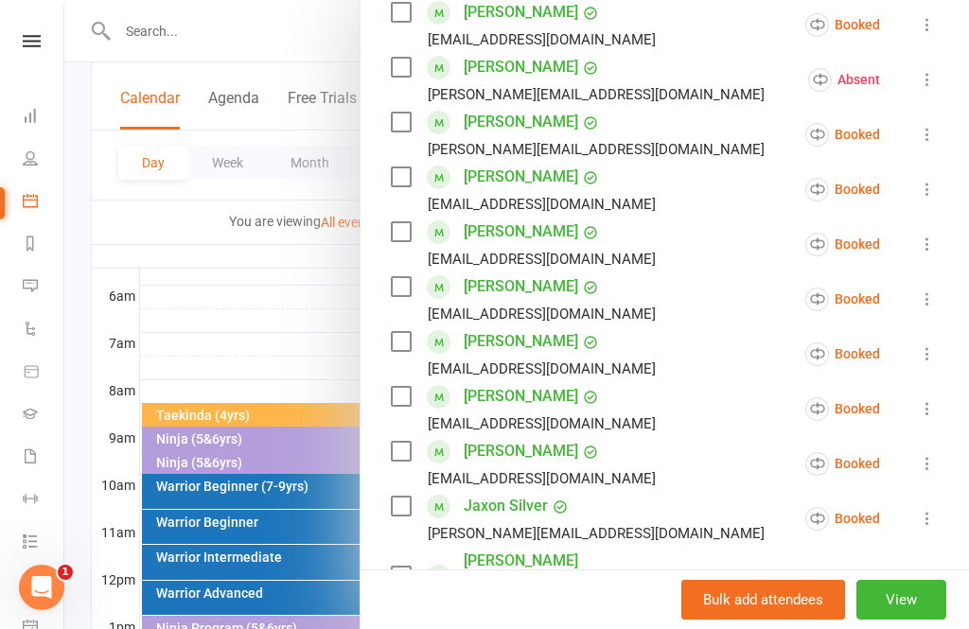
click at [520, 566] on link "Heidi Toro Portelli" at bounding box center [562, 576] width 197 height 61
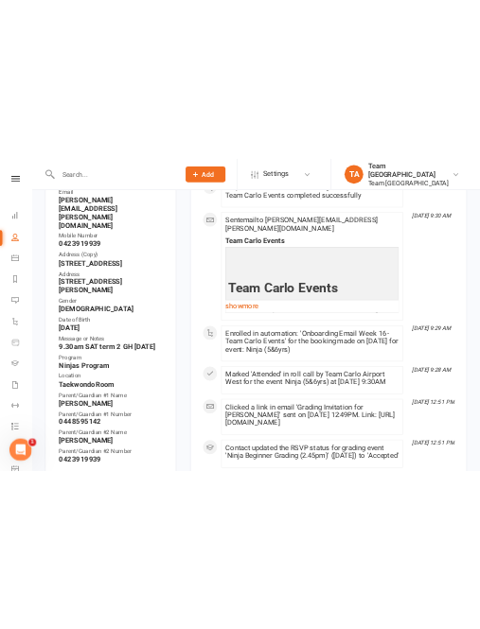
scroll to position [3337, 0]
